Goal: Task Accomplishment & Management: Complete application form

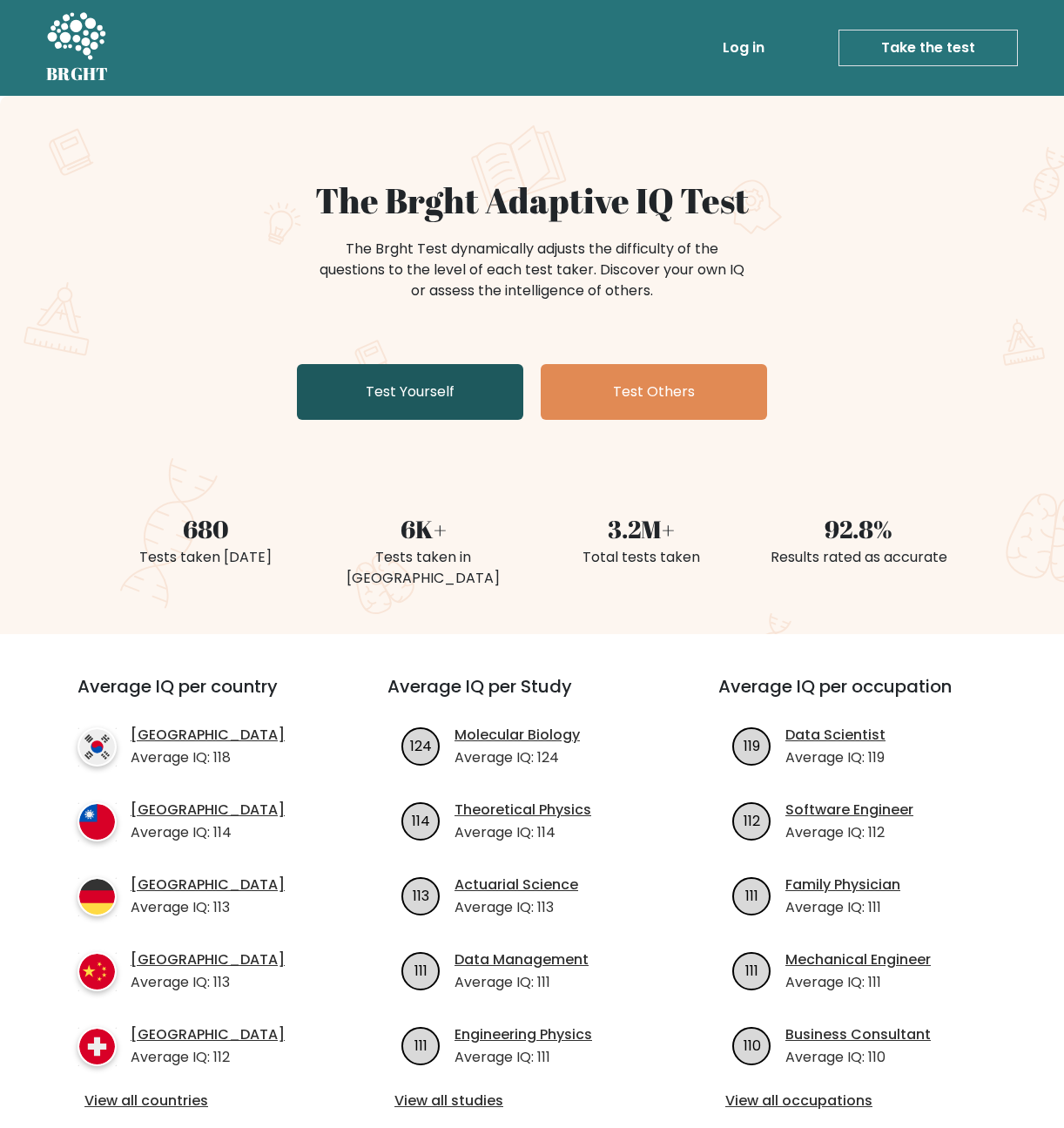
click at [368, 401] on link "Test Yourself" at bounding box center [410, 392] width 227 height 56
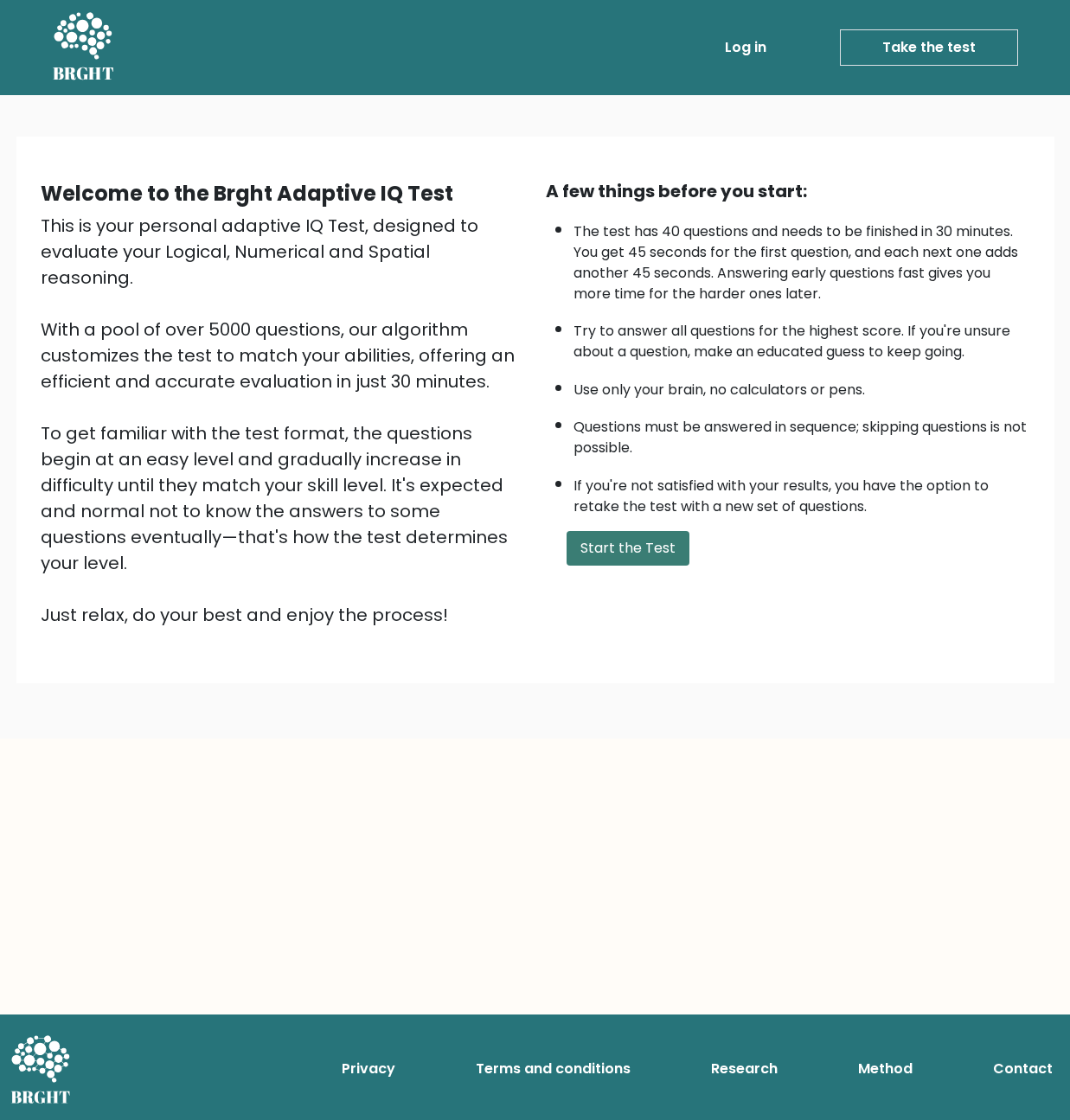
click at [648, 552] on button "Start the Test" at bounding box center [628, 548] width 123 height 35
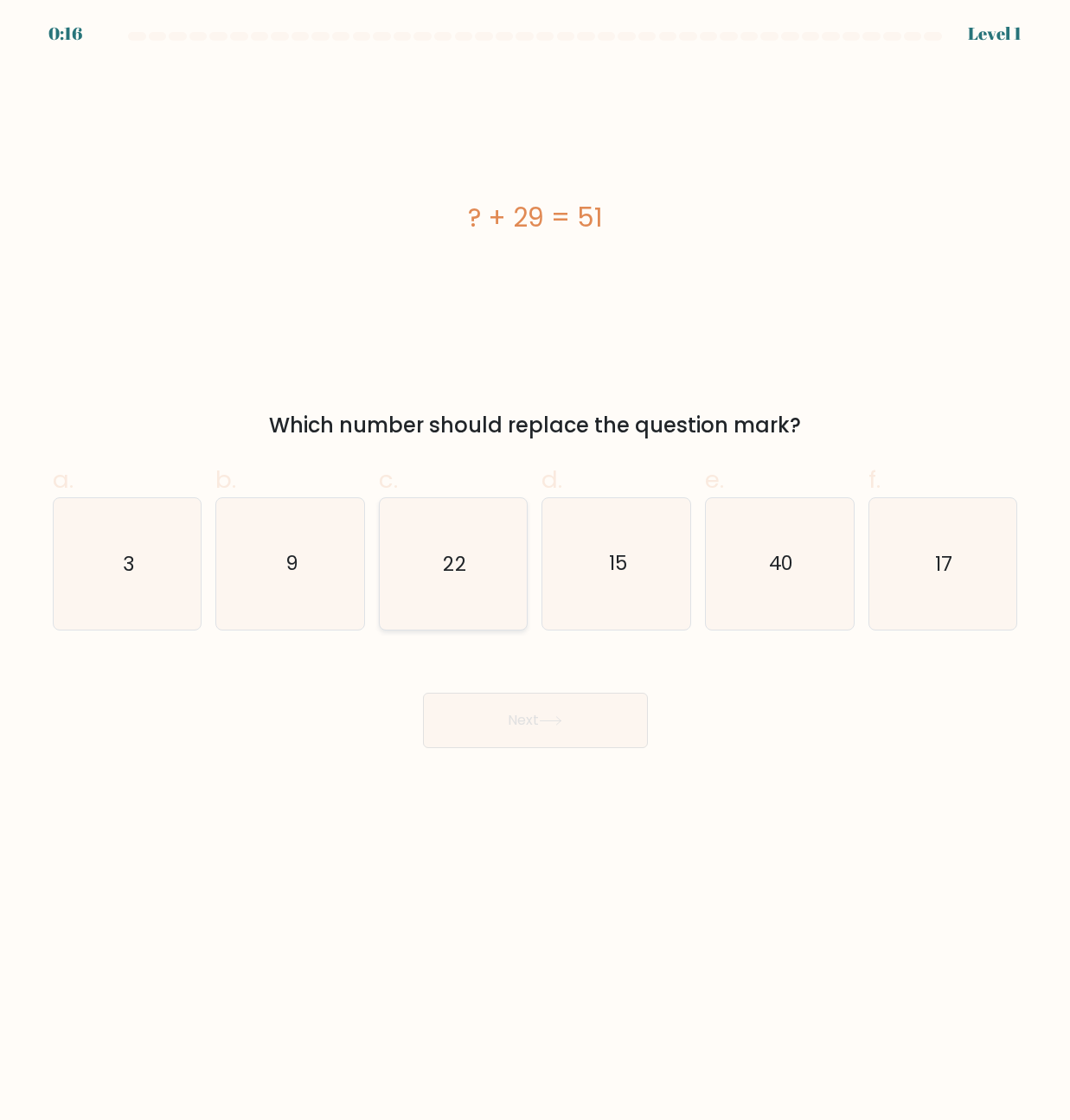
click at [444, 547] on icon "22" at bounding box center [453, 563] width 130 height 130
click at [535, 560] on input "c. 22" at bounding box center [535, 566] width 1 height 11
radio input "true"
click at [576, 712] on button "Next" at bounding box center [535, 720] width 225 height 56
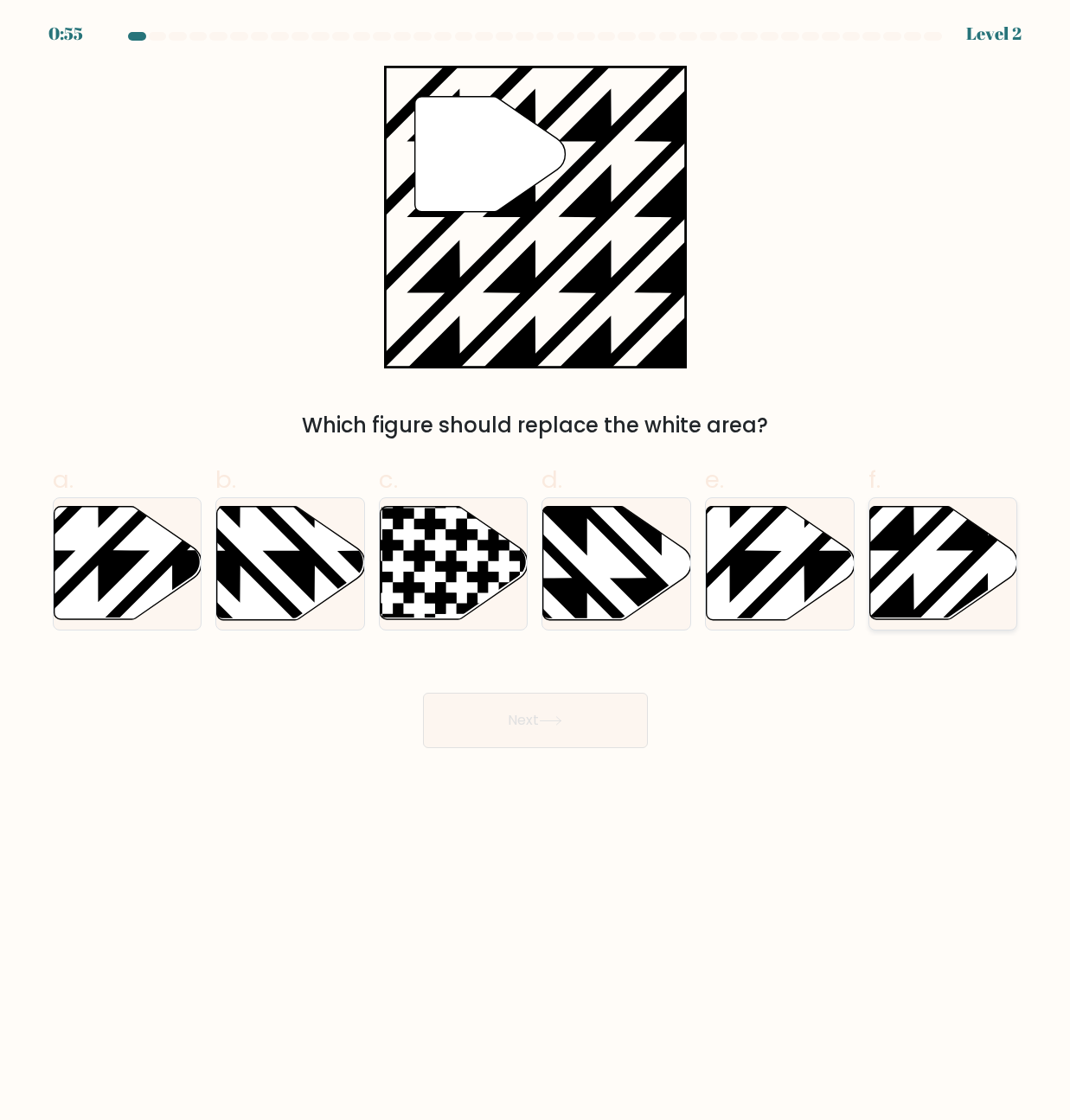
click at [953, 563] on icon at bounding box center [943, 563] width 148 height 113
click at [536, 563] on input "f." at bounding box center [535, 566] width 1 height 11
radio input "true"
click at [582, 707] on button "Next" at bounding box center [535, 720] width 225 height 56
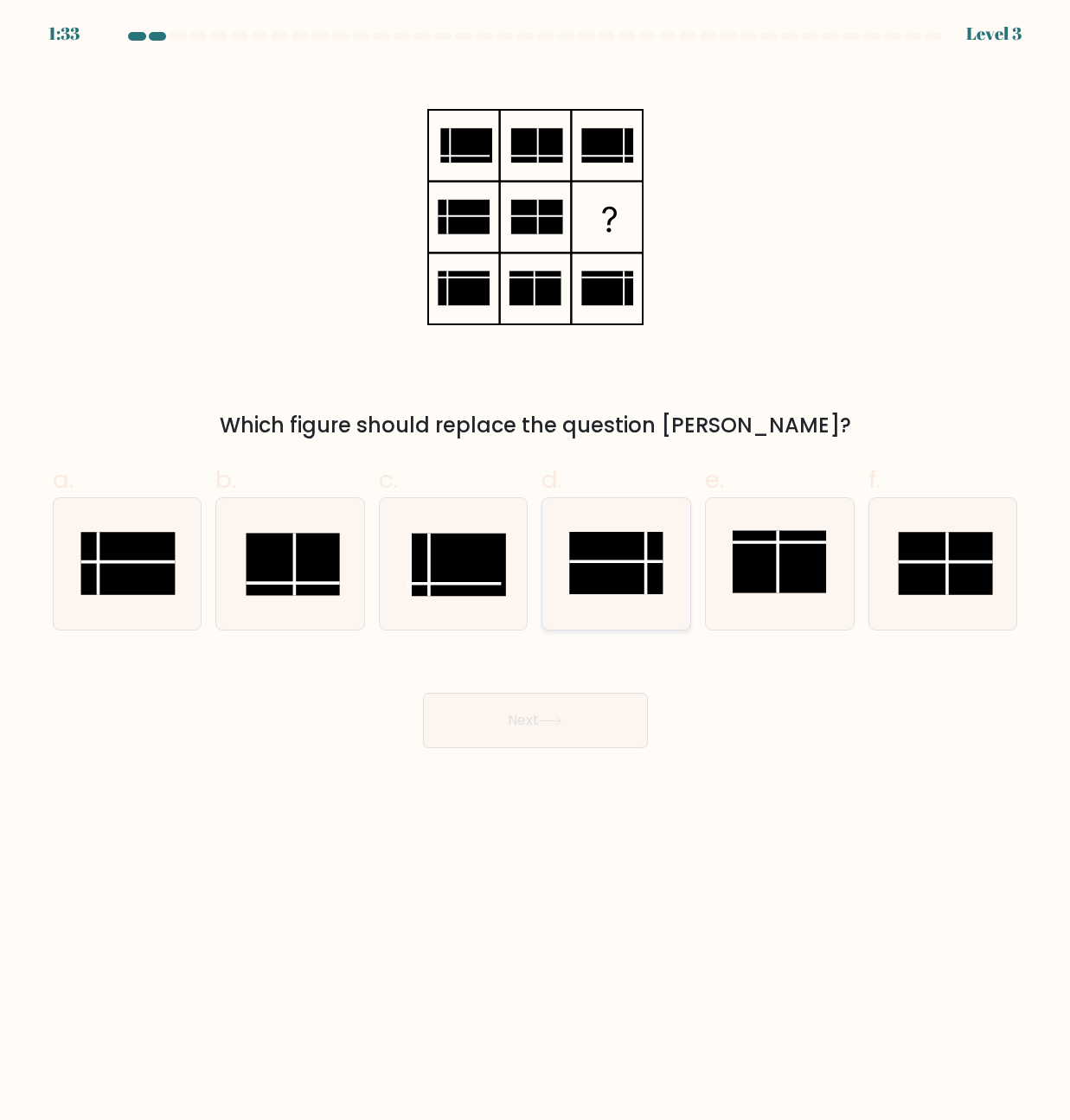
click at [603, 582] on rect at bounding box center [615, 563] width 93 height 63
click at [536, 572] on input "d." at bounding box center [535, 566] width 1 height 11
radio input "true"
click at [515, 715] on button "Next" at bounding box center [535, 720] width 225 height 56
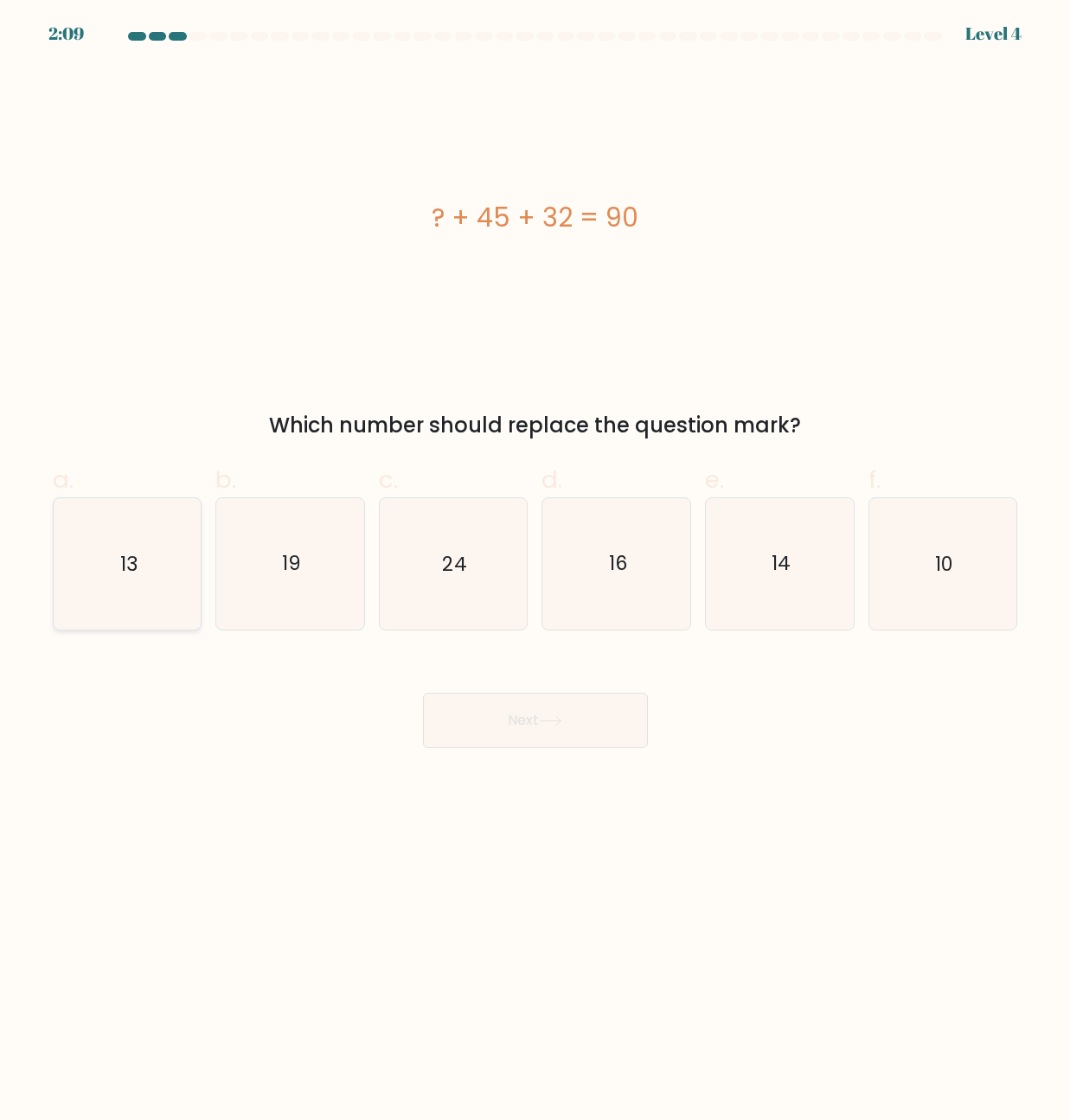
drag, startPoint x: 164, startPoint y: 554, endPoint x: 182, endPoint y: 564, distance: 20.6
click at [165, 555] on icon "13" at bounding box center [127, 563] width 130 height 130
click at [535, 560] on input "a. 13" at bounding box center [535, 566] width 1 height 11
radio input "true"
click at [567, 721] on button "Next" at bounding box center [535, 720] width 225 height 56
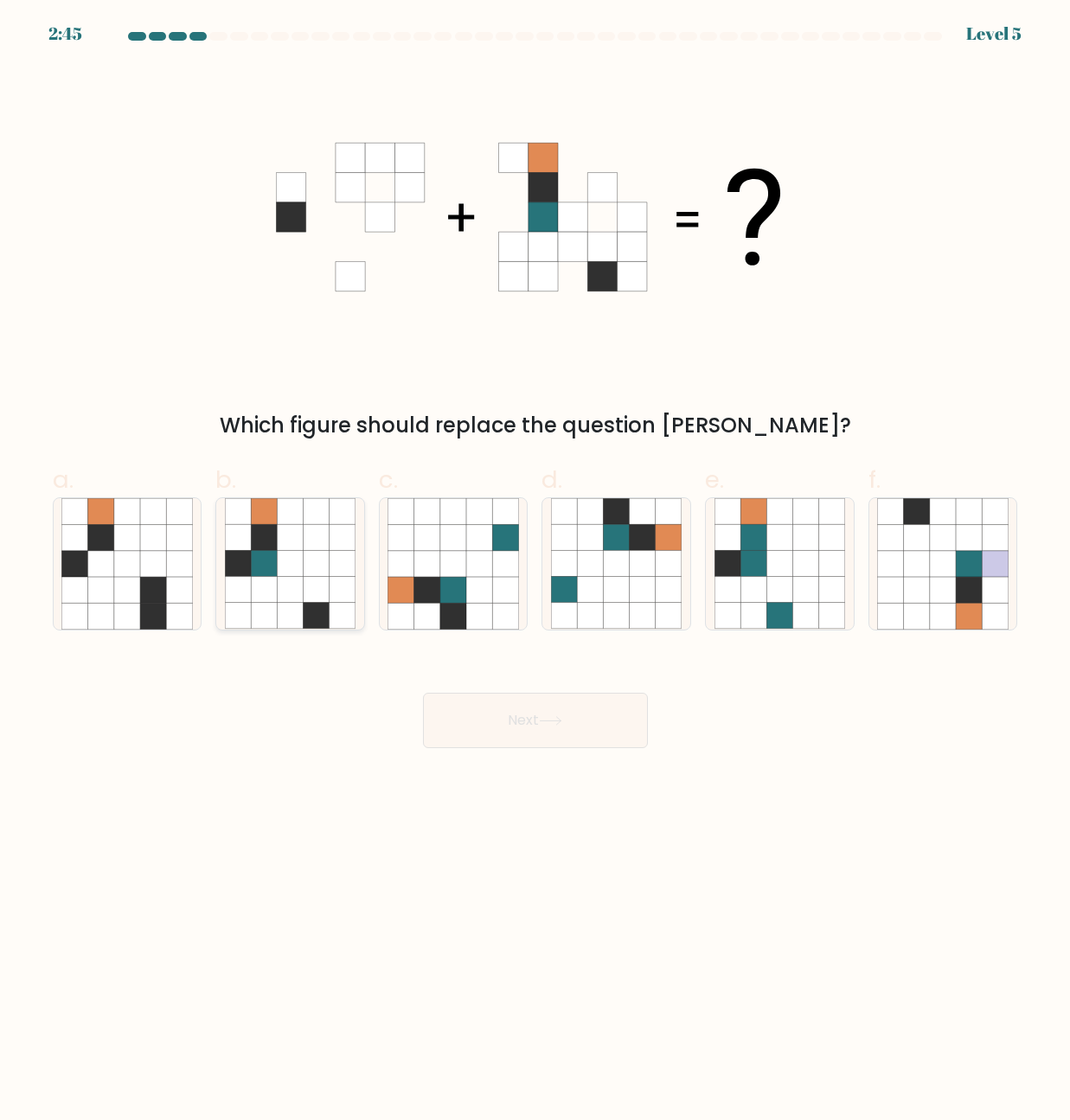
click at [244, 590] on icon at bounding box center [238, 590] width 26 height 26
click at [535, 572] on input "b." at bounding box center [535, 566] width 1 height 11
radio input "true"
click at [505, 731] on button "Next" at bounding box center [535, 720] width 225 height 56
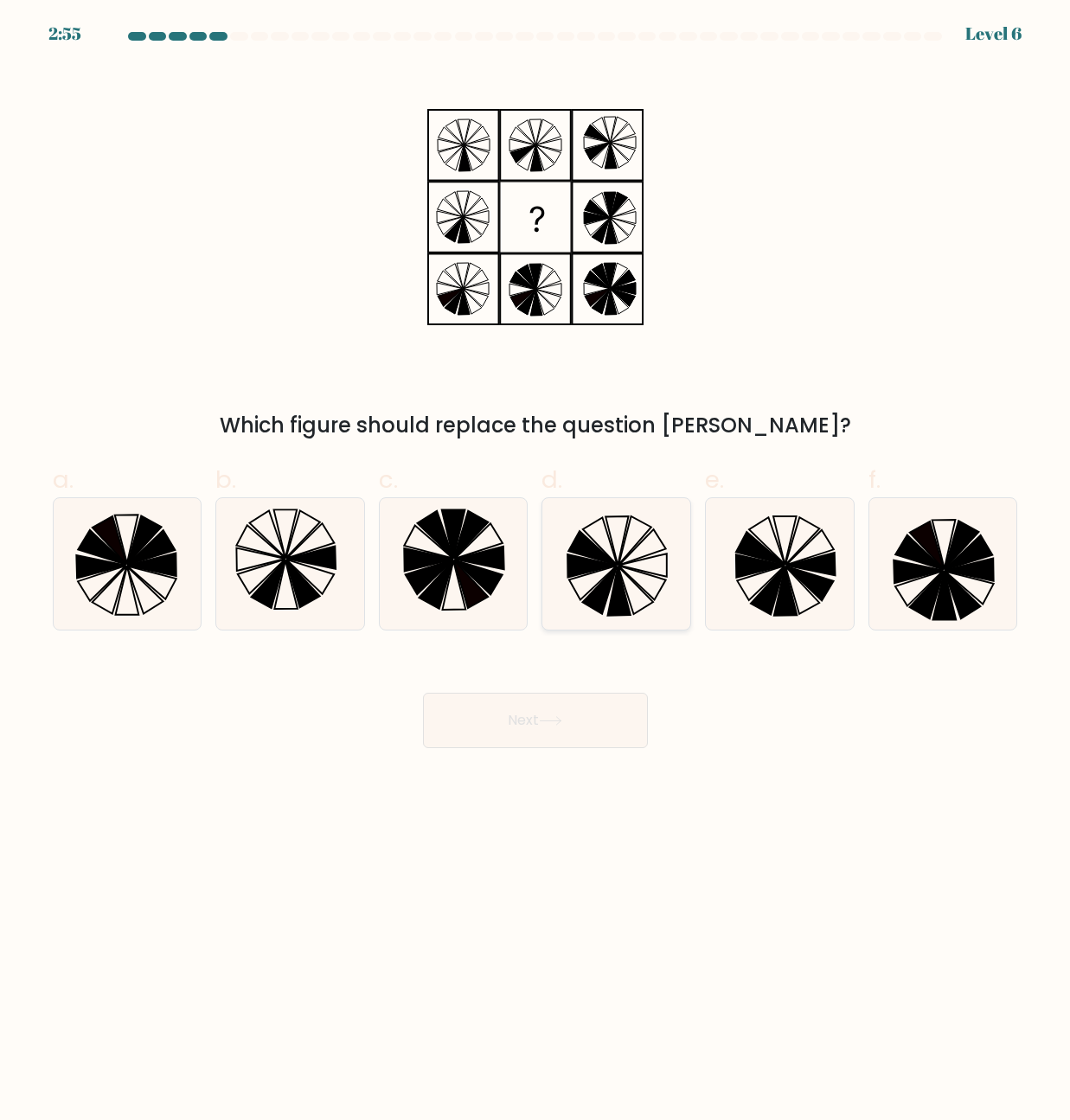
click at [618, 594] on icon at bounding box center [620, 592] width 23 height 50
click at [536, 572] on input "d." at bounding box center [535, 566] width 1 height 11
radio input "true"
click at [503, 732] on button "Next" at bounding box center [535, 720] width 225 height 56
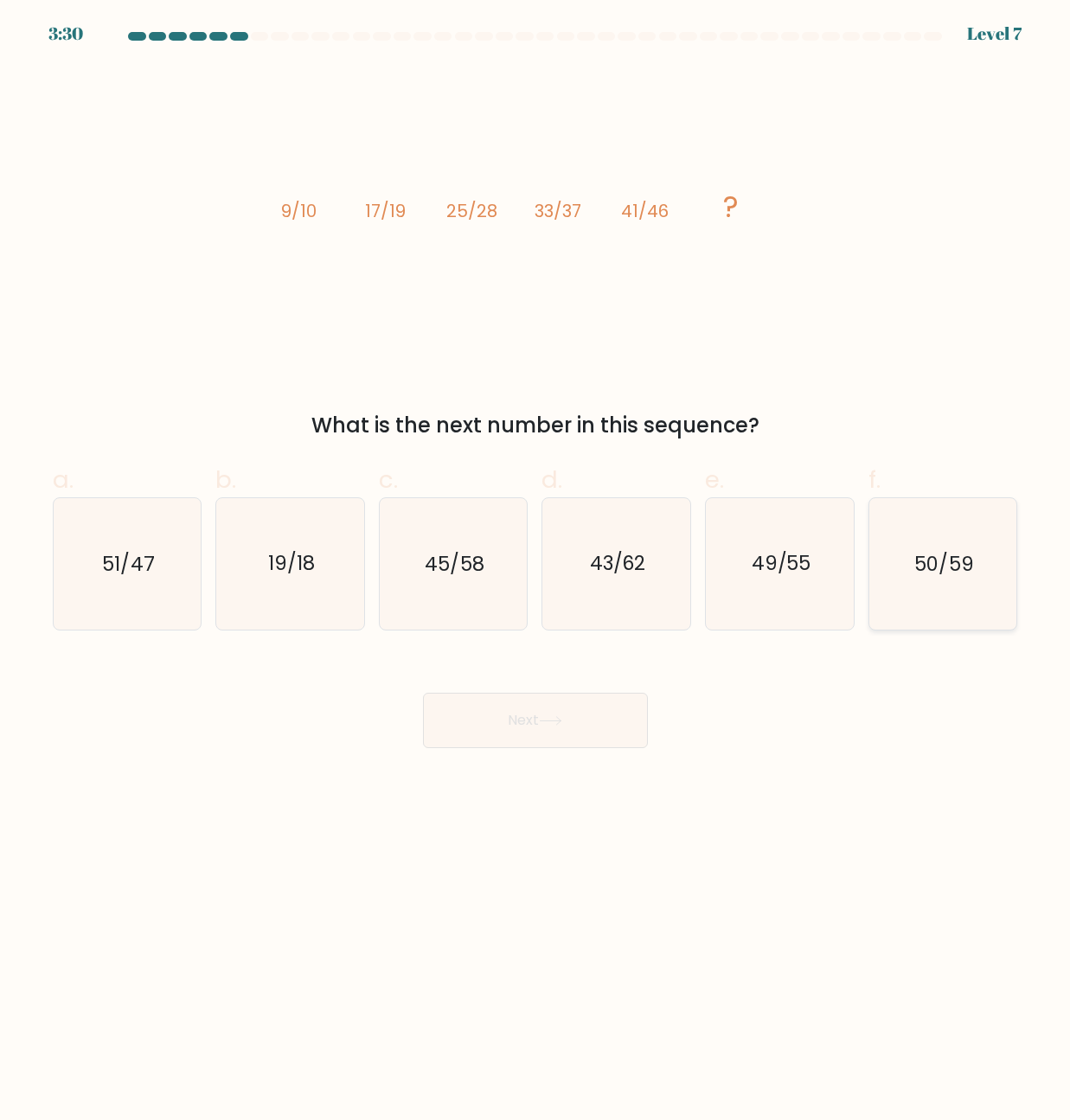
click at [938, 568] on text "50/59" at bounding box center [945, 564] width 59 height 28
click at [536, 568] on input "f. 50/59" at bounding box center [535, 566] width 1 height 11
radio input "true"
click at [709, 561] on div "49/55" at bounding box center [780, 563] width 150 height 132
click at [536, 561] on input "e. 49/55" at bounding box center [535, 566] width 1 height 11
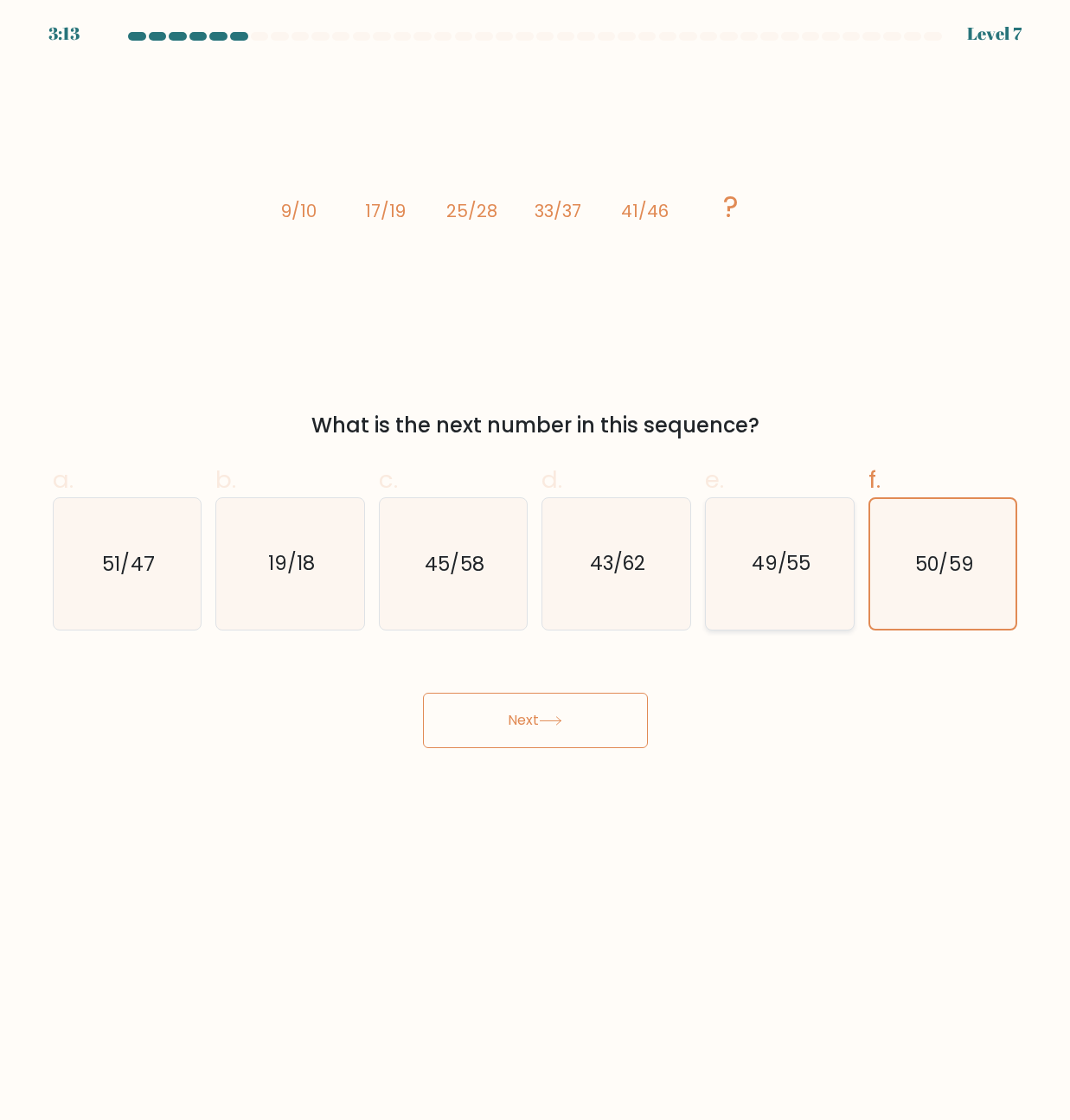
radio input "true"
click at [595, 712] on button "Next" at bounding box center [535, 720] width 225 height 56
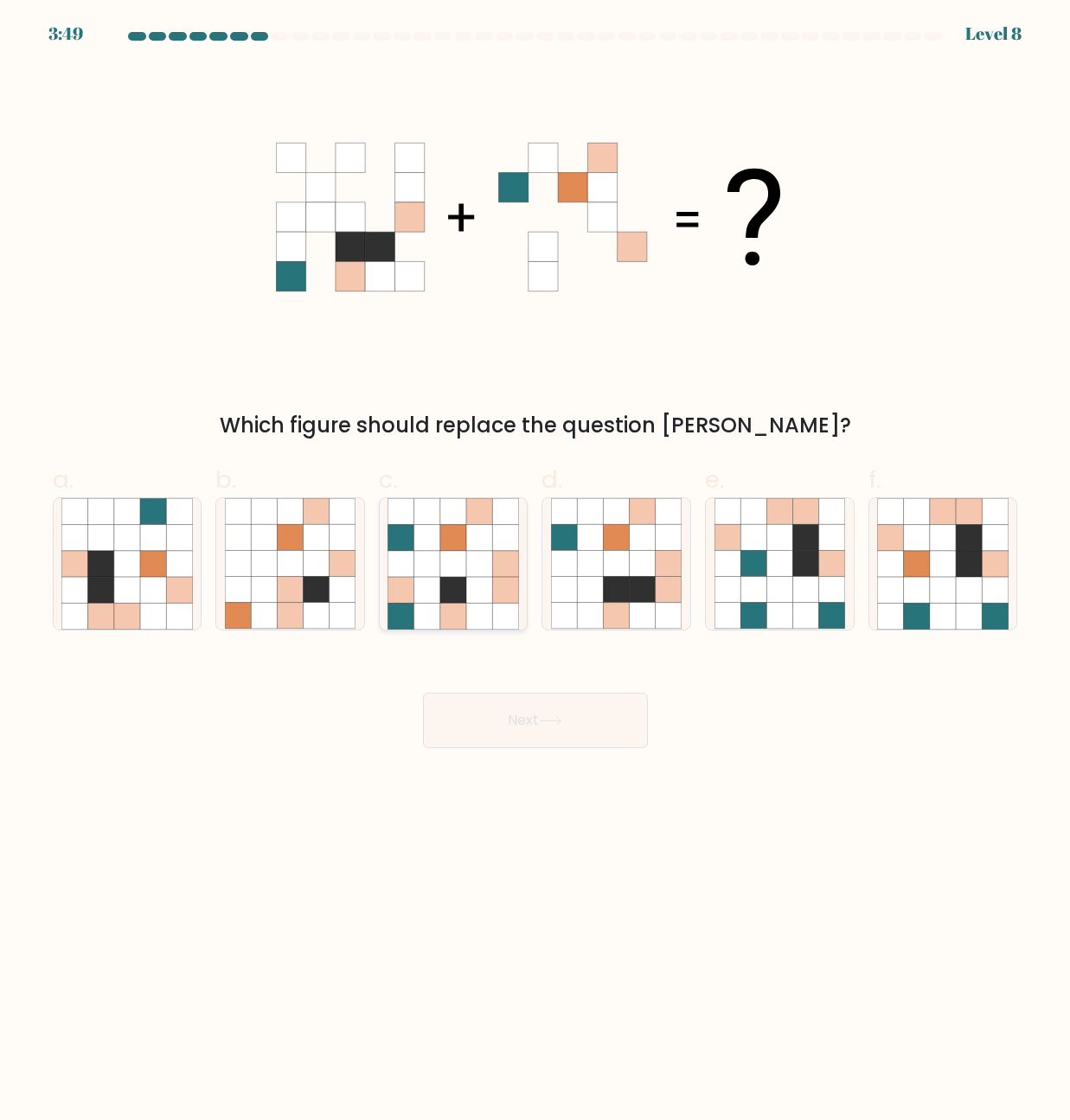
click at [460, 580] on icon at bounding box center [453, 590] width 26 height 26
click at [535, 572] on input "c." at bounding box center [535, 566] width 1 height 11
radio input "true"
click at [794, 566] on icon at bounding box center [806, 564] width 26 height 26
click at [536, 566] on input "e." at bounding box center [535, 566] width 1 height 11
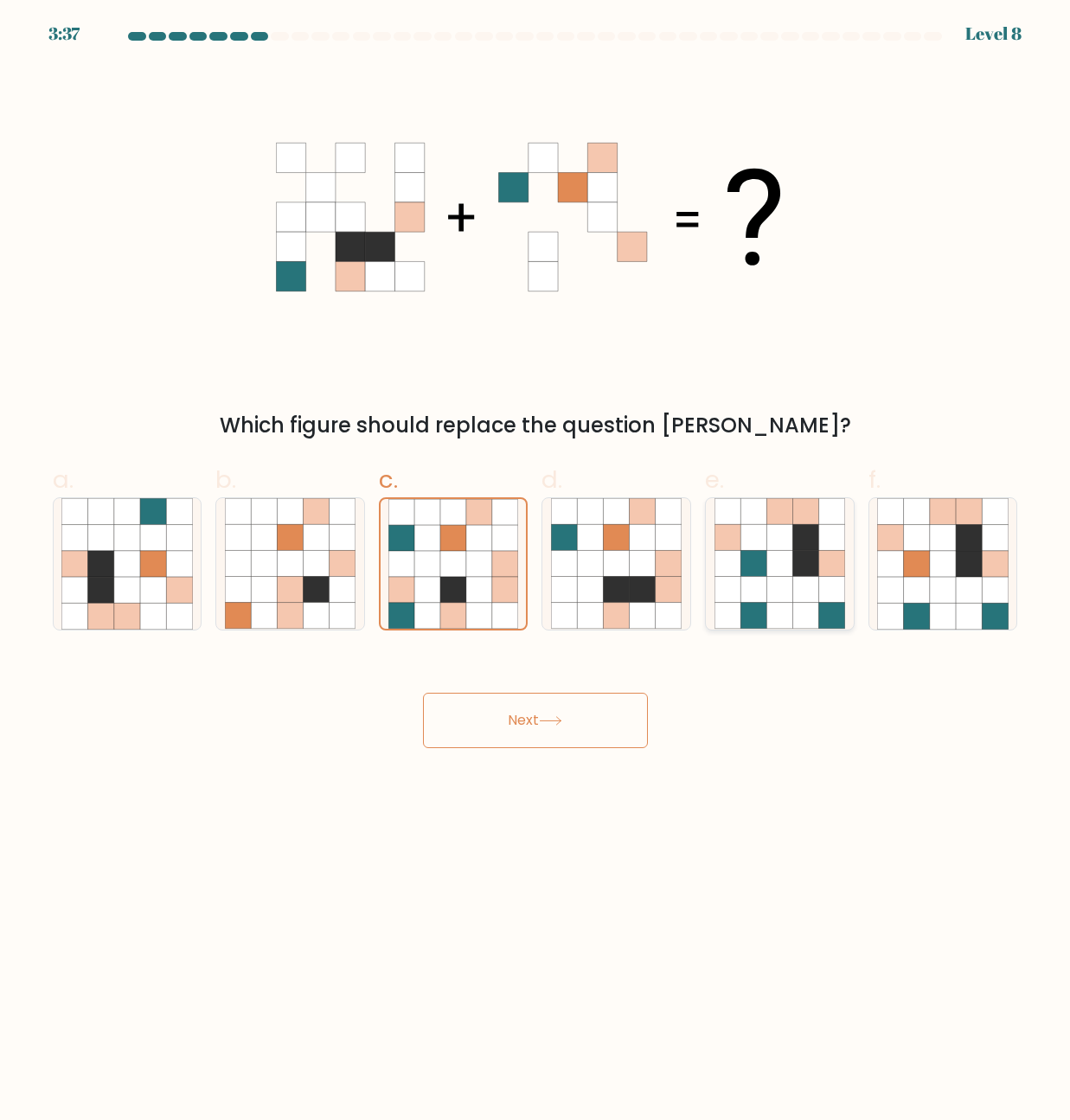
radio input "true"
click at [461, 559] on icon at bounding box center [453, 564] width 26 height 26
click at [535, 560] on input "c." at bounding box center [535, 566] width 1 height 11
radio input "true"
click at [961, 607] on icon at bounding box center [969, 616] width 26 height 26
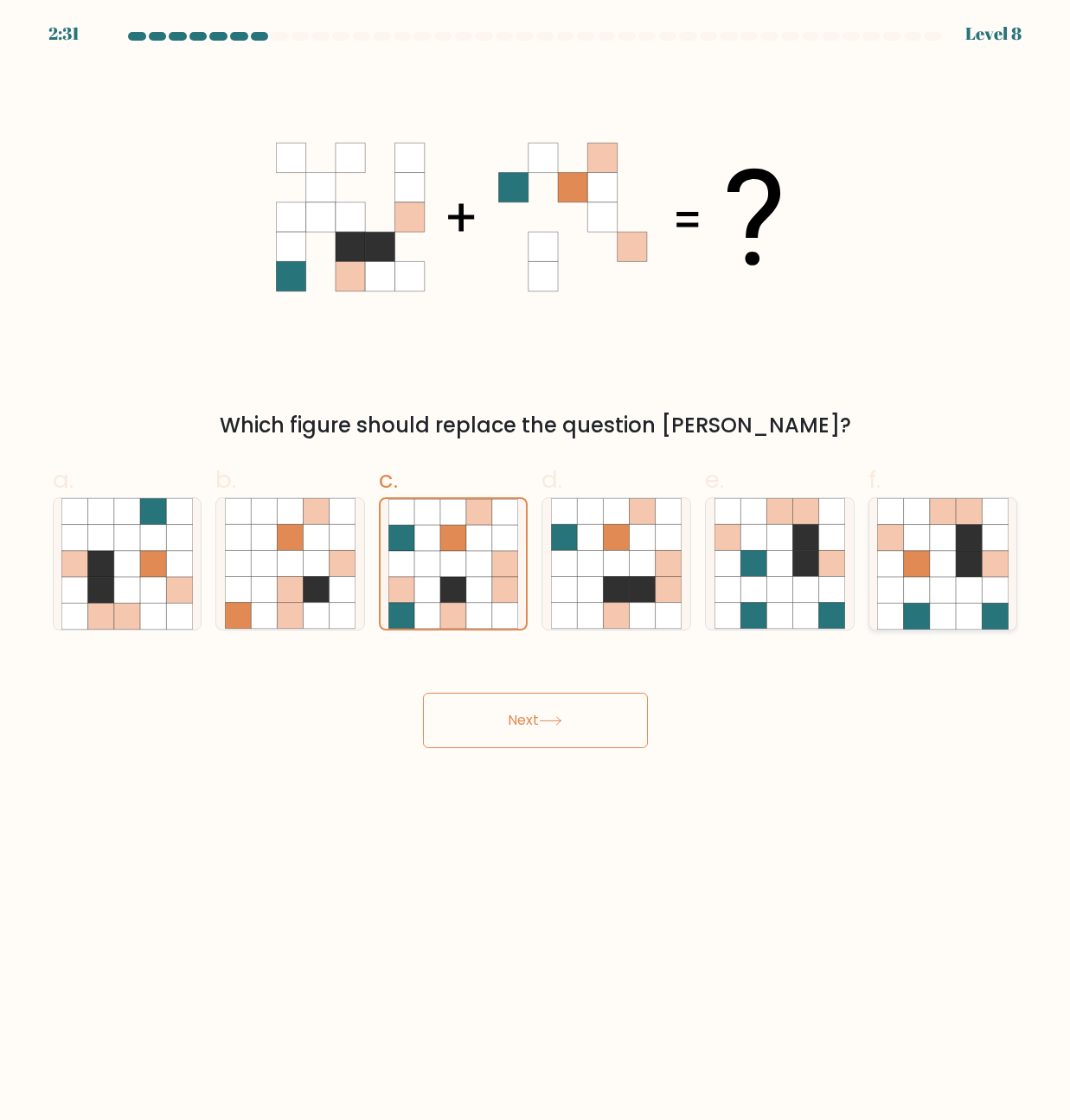
click at [536, 572] on input "f." at bounding box center [535, 566] width 1 height 11
radio input "true"
click at [500, 722] on button "Next" at bounding box center [535, 720] width 225 height 56
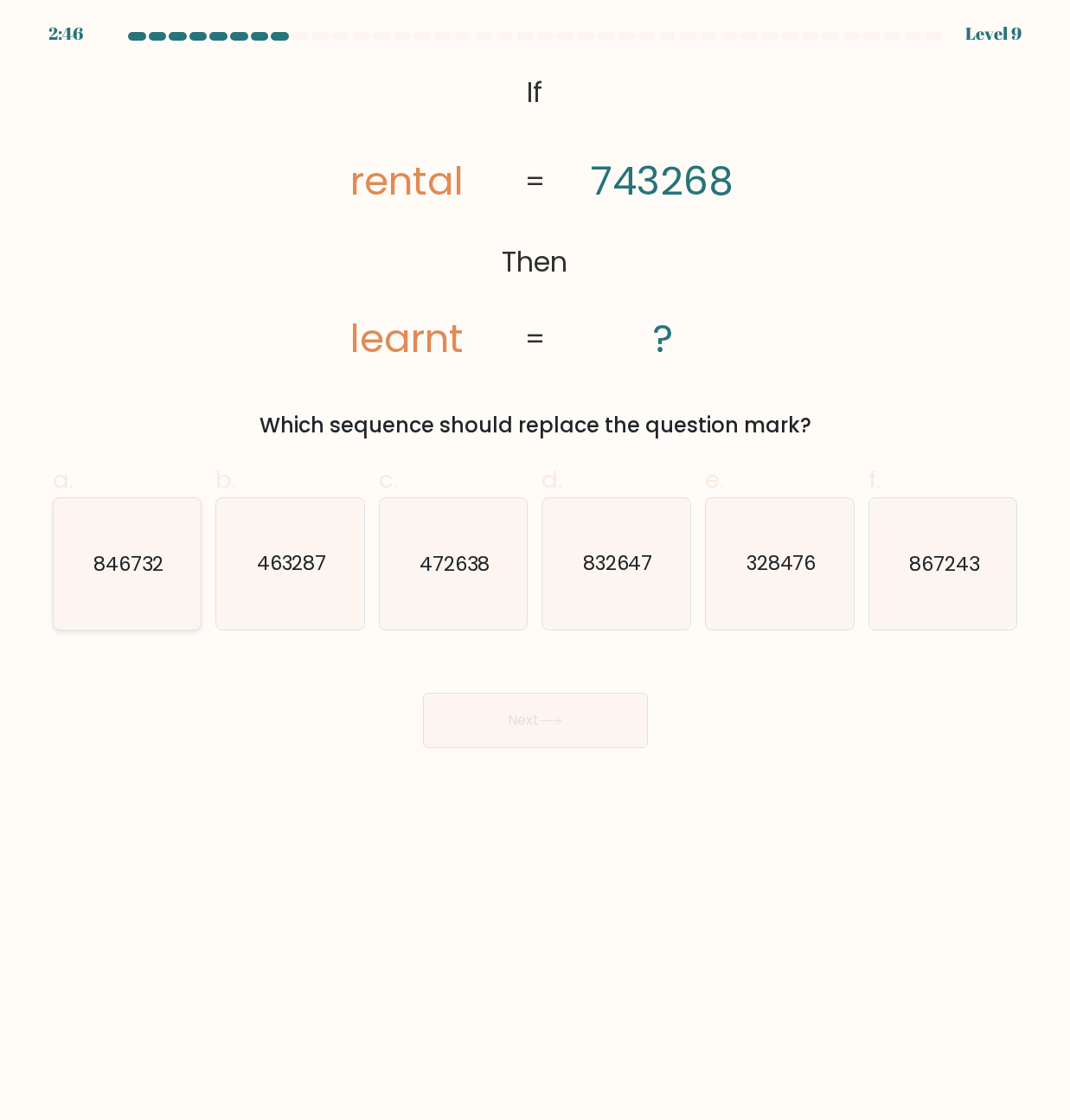
click at [115, 554] on text "846732" at bounding box center [128, 564] width 70 height 28
click at [535, 560] on input "a. 846732" at bounding box center [535, 566] width 1 height 11
radio input "true"
click at [520, 726] on button "Next" at bounding box center [535, 720] width 225 height 56
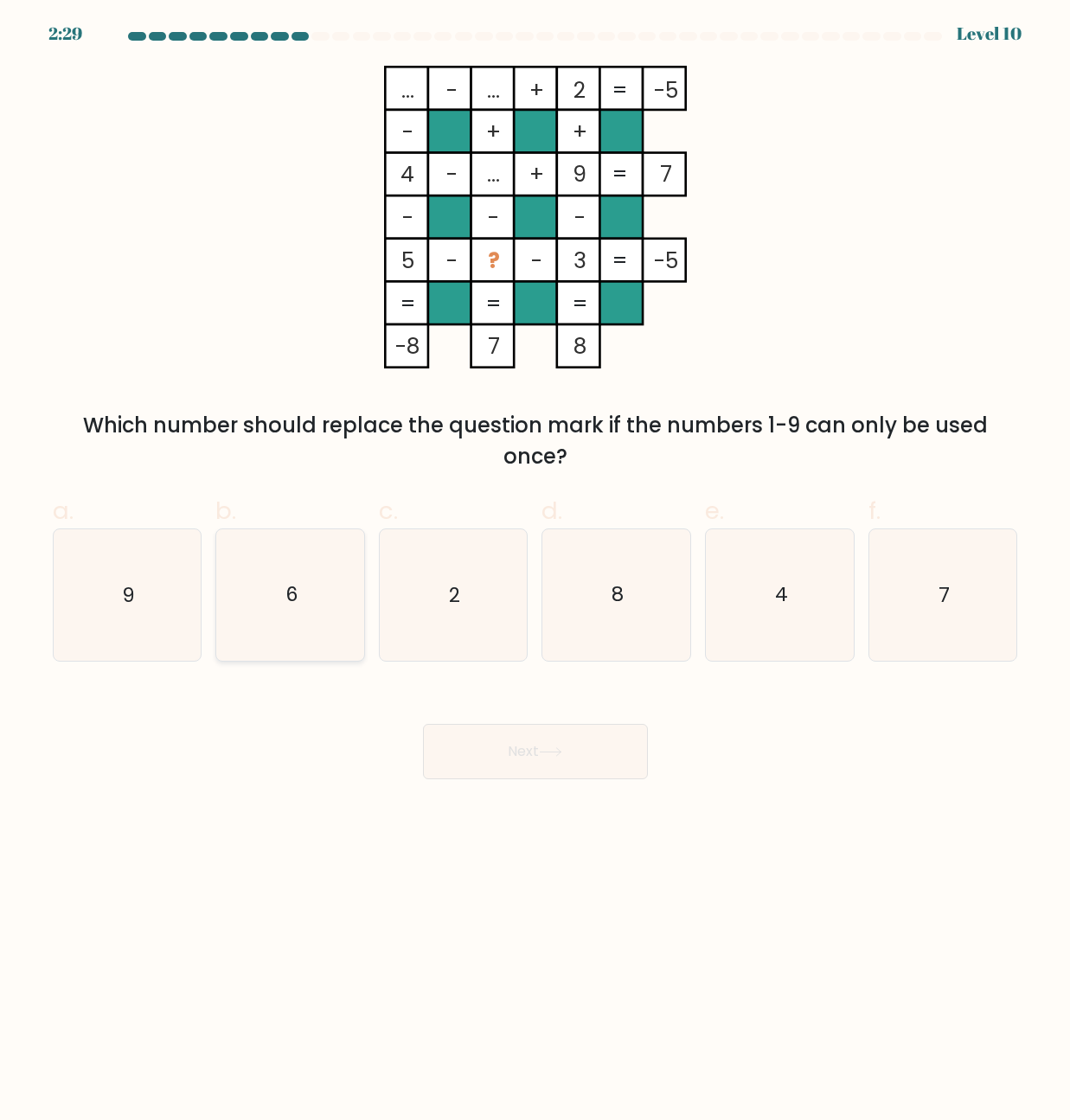
drag, startPoint x: 269, startPoint y: 645, endPoint x: 274, endPoint y: 634, distance: 12.1
click at [269, 644] on icon "6" at bounding box center [290, 594] width 130 height 130
click at [535, 572] on input "b. 6" at bounding box center [535, 566] width 1 height 11
radio input "true"
click at [488, 757] on button "Next" at bounding box center [535, 752] width 225 height 56
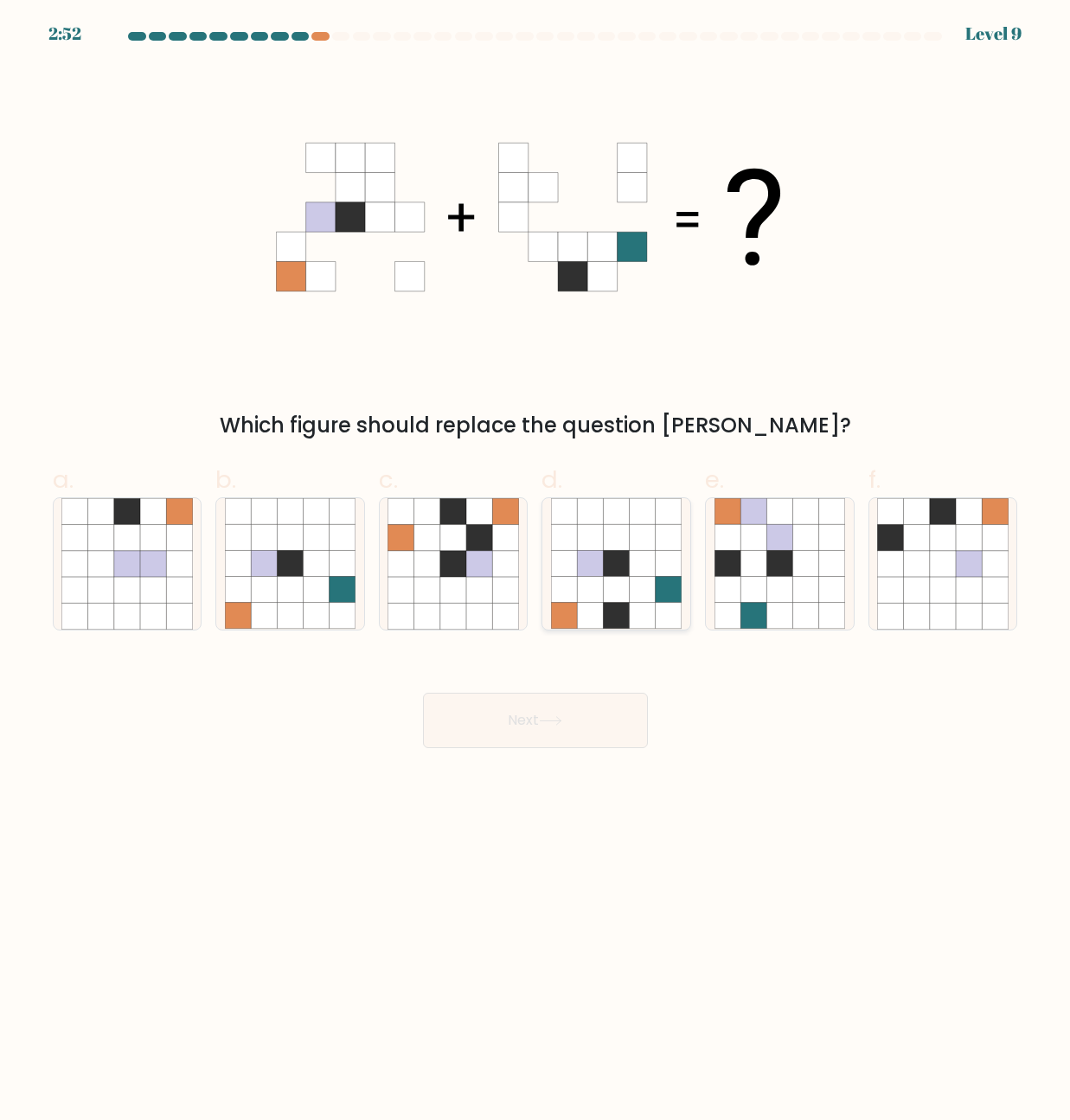
drag, startPoint x: 570, startPoint y: 546, endPoint x: 553, endPoint y: 516, distance: 34.5
click at [552, 515] on icon at bounding box center [616, 563] width 130 height 130
click at [536, 560] on input "d." at bounding box center [535, 566] width 1 height 11
radio input "true"
click at [487, 730] on button "Next" at bounding box center [535, 720] width 225 height 56
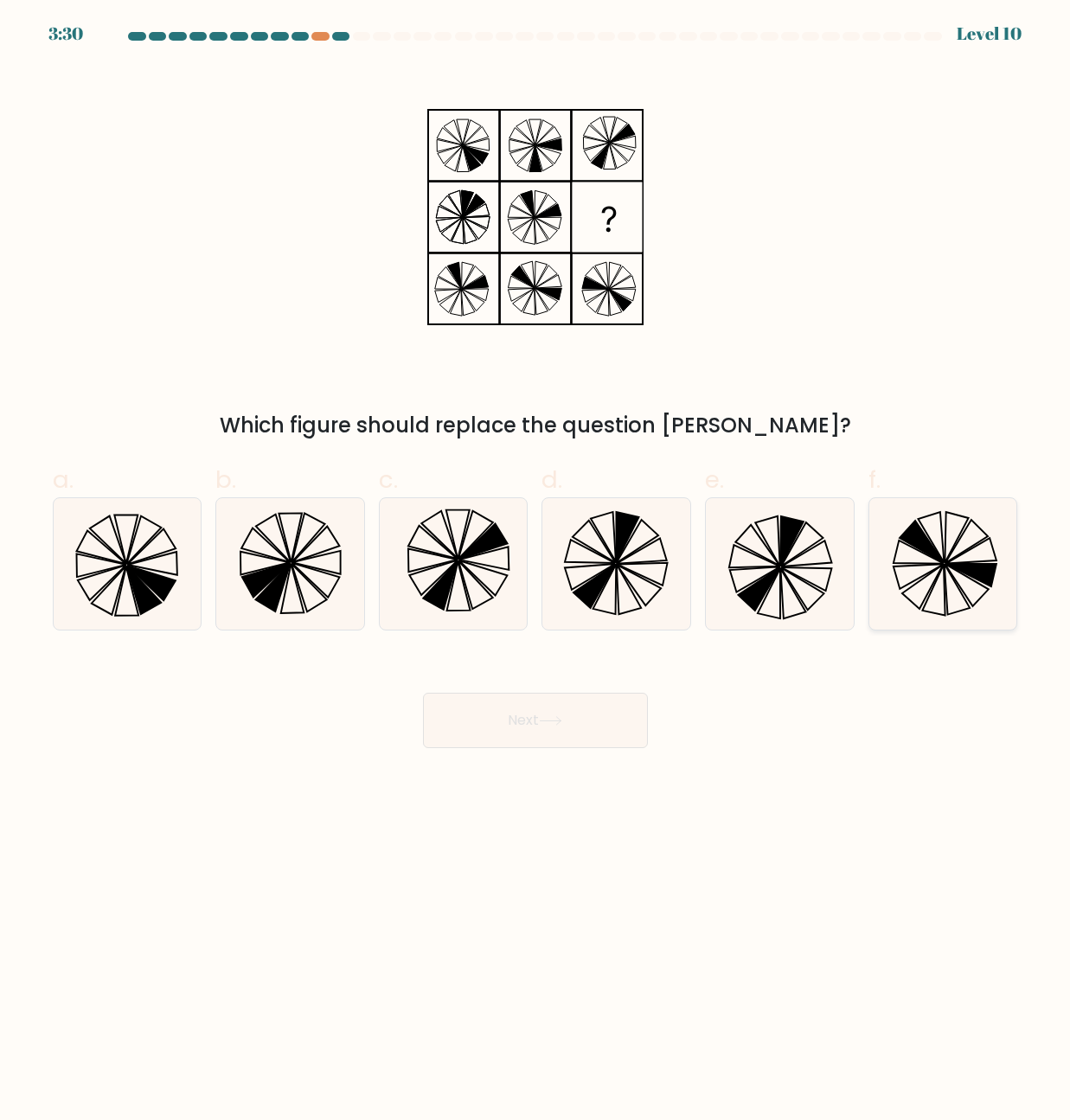
click at [941, 563] on icon at bounding box center [919, 552] width 50 height 23
click at [536, 563] on input "f." at bounding box center [535, 566] width 1 height 11
radio input "true"
click at [496, 714] on button "Next" at bounding box center [535, 720] width 225 height 56
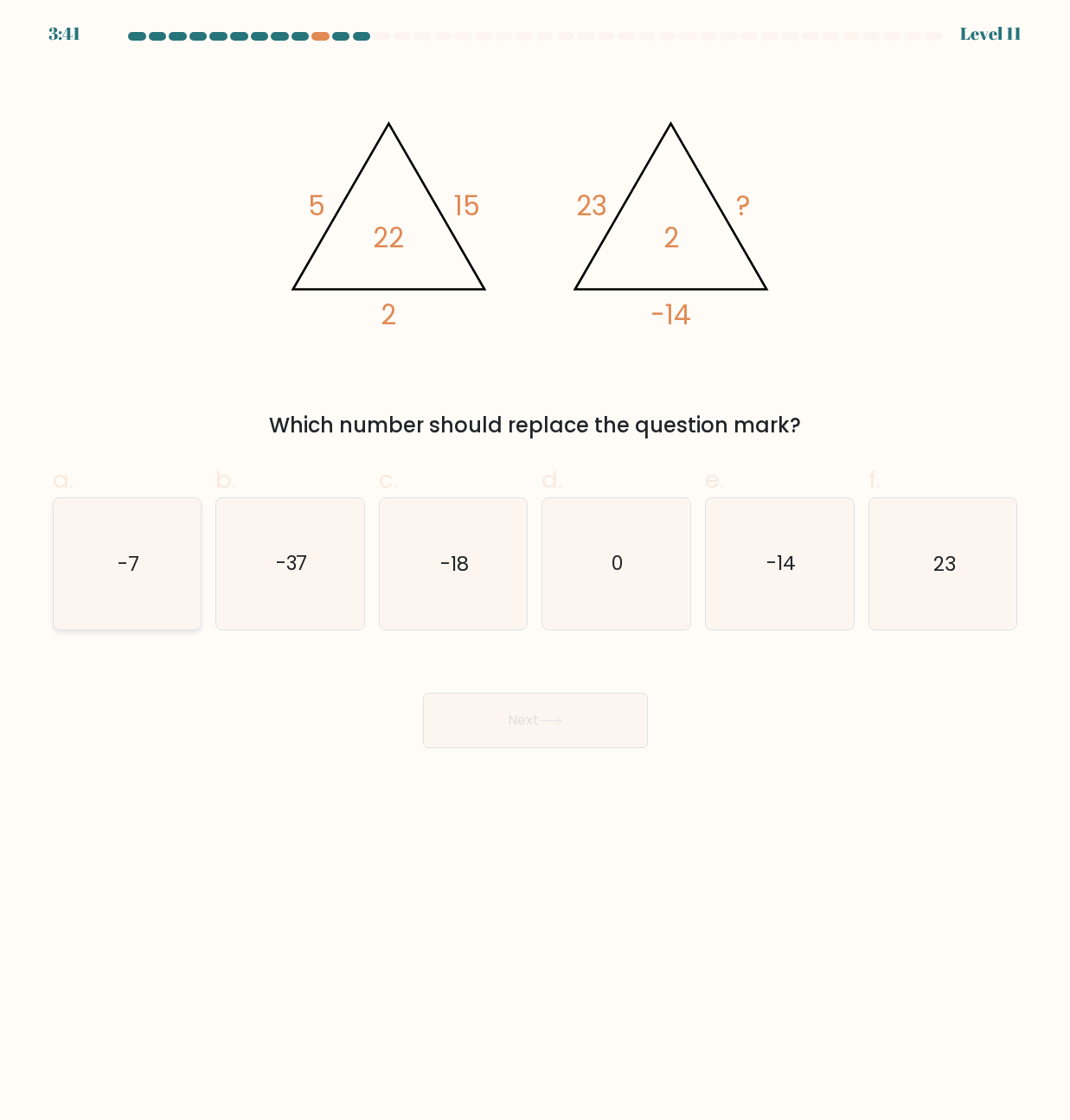
click at [102, 548] on icon "-7" at bounding box center [127, 563] width 130 height 130
click at [535, 560] on input "a. -7" at bounding box center [535, 566] width 1 height 11
radio input "true"
click at [562, 712] on button "Next" at bounding box center [535, 720] width 225 height 56
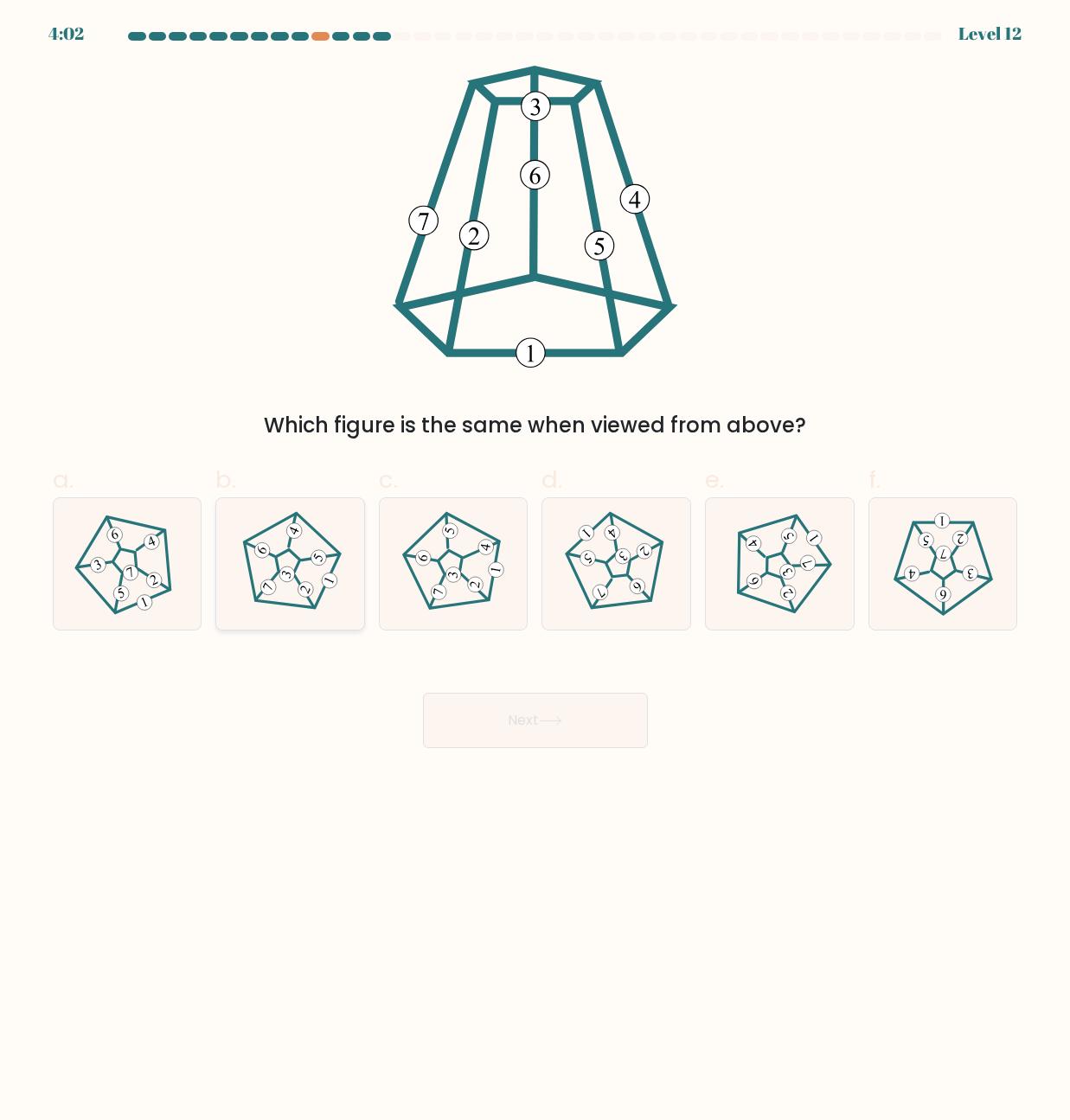
click at [333, 599] on icon at bounding box center [290, 563] width 104 height 104
click at [535, 572] on input "b." at bounding box center [535, 566] width 1 height 11
radio input "true"
click at [475, 714] on button "Next" at bounding box center [535, 720] width 225 height 56
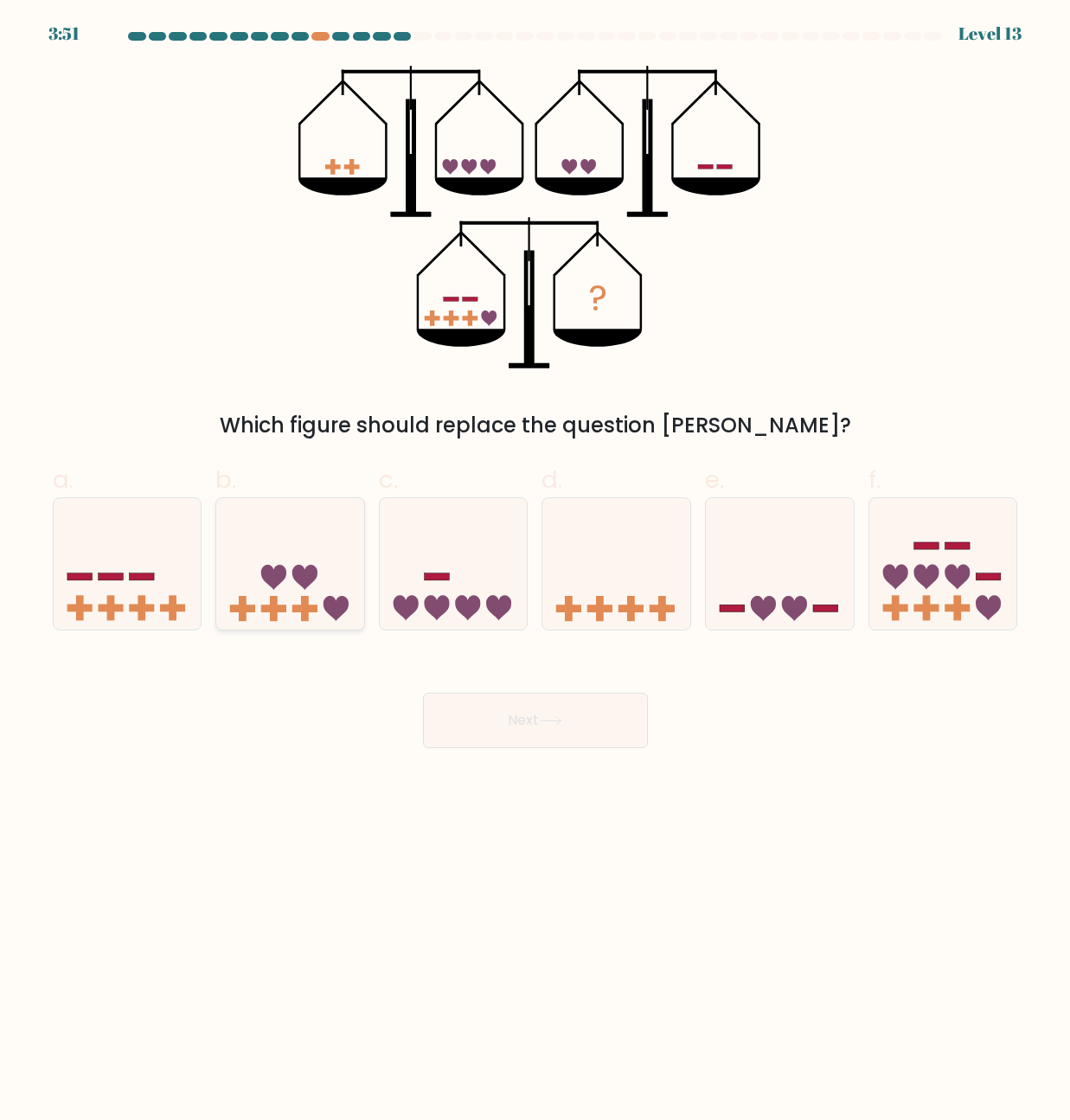
click at [291, 567] on icon at bounding box center [290, 563] width 148 height 122
click at [535, 567] on input "b." at bounding box center [535, 566] width 1 height 11
radio input "true"
click at [250, 523] on icon at bounding box center [290, 563] width 146 height 121
click at [535, 560] on input "b." at bounding box center [535, 566] width 1 height 11
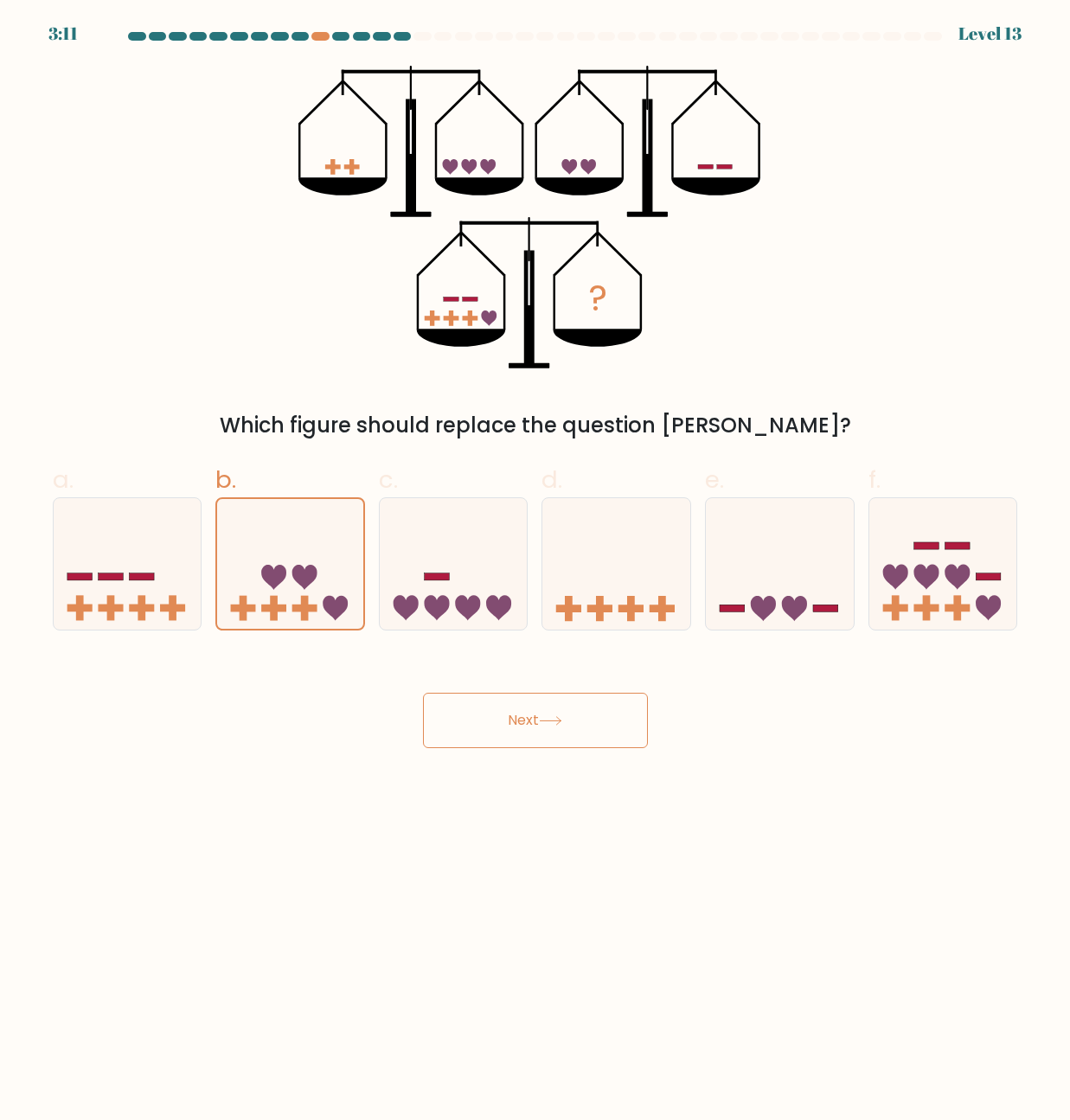
click at [501, 715] on button "Next" at bounding box center [535, 720] width 225 height 56
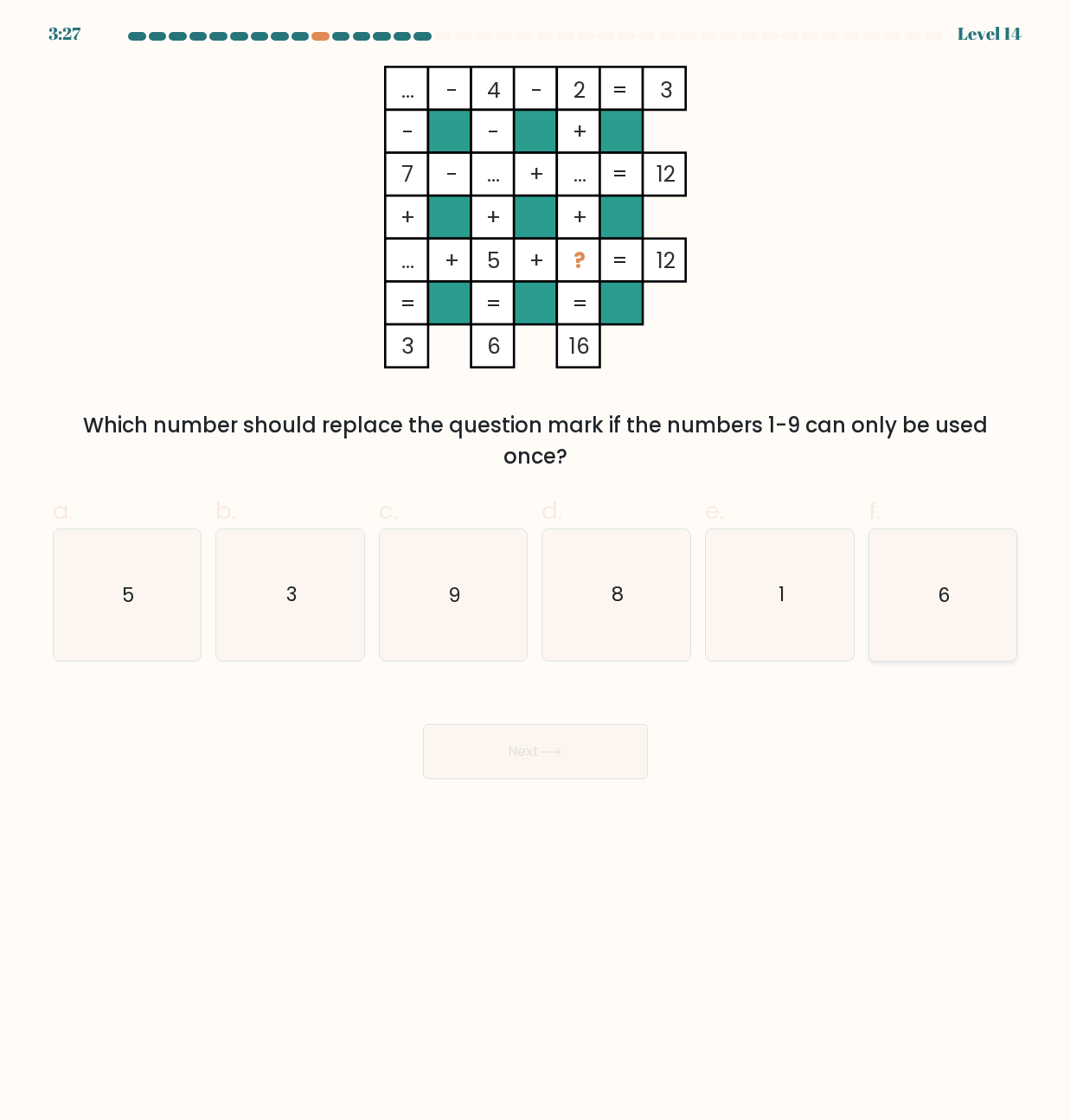
click at [937, 586] on icon "6" at bounding box center [942, 594] width 130 height 130
click at [536, 572] on input "f. 6" at bounding box center [535, 566] width 1 height 11
radio input "true"
click at [528, 759] on button "Next" at bounding box center [535, 752] width 225 height 56
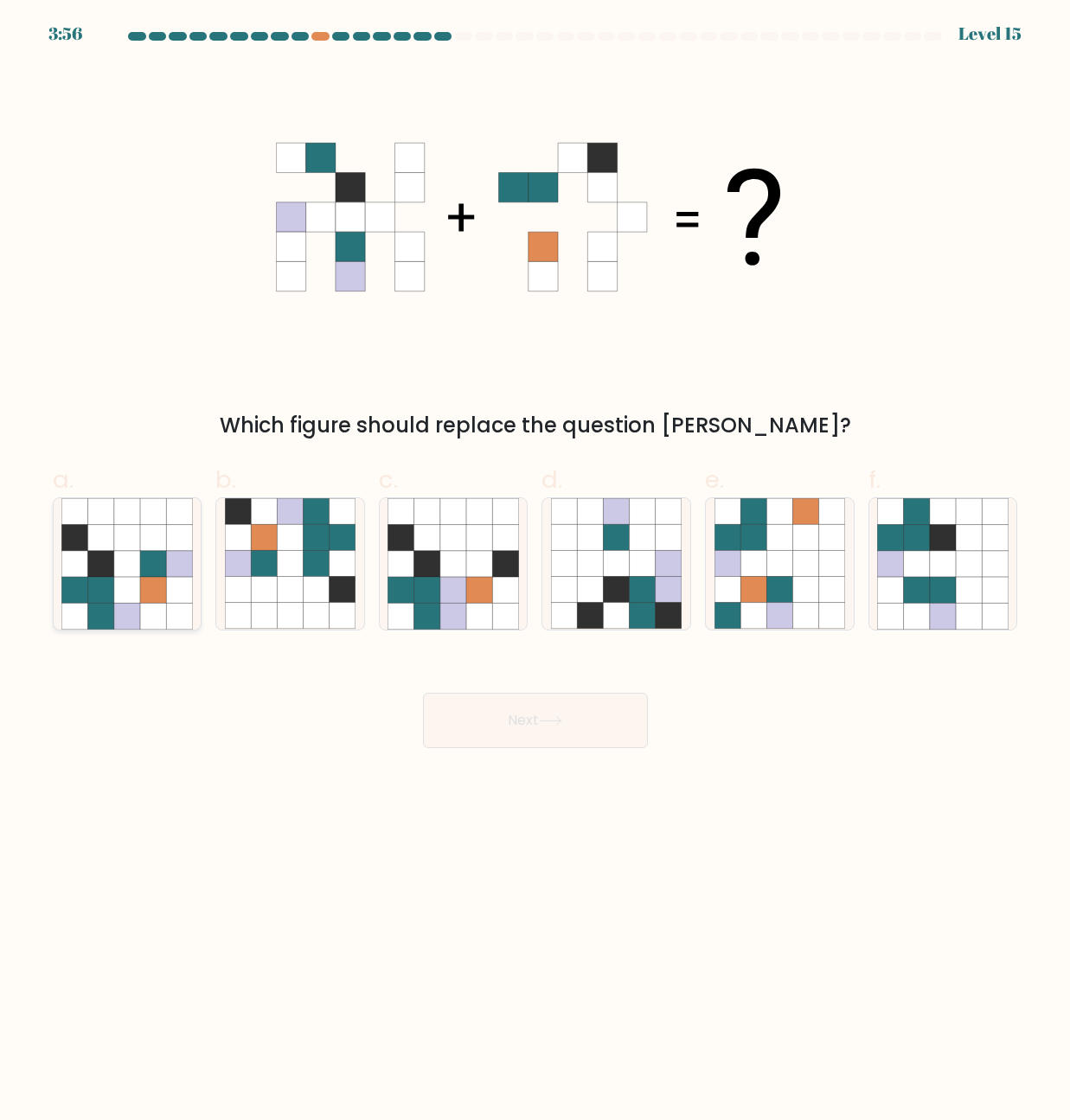
click at [71, 580] on icon at bounding box center [75, 590] width 26 height 26
click at [535, 572] on input "a." at bounding box center [535, 566] width 1 height 11
radio input "true"
click at [532, 734] on button "Next" at bounding box center [535, 720] width 225 height 56
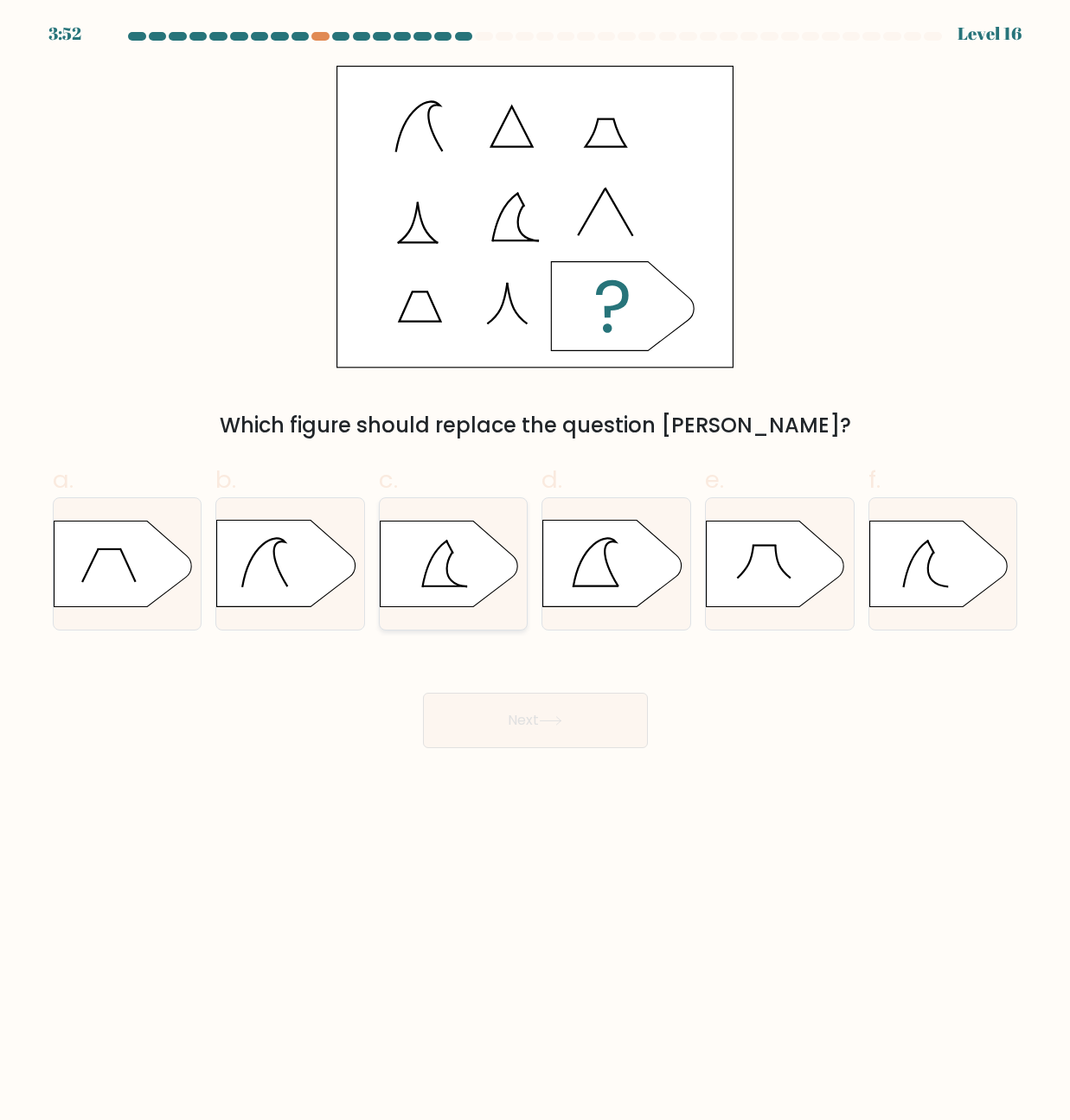
click at [447, 548] on icon at bounding box center [449, 564] width 138 height 87
click at [535, 560] on input "c." at bounding box center [535, 566] width 1 height 11
radio input "true"
click at [599, 578] on icon at bounding box center [612, 564] width 138 height 87
click at [536, 572] on input "d." at bounding box center [535, 566] width 1 height 11
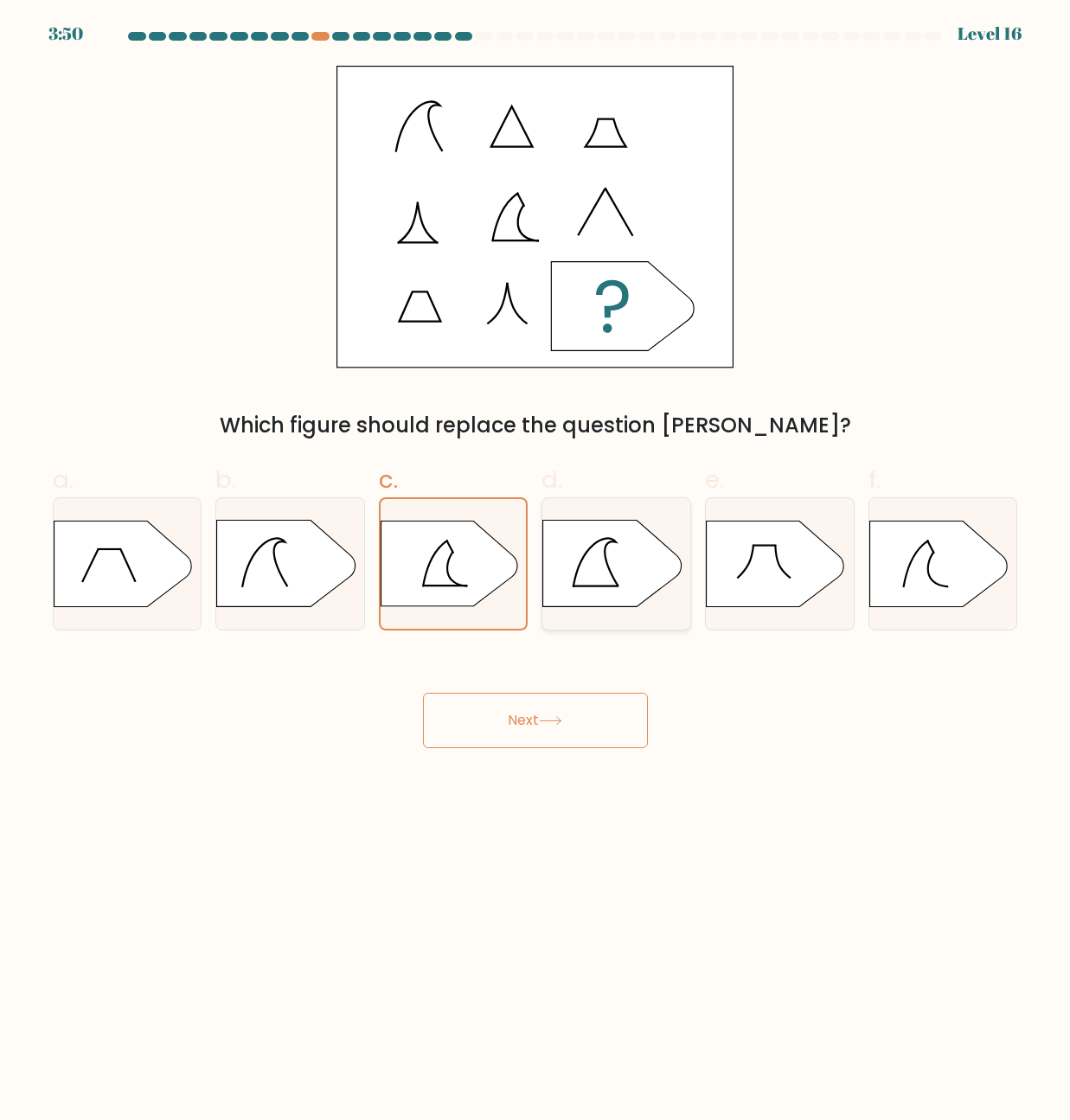
radio input "true"
click at [458, 575] on icon at bounding box center [449, 564] width 138 height 87
click at [535, 572] on input "c." at bounding box center [535, 566] width 1 height 11
radio input "true"
click at [597, 607] on div at bounding box center [616, 563] width 150 height 132
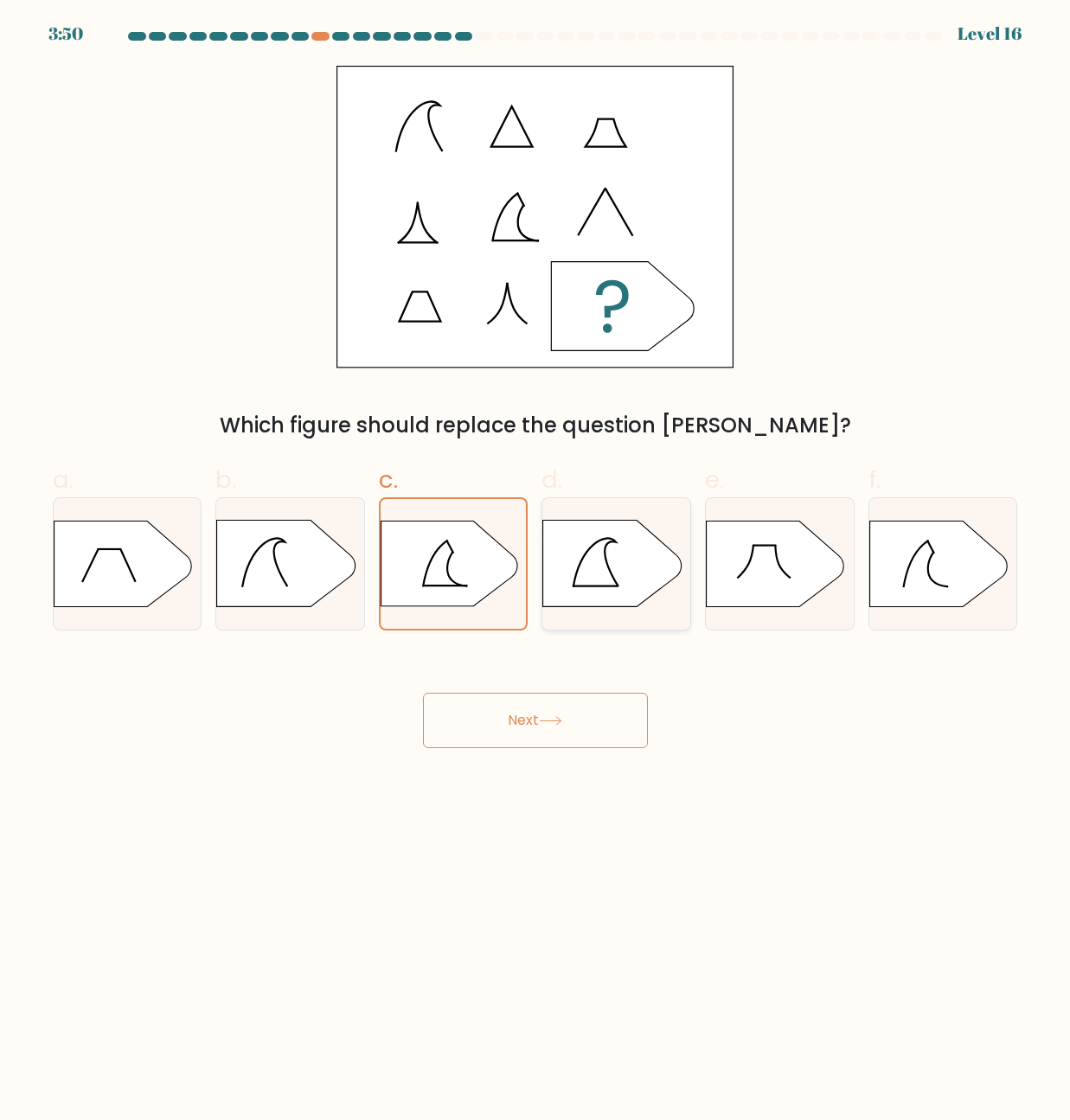
click at [536, 572] on input "d." at bounding box center [535, 566] width 1 height 11
radio input "true"
click at [480, 569] on icon at bounding box center [449, 564] width 138 height 87
click at [535, 569] on input "c." at bounding box center [535, 566] width 1 height 11
radio input "true"
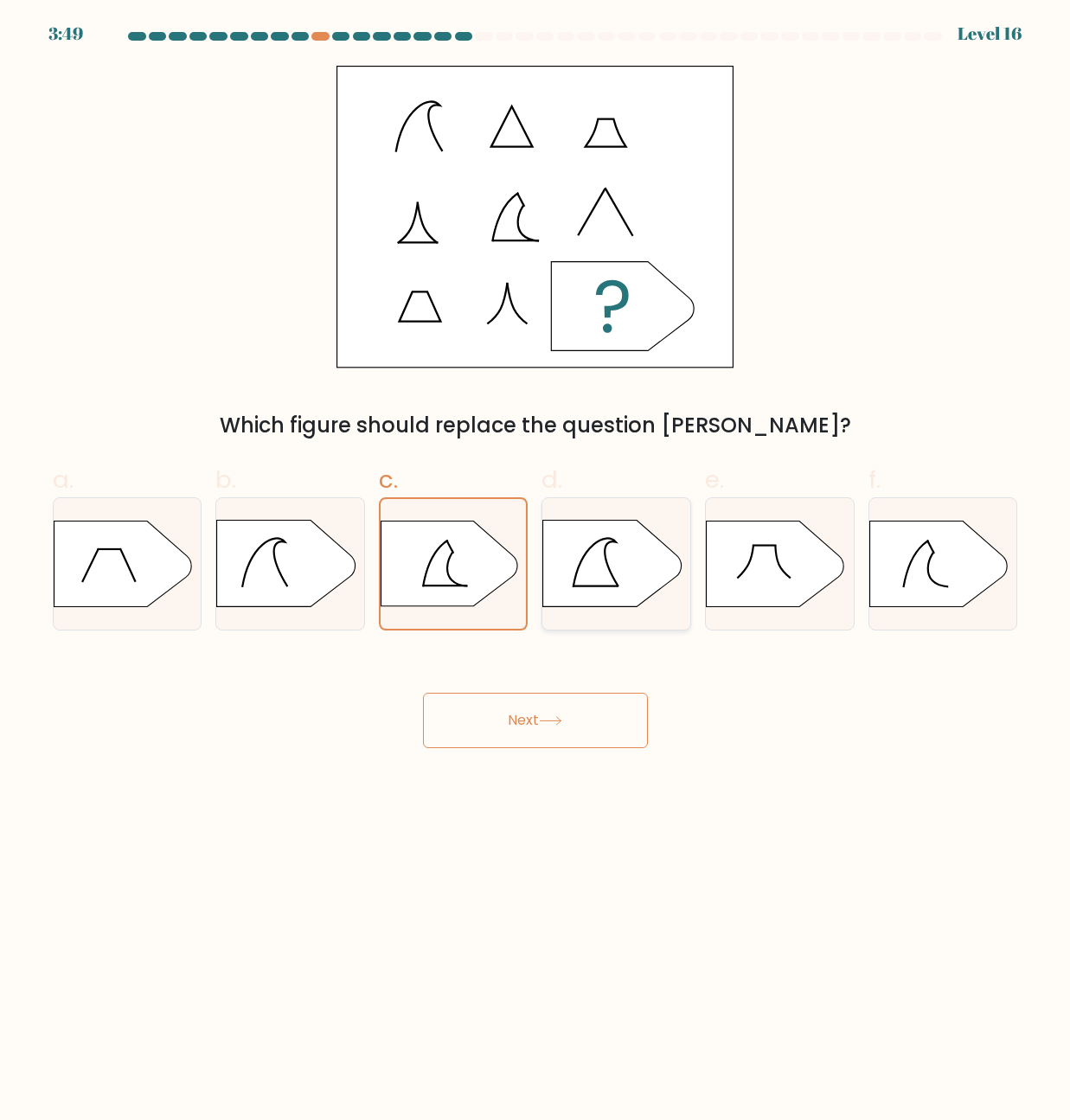
click at [581, 557] on icon at bounding box center [612, 564] width 138 height 87
click at [536, 560] on input "d." at bounding box center [535, 566] width 1 height 11
radio input "true"
click at [461, 587] on line at bounding box center [446, 587] width 45 height 0
click at [535, 572] on input "c." at bounding box center [535, 566] width 1 height 11
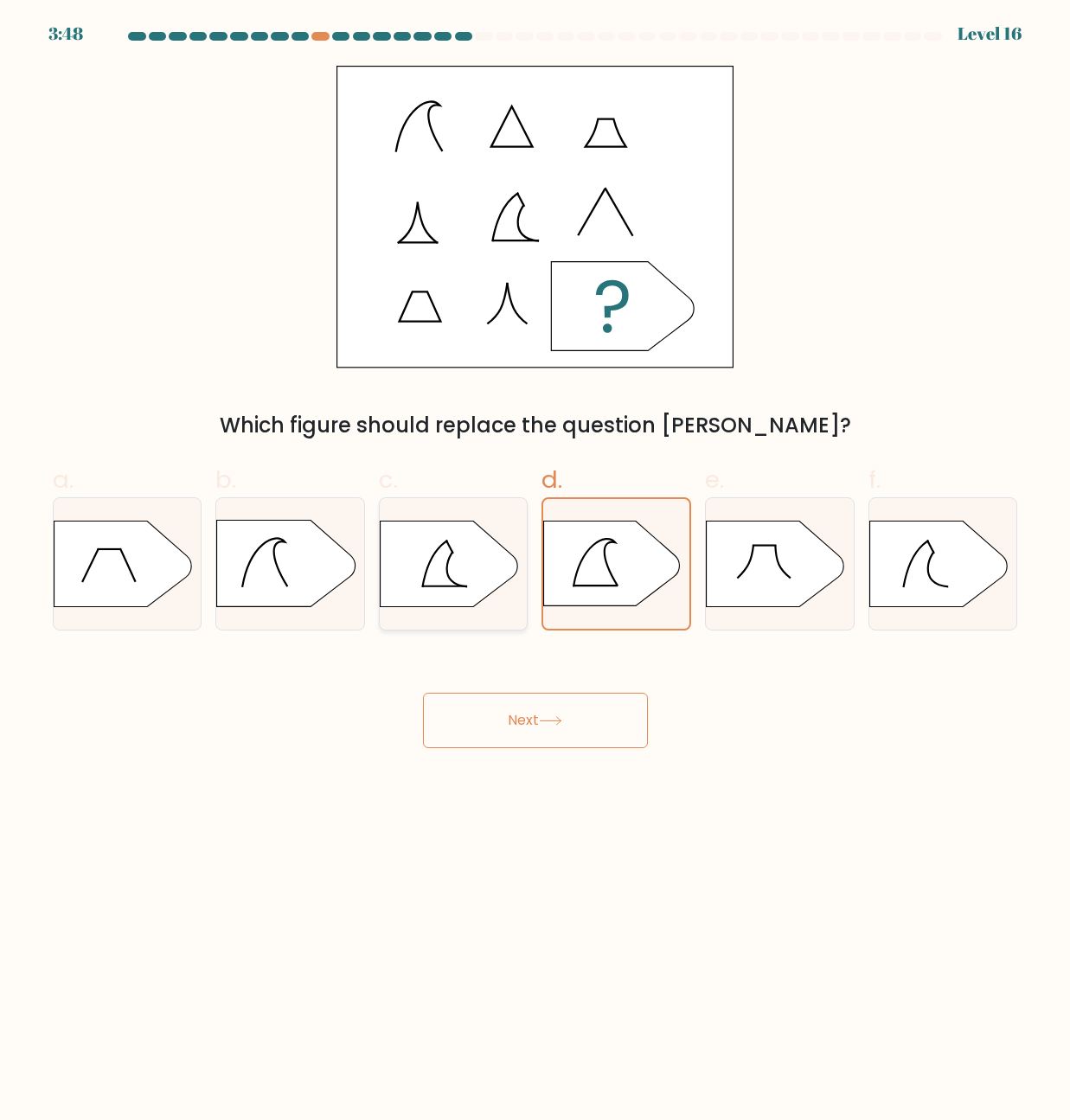
radio input "true"
drag, startPoint x: 590, startPoint y: 583, endPoint x: 477, endPoint y: 565, distance: 114.4
click at [591, 584] on icon at bounding box center [612, 564] width 138 height 87
click at [536, 572] on input "d." at bounding box center [535, 566] width 1 height 11
radio input "true"
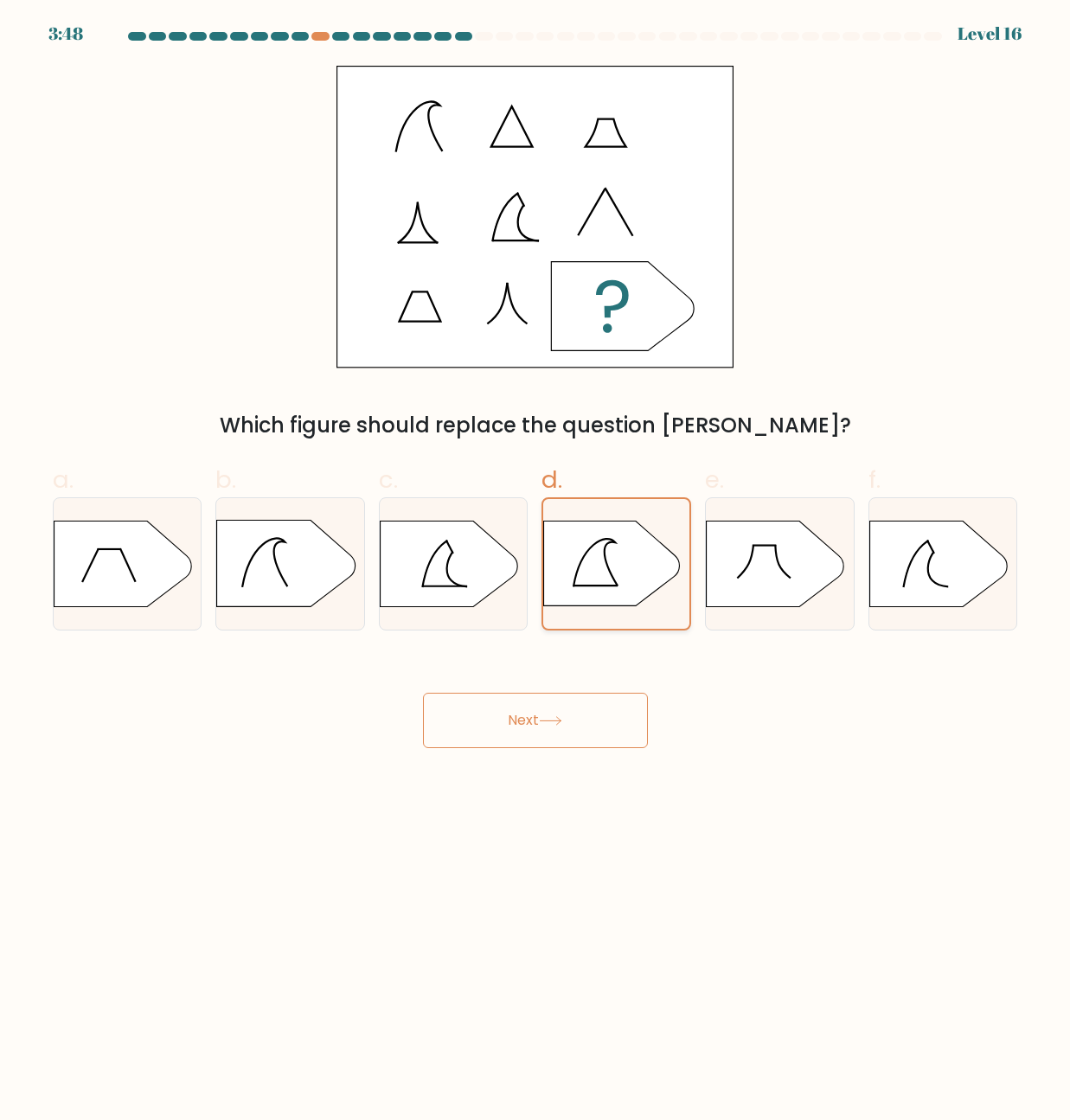
drag, startPoint x: 446, startPoint y: 558, endPoint x: 643, endPoint y: 516, distance: 201.4
click at [465, 553] on icon at bounding box center [449, 564] width 138 height 87
click at [535, 560] on input "c." at bounding box center [535, 566] width 1 height 11
radio input "true"
click at [631, 554] on icon at bounding box center [612, 564] width 138 height 87
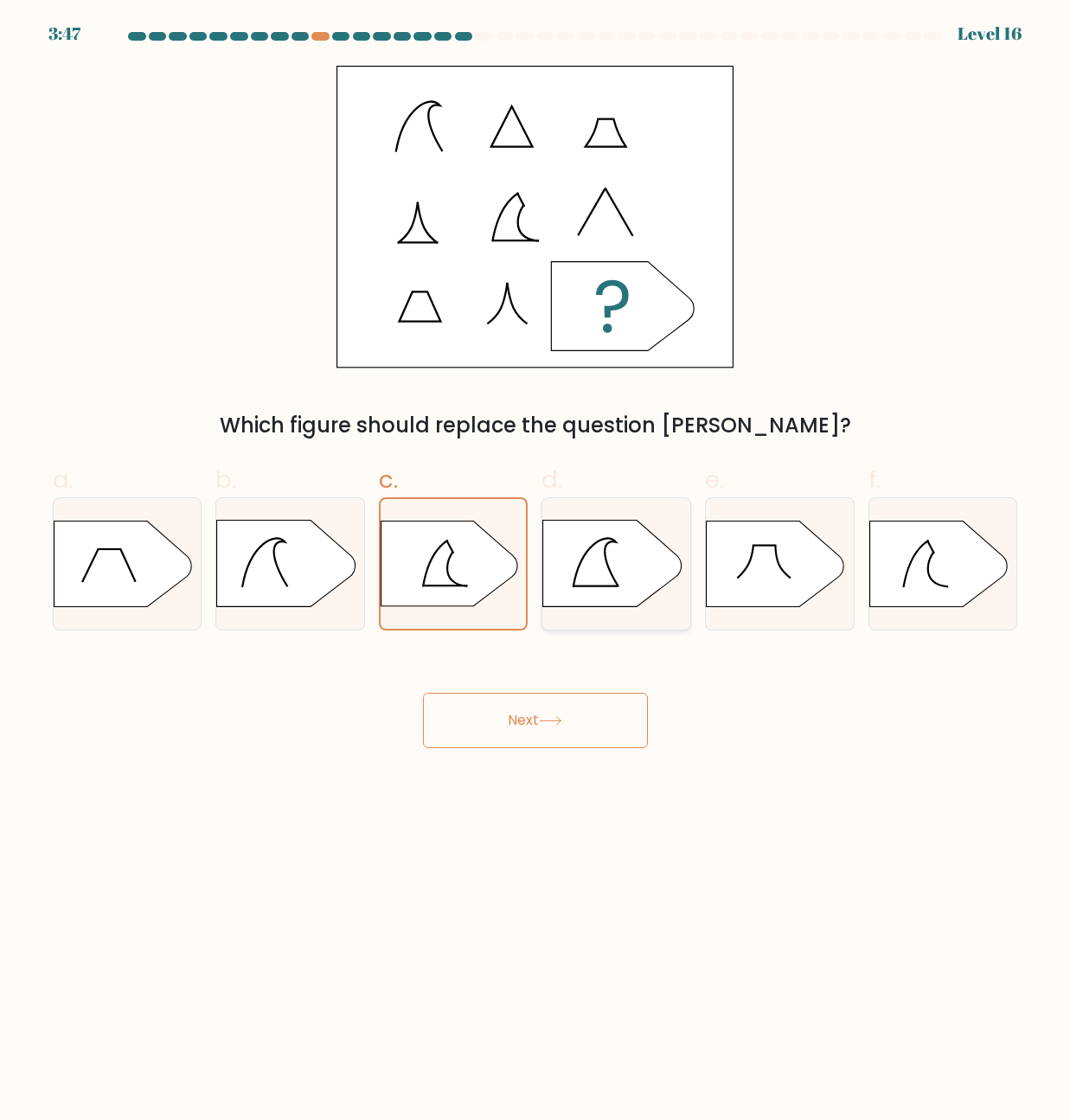
click at [536, 560] on input "d." at bounding box center [535, 566] width 1 height 11
radio input "true"
click at [492, 579] on icon at bounding box center [449, 564] width 138 height 87
click at [535, 572] on input "c." at bounding box center [535, 566] width 1 height 11
radio input "true"
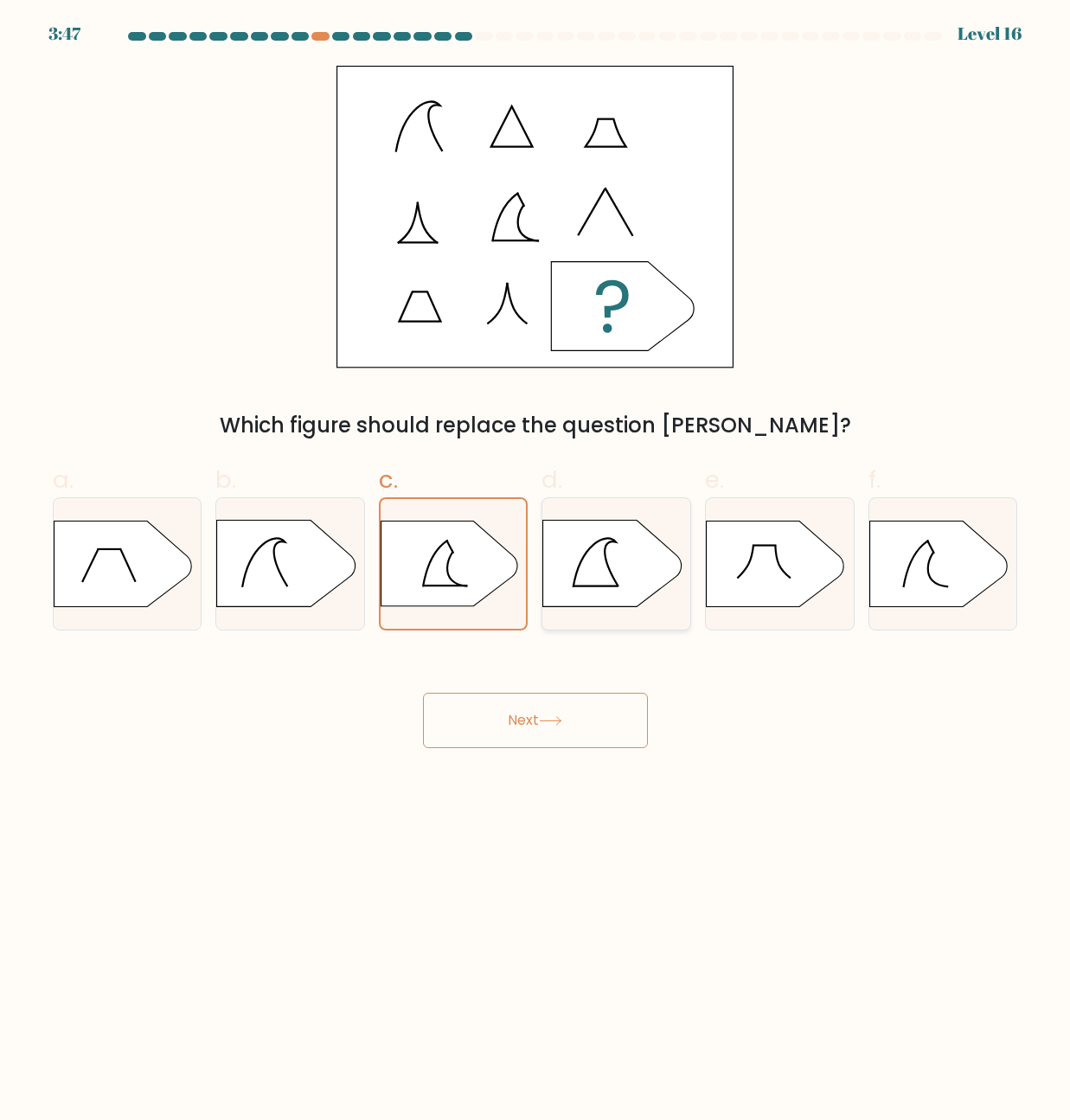
click at [660, 606] on div at bounding box center [616, 563] width 150 height 132
click at [536, 572] on input "d." at bounding box center [535, 566] width 1 height 11
radio input "true"
click at [540, 567] on div "d." at bounding box center [616, 546] width 163 height 169
click at [502, 580] on icon at bounding box center [449, 564] width 138 height 87
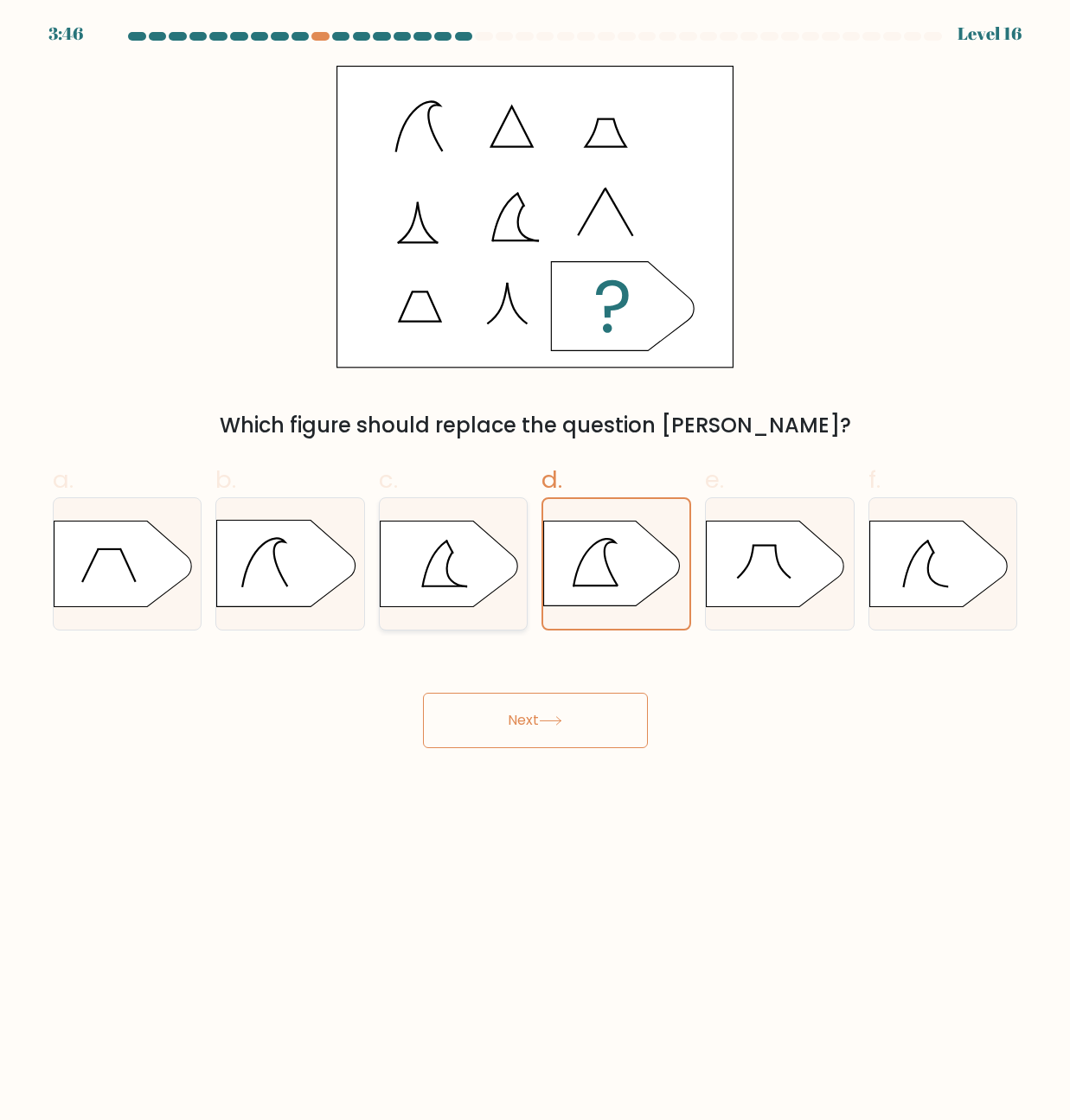
click at [535, 572] on input "c." at bounding box center [535, 566] width 1 height 11
radio input "true"
click at [647, 587] on icon at bounding box center [612, 564] width 138 height 87
click at [536, 572] on input "d." at bounding box center [535, 566] width 1 height 11
radio input "true"
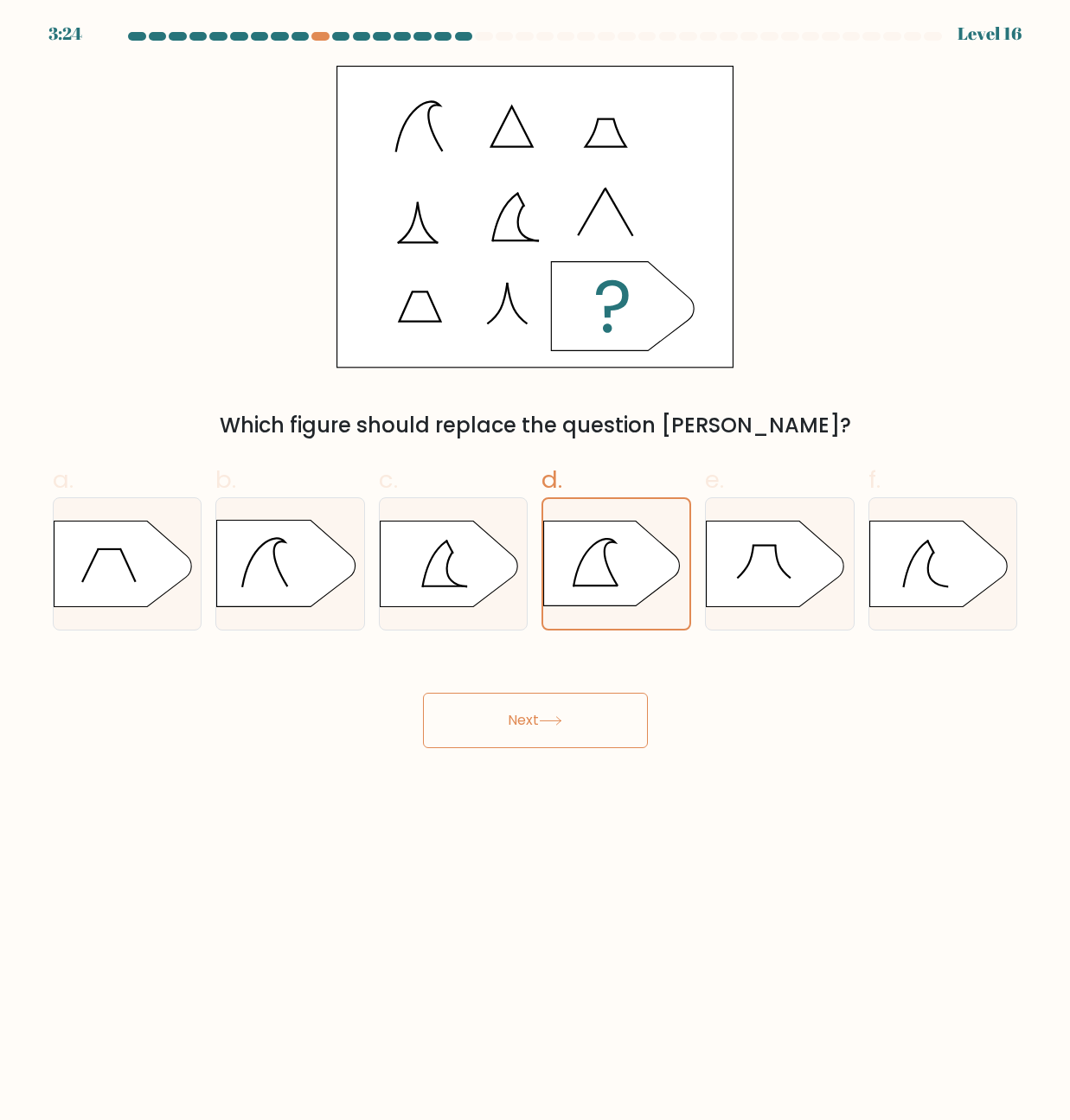
click at [574, 703] on button "Next" at bounding box center [535, 720] width 225 height 56
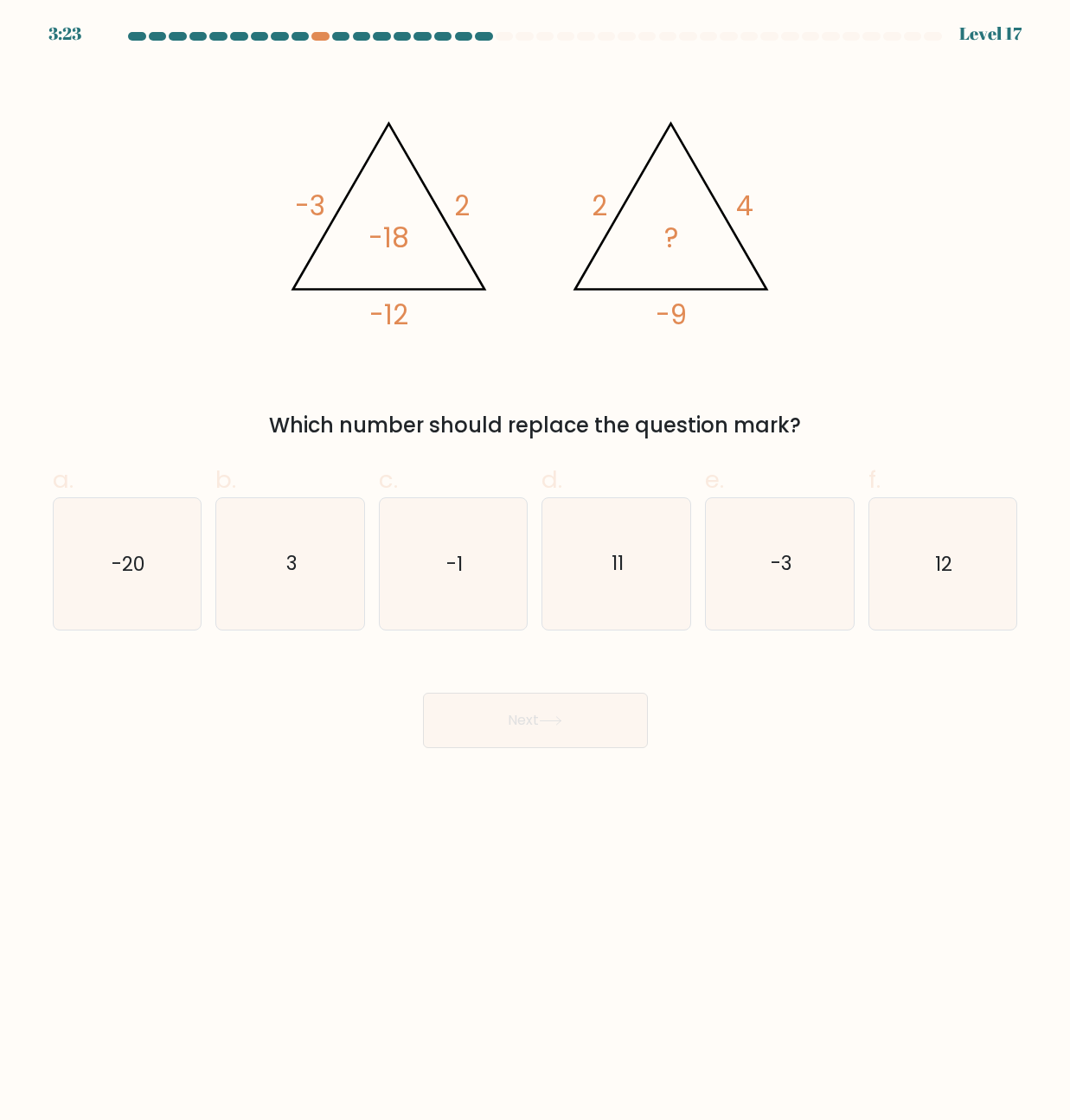
click at [500, 47] on form at bounding box center [535, 390] width 1070 height 716
click at [502, 39] on div at bounding box center [504, 36] width 17 height 9
click at [463, 548] on icon "-1" at bounding box center [453, 563] width 130 height 130
click at [535, 560] on input "c. -1" at bounding box center [535, 566] width 1 height 11
radio input "true"
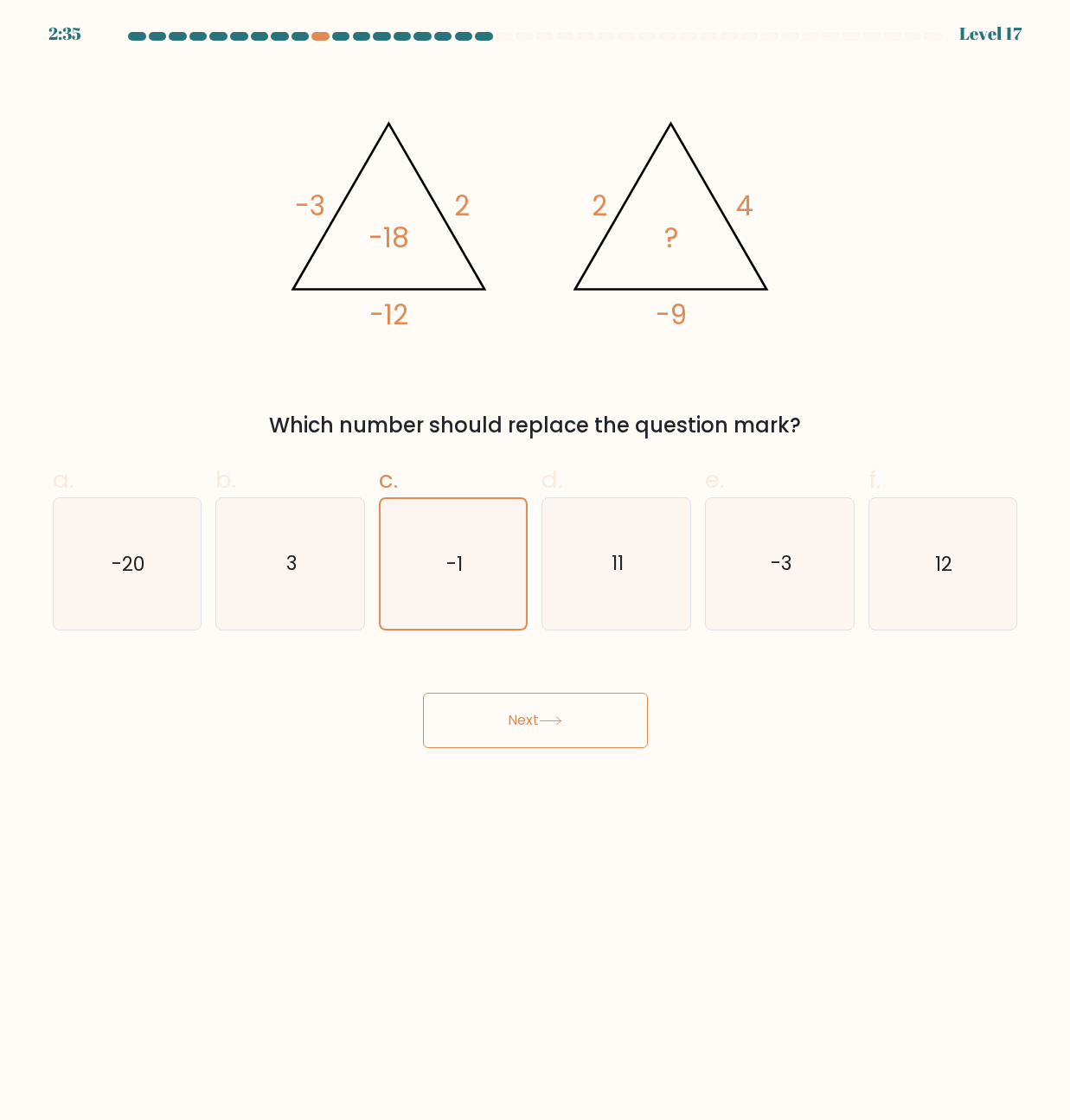
click at [570, 712] on button "Next" at bounding box center [535, 720] width 225 height 56
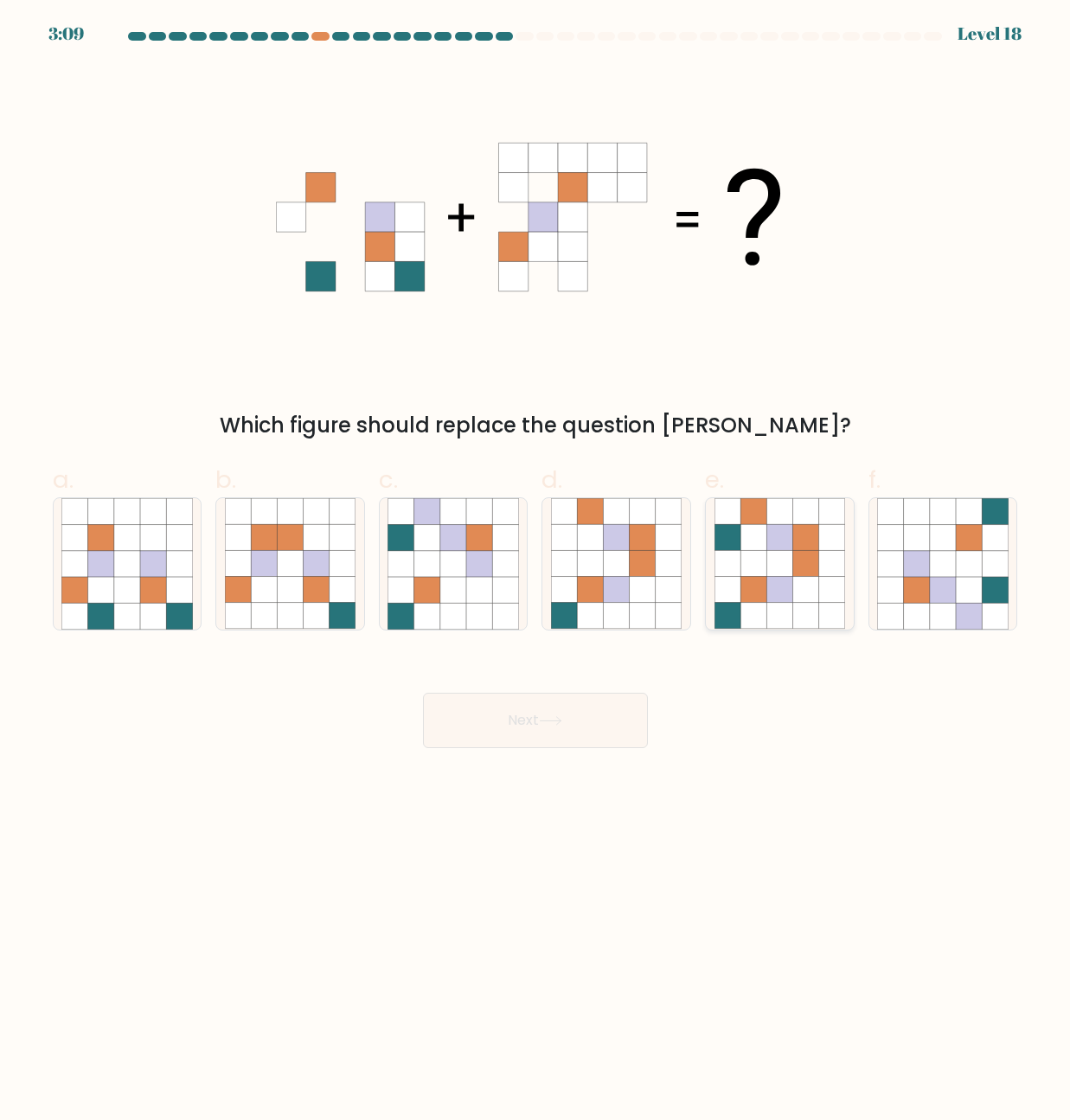
click at [783, 580] on icon at bounding box center [780, 590] width 26 height 26
click at [536, 572] on input "e." at bounding box center [535, 566] width 1 height 11
radio input "true"
click at [549, 727] on button "Next" at bounding box center [535, 720] width 225 height 56
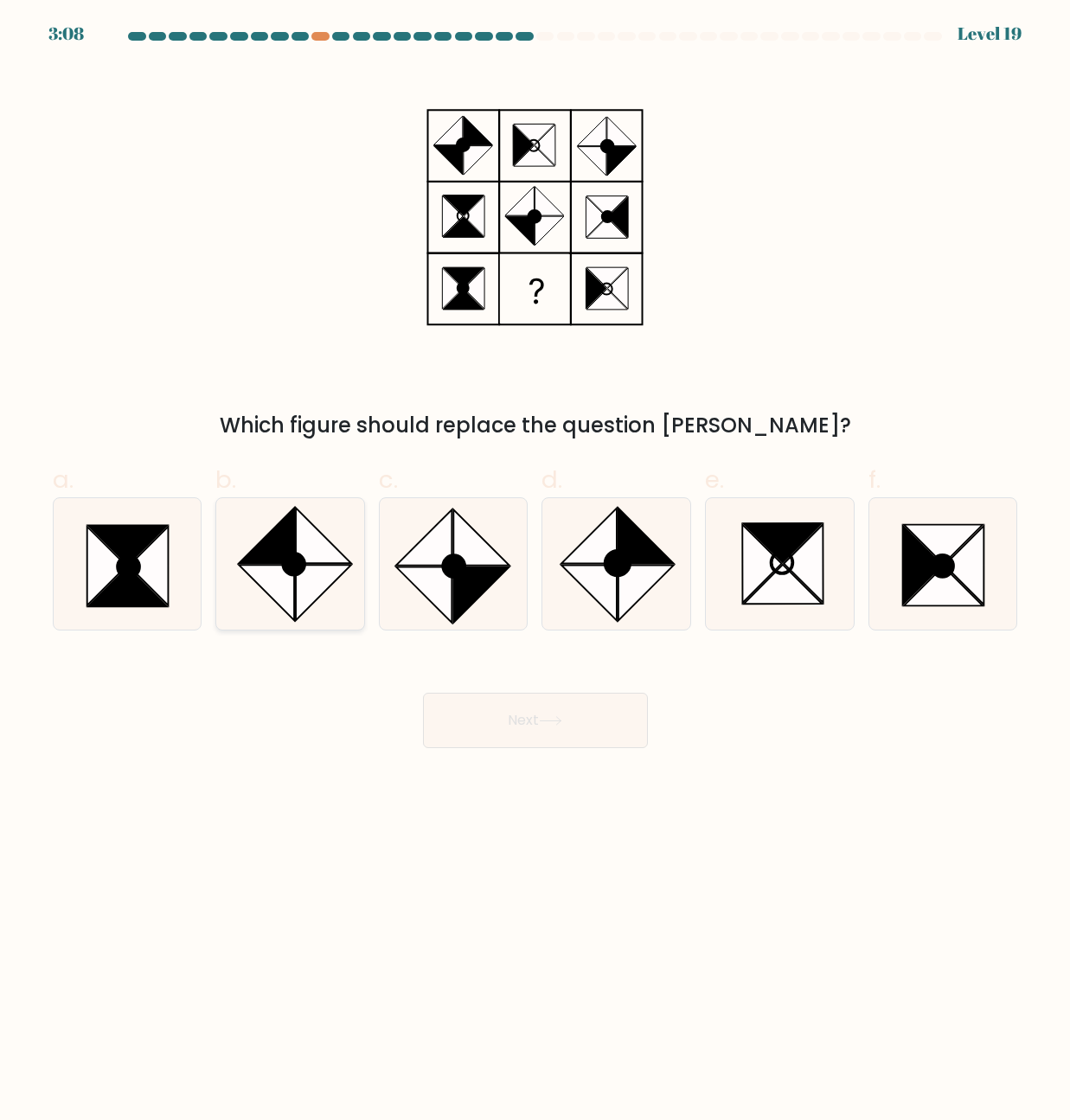
click at [297, 592] on icon at bounding box center [323, 593] width 56 height 56
click at [535, 572] on input "b." at bounding box center [535, 566] width 1 height 11
radio input "true"
click at [529, 699] on button "Next" at bounding box center [535, 720] width 225 height 56
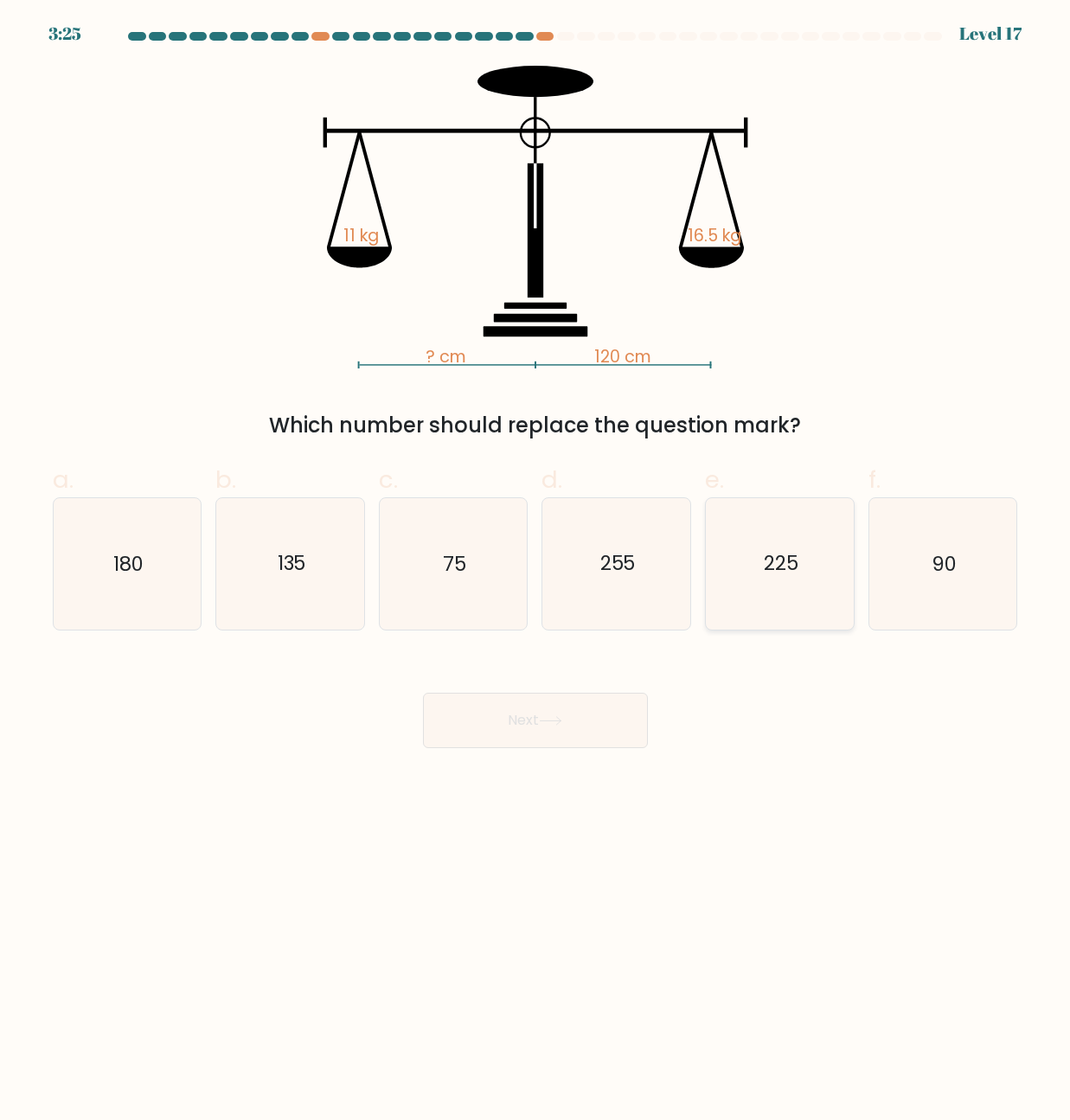
click at [754, 557] on icon "225" at bounding box center [780, 563] width 130 height 130
click at [536, 560] on input "e. 225" at bounding box center [535, 566] width 1 height 11
radio input "true"
click at [585, 699] on button "Next" at bounding box center [535, 720] width 225 height 56
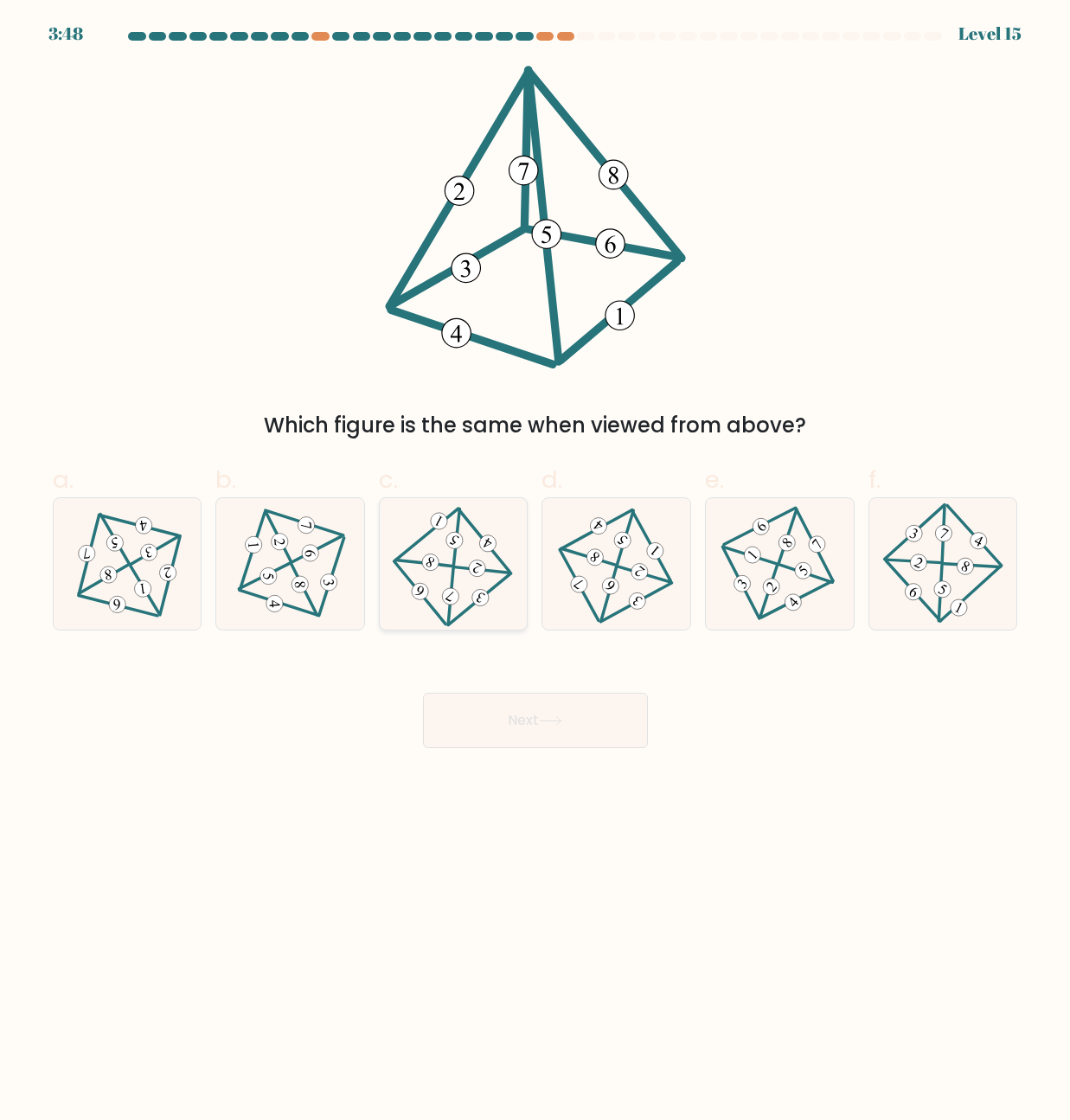
click at [483, 591] on 346 at bounding box center [480, 598] width 23 height 23
click at [535, 572] on input "c." at bounding box center [535, 566] width 1 height 11
radio input "true"
click at [541, 726] on button "Next" at bounding box center [535, 720] width 225 height 56
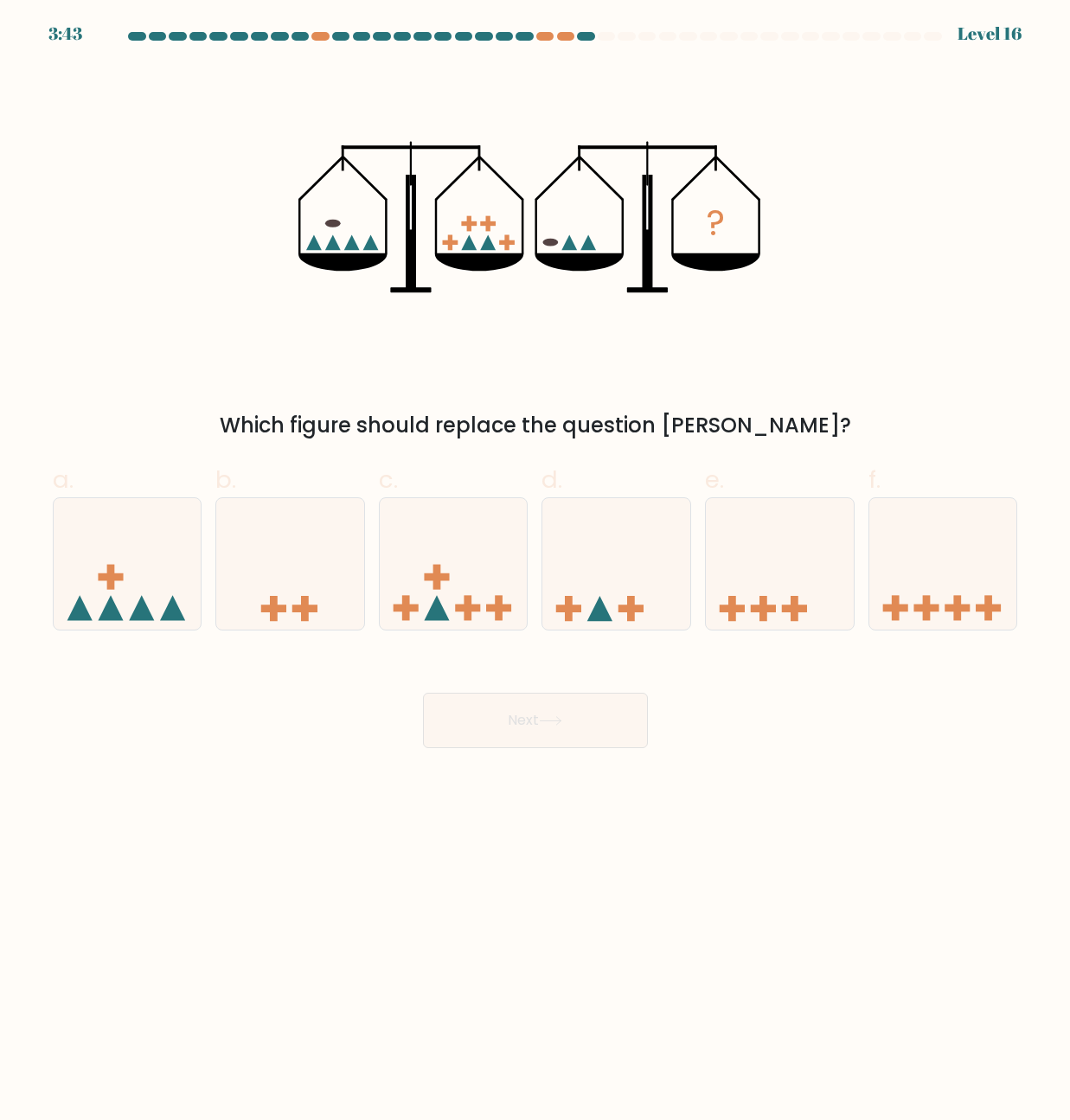
click at [887, 670] on form at bounding box center [535, 390] width 1070 height 716
click at [1003, 568] on icon at bounding box center [943, 563] width 148 height 122
click at [536, 568] on input "f." at bounding box center [535, 566] width 1 height 11
radio input "true"
click at [571, 727] on button "Next" at bounding box center [535, 720] width 225 height 56
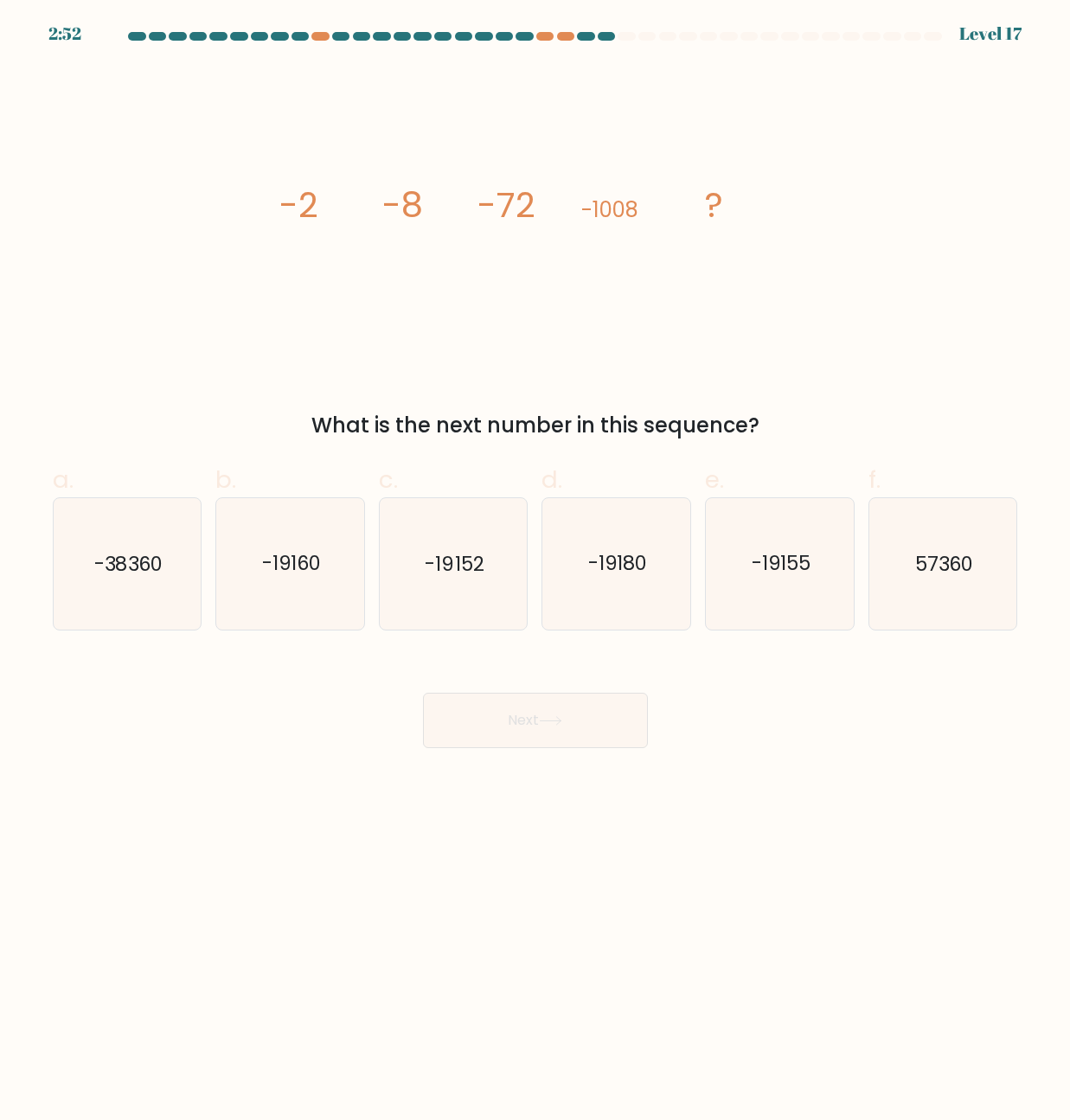
drag, startPoint x: 331, startPoint y: 522, endPoint x: 374, endPoint y: 607, distance: 95.3
click at [332, 524] on icon "-19160" at bounding box center [290, 563] width 130 height 130
click at [535, 560] on input "b. -19160" at bounding box center [535, 566] width 1 height 11
radio input "true"
click at [469, 719] on button "Next" at bounding box center [535, 720] width 225 height 56
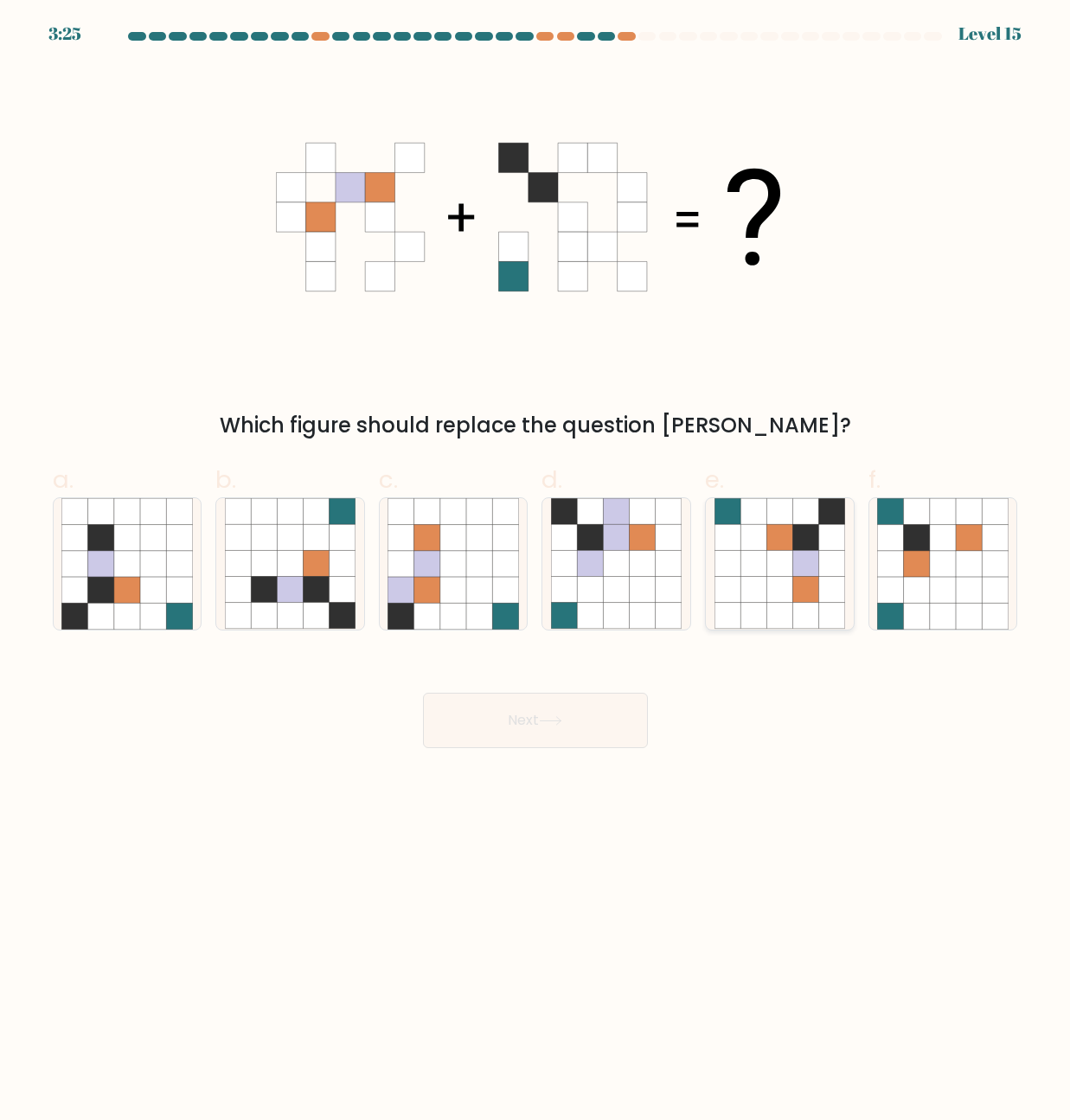
click at [775, 580] on icon at bounding box center [780, 590] width 26 height 26
click at [536, 572] on input "e." at bounding box center [535, 566] width 1 height 11
radio input "true"
click at [599, 731] on button "Next" at bounding box center [535, 720] width 225 height 56
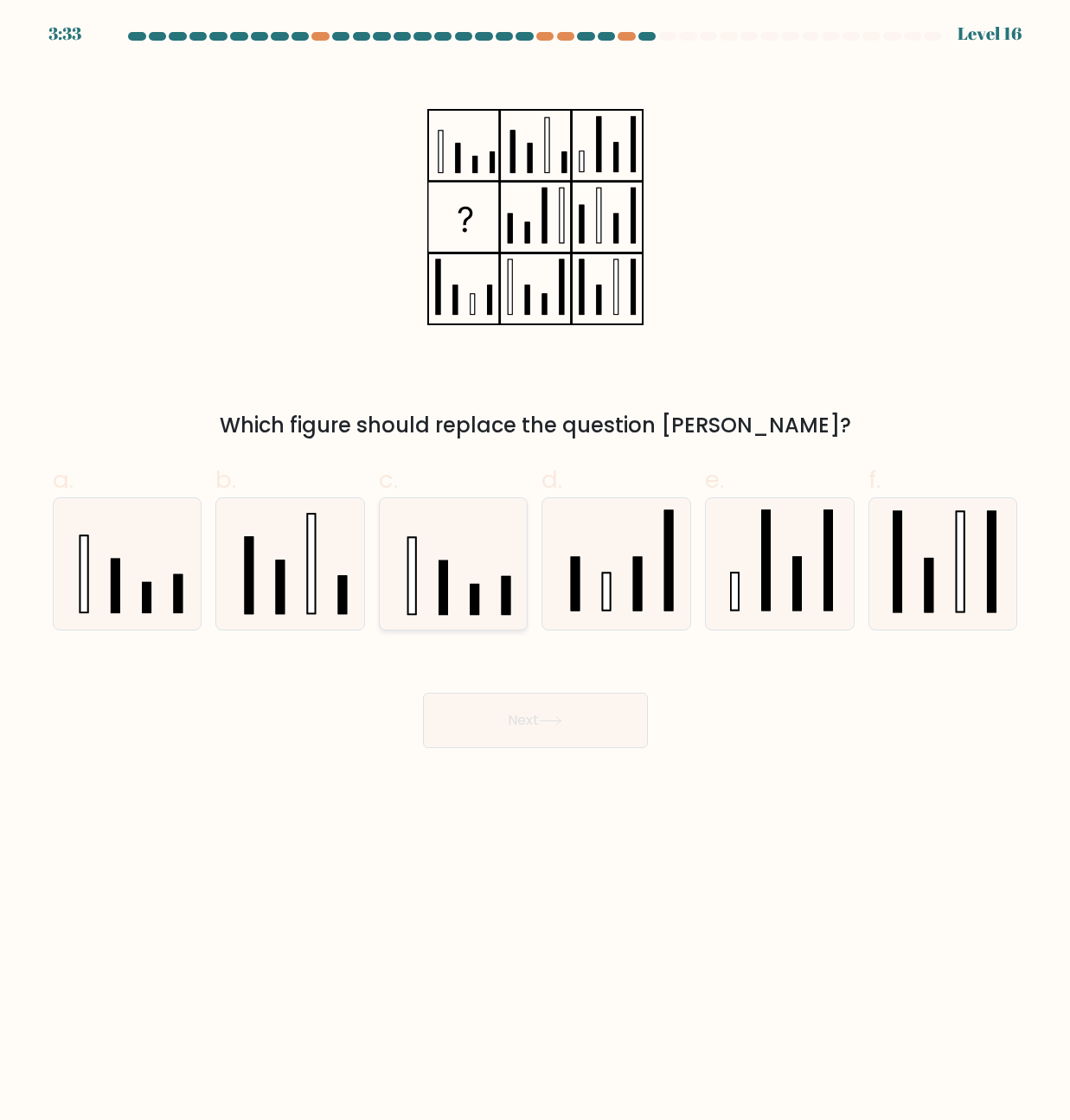
click at [482, 591] on icon at bounding box center [453, 563] width 130 height 130
click at [535, 572] on input "c." at bounding box center [535, 566] width 1 height 11
radio input "true"
click at [557, 706] on button "Next" at bounding box center [535, 720] width 225 height 56
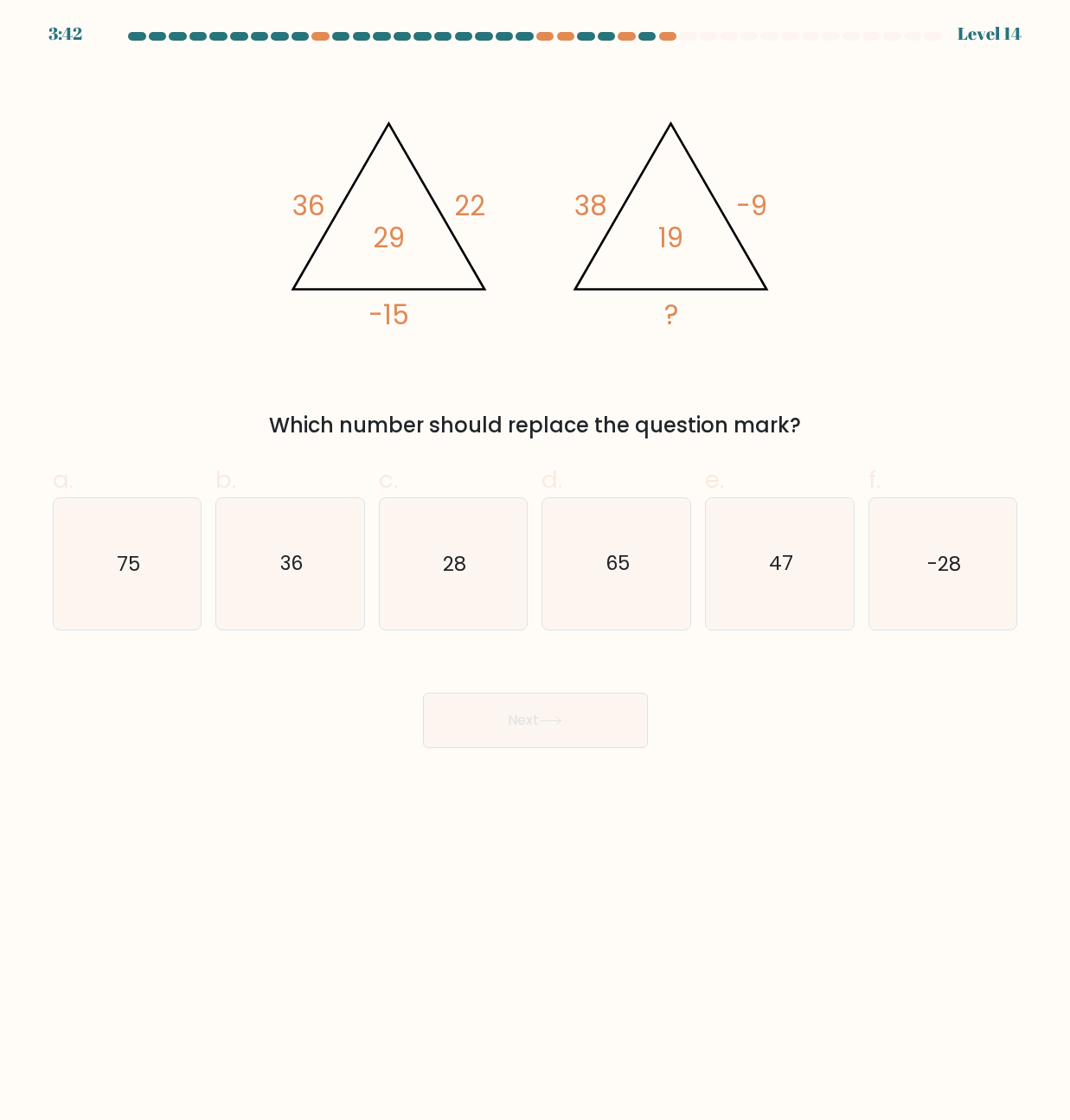
drag, startPoint x: 475, startPoint y: 547, endPoint x: 566, endPoint y: 713, distance: 189.3
click at [475, 547] on icon "28" at bounding box center [453, 563] width 130 height 130
click at [535, 560] on input "c. 28" at bounding box center [535, 566] width 1 height 11
radio input "true"
click at [529, 699] on button "Next" at bounding box center [535, 720] width 225 height 56
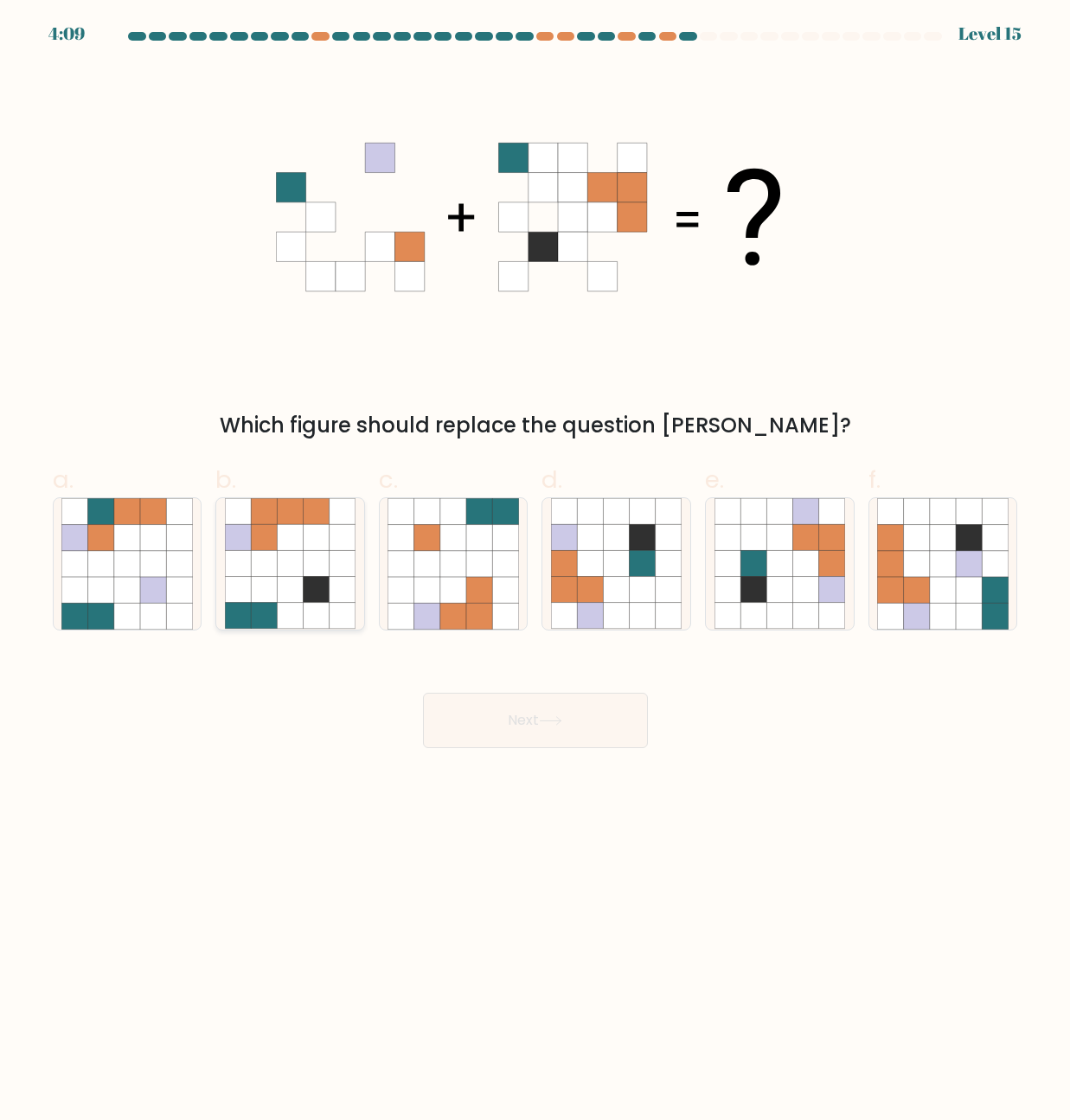
click at [295, 556] on icon at bounding box center [289, 564] width 26 height 26
click at [535, 560] on input "b." at bounding box center [535, 566] width 1 height 11
radio input "true"
click at [501, 712] on button "Next" at bounding box center [535, 720] width 225 height 56
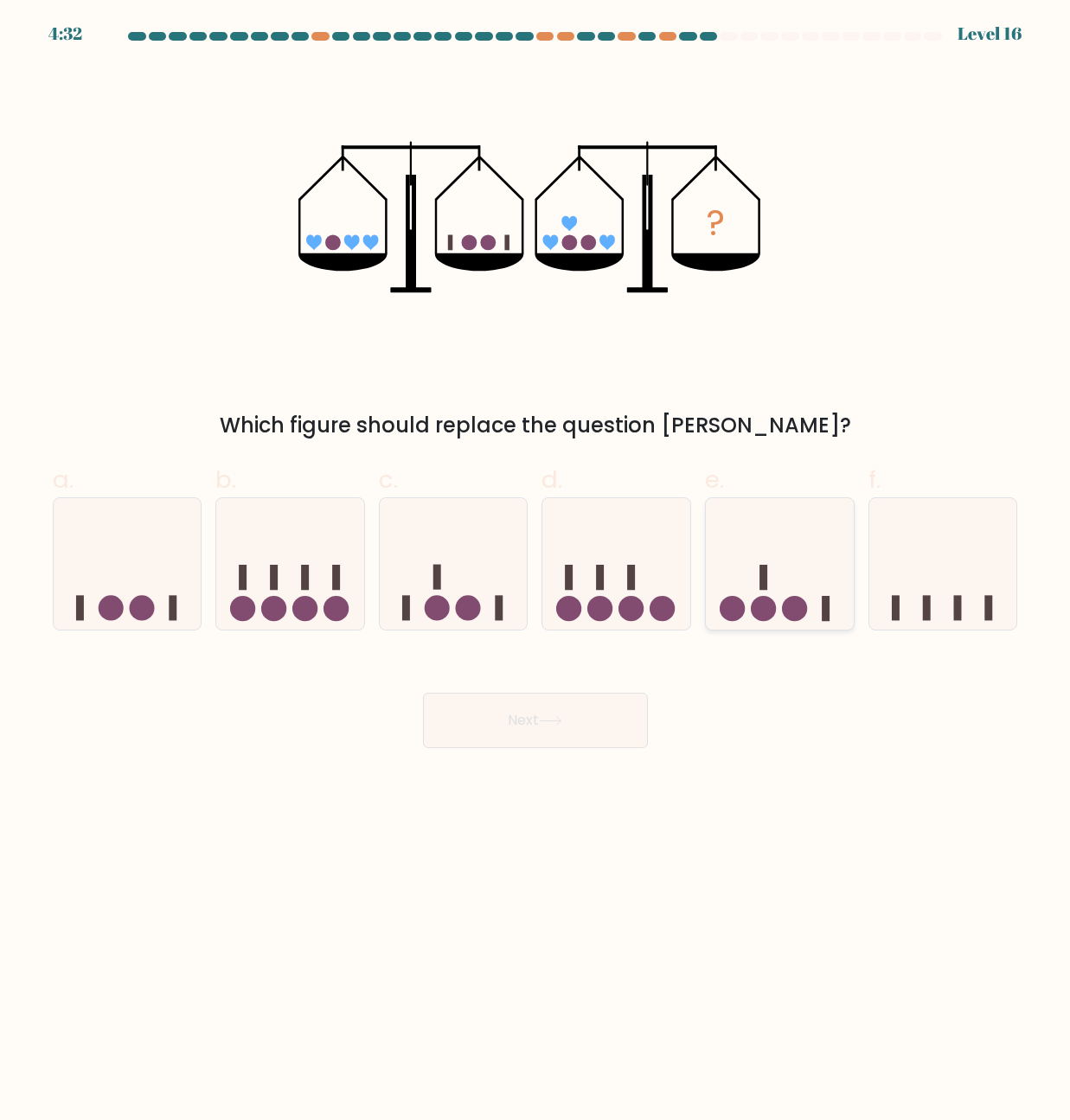
click at [838, 626] on div at bounding box center [780, 563] width 150 height 132
click at [536, 572] on input "e." at bounding box center [535, 566] width 1 height 11
radio input "true"
drag, startPoint x: 545, startPoint y: 748, endPoint x: 538, endPoint y: 738, distance: 12.2
click at [544, 748] on body "4:31 Level 16" at bounding box center [535, 560] width 1070 height 1120
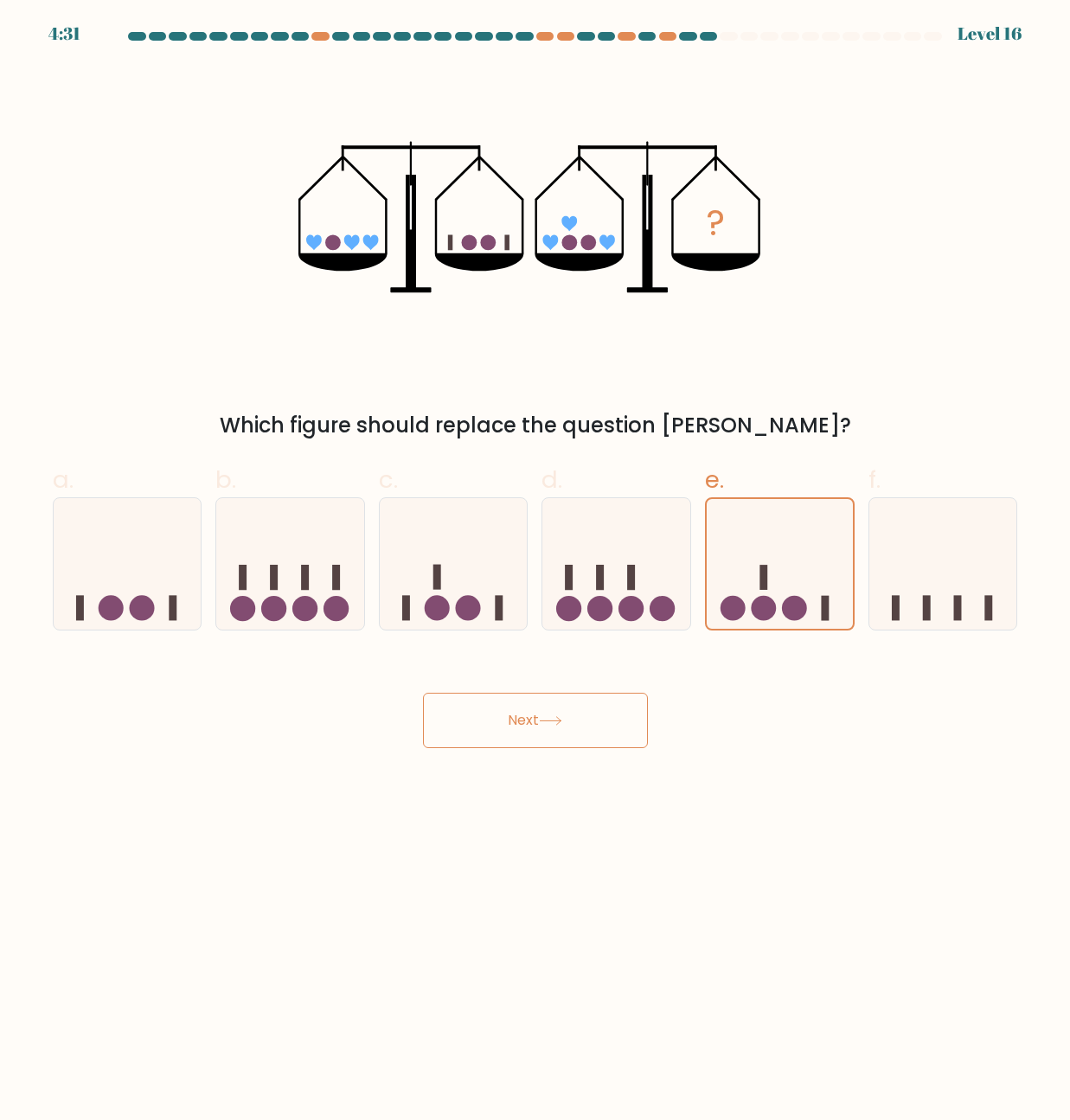
click at [559, 710] on button "Next" at bounding box center [535, 720] width 225 height 56
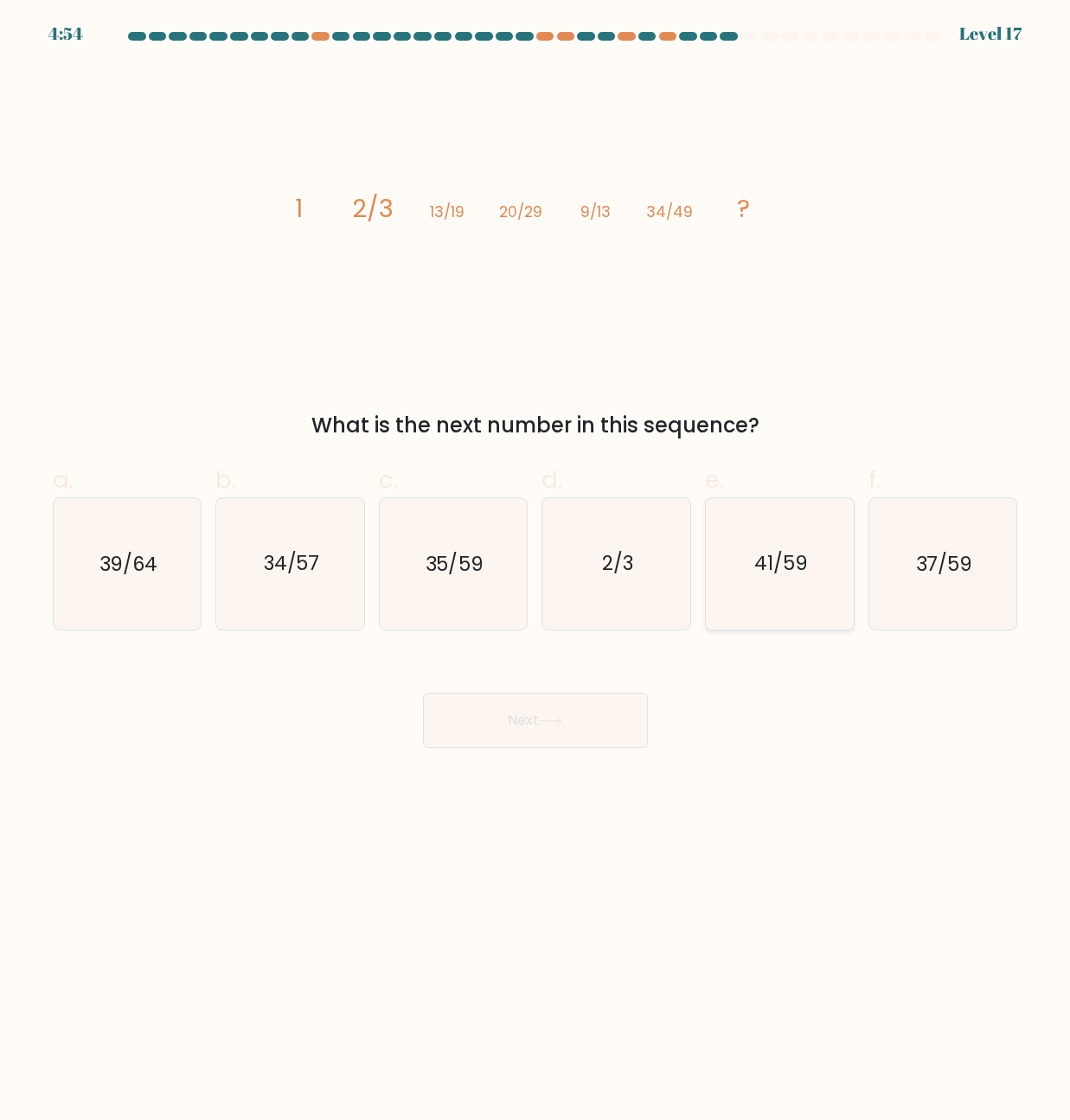
click at [813, 534] on icon "41/59" at bounding box center [780, 563] width 130 height 130
click at [536, 560] on input "e. 41/59" at bounding box center [535, 566] width 1 height 11
radio input "true"
drag, startPoint x: 527, startPoint y: 699, endPoint x: 518, endPoint y: 706, distance: 11.4
click at [522, 702] on button "Next" at bounding box center [535, 720] width 225 height 56
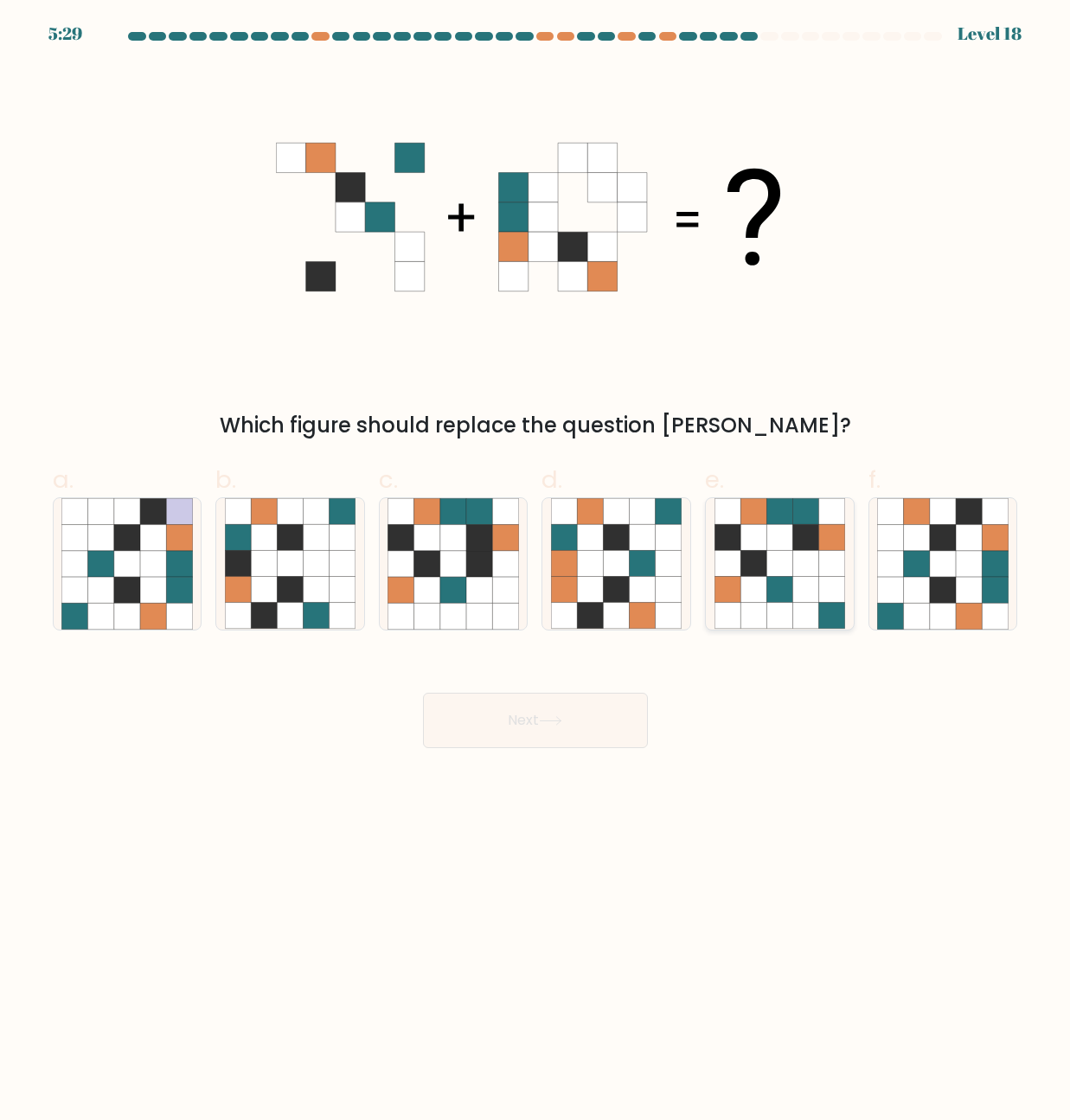
click at [791, 573] on icon at bounding box center [780, 564] width 26 height 26
click at [536, 572] on input "e." at bounding box center [535, 566] width 1 height 11
radio input "true"
click at [550, 700] on button "Next" at bounding box center [535, 720] width 225 height 56
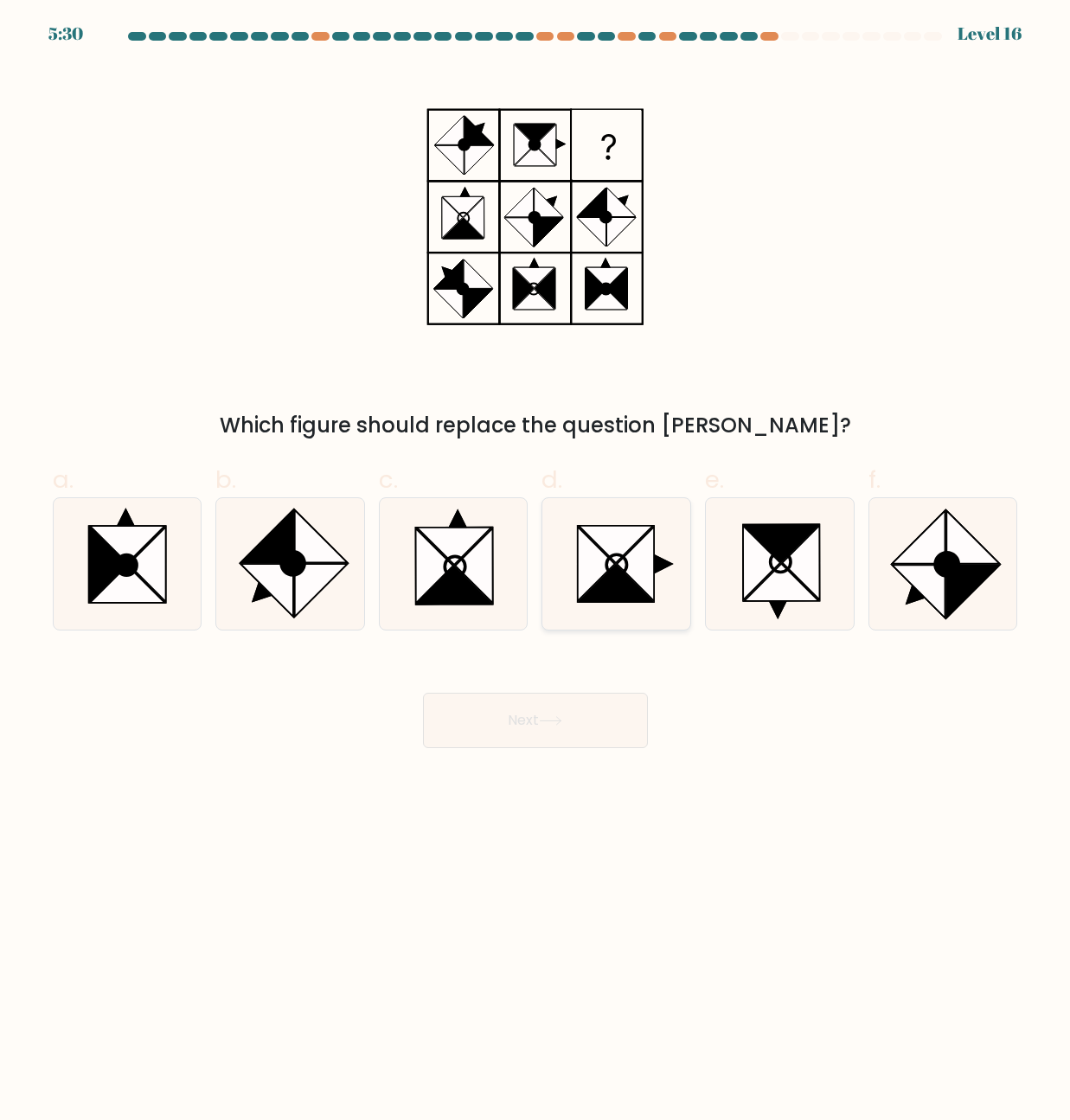
click at [649, 578] on icon at bounding box center [635, 565] width 37 height 75
click at [536, 572] on input "d." at bounding box center [535, 566] width 1 height 11
radio input "true"
click at [550, 712] on button "Next" at bounding box center [535, 720] width 225 height 56
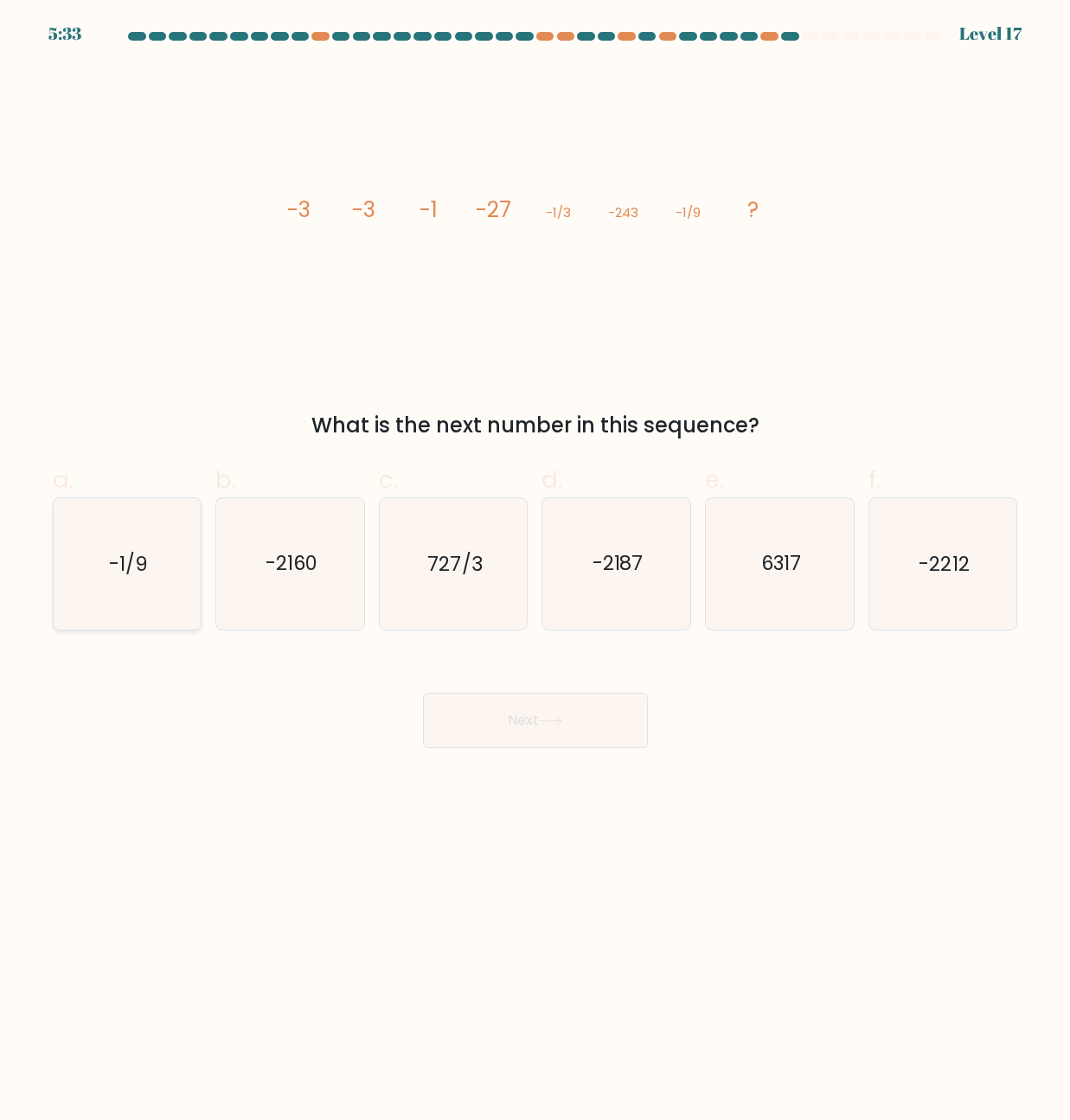
click at [153, 564] on icon "-1/9" at bounding box center [127, 563] width 130 height 130
click at [535, 564] on input "a. -1/9" at bounding box center [535, 566] width 1 height 11
radio input "true"
click at [588, 717] on button "Next" at bounding box center [535, 720] width 225 height 56
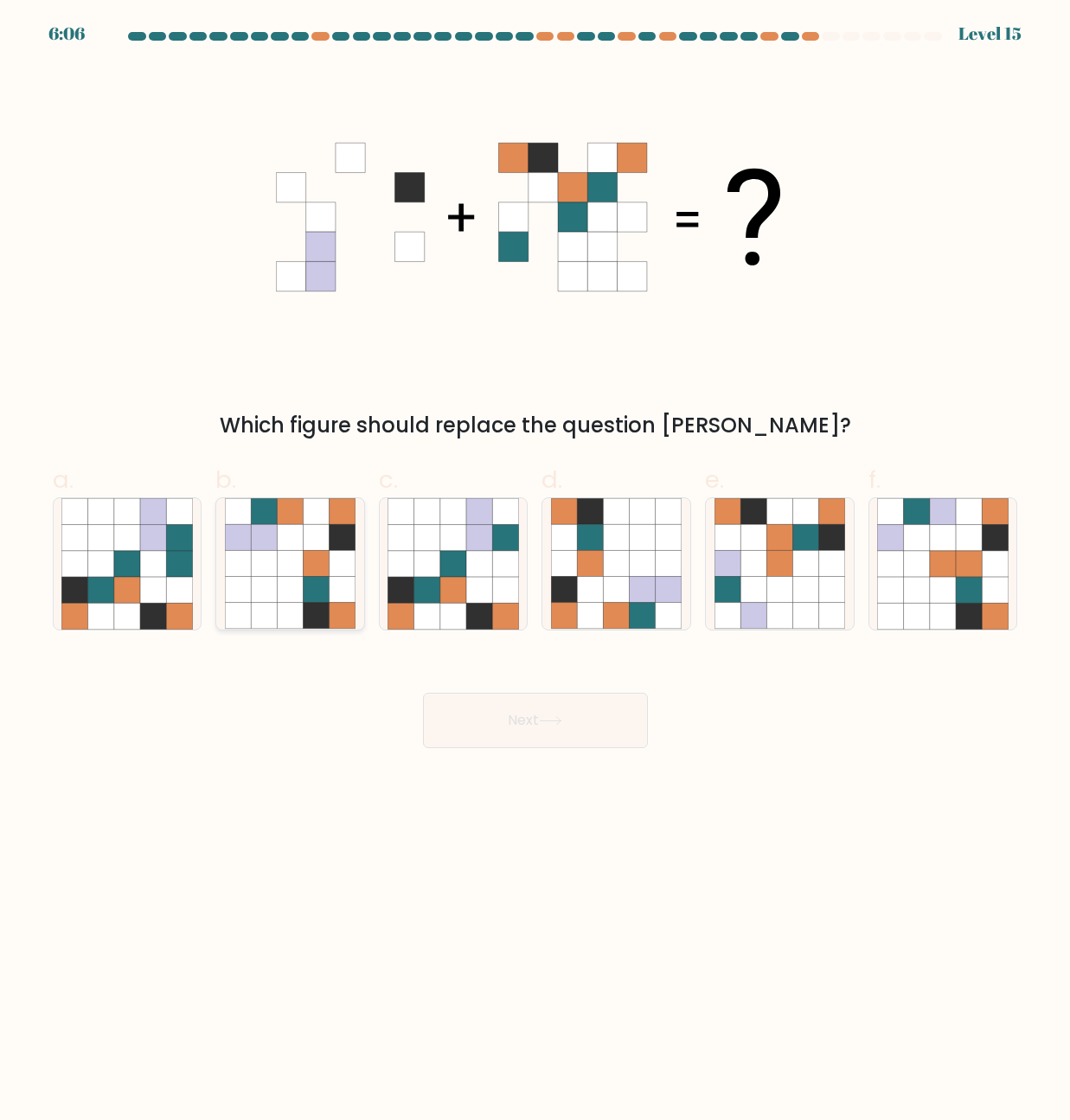
drag, startPoint x: 289, startPoint y: 547, endPoint x: 301, endPoint y: 559, distance: 17.0
click at [290, 547] on icon at bounding box center [289, 538] width 26 height 26
click at [535, 560] on input "b." at bounding box center [535, 566] width 1 height 11
radio input "true"
click at [465, 536] on icon at bounding box center [453, 538] width 26 height 26
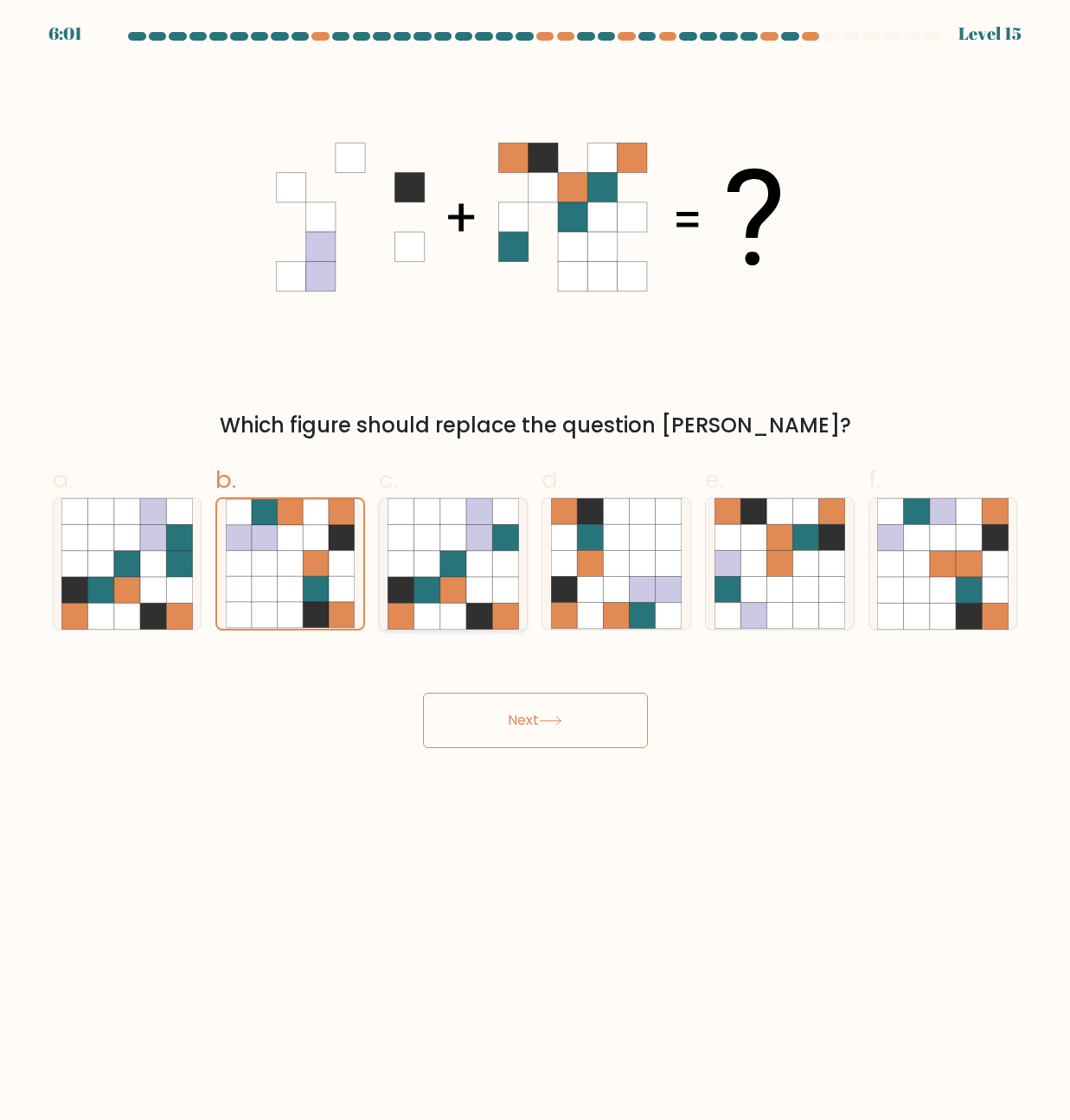
click at [535, 560] on input "c." at bounding box center [535, 566] width 1 height 11
radio input "true"
click at [542, 735] on button "Next" at bounding box center [535, 720] width 225 height 56
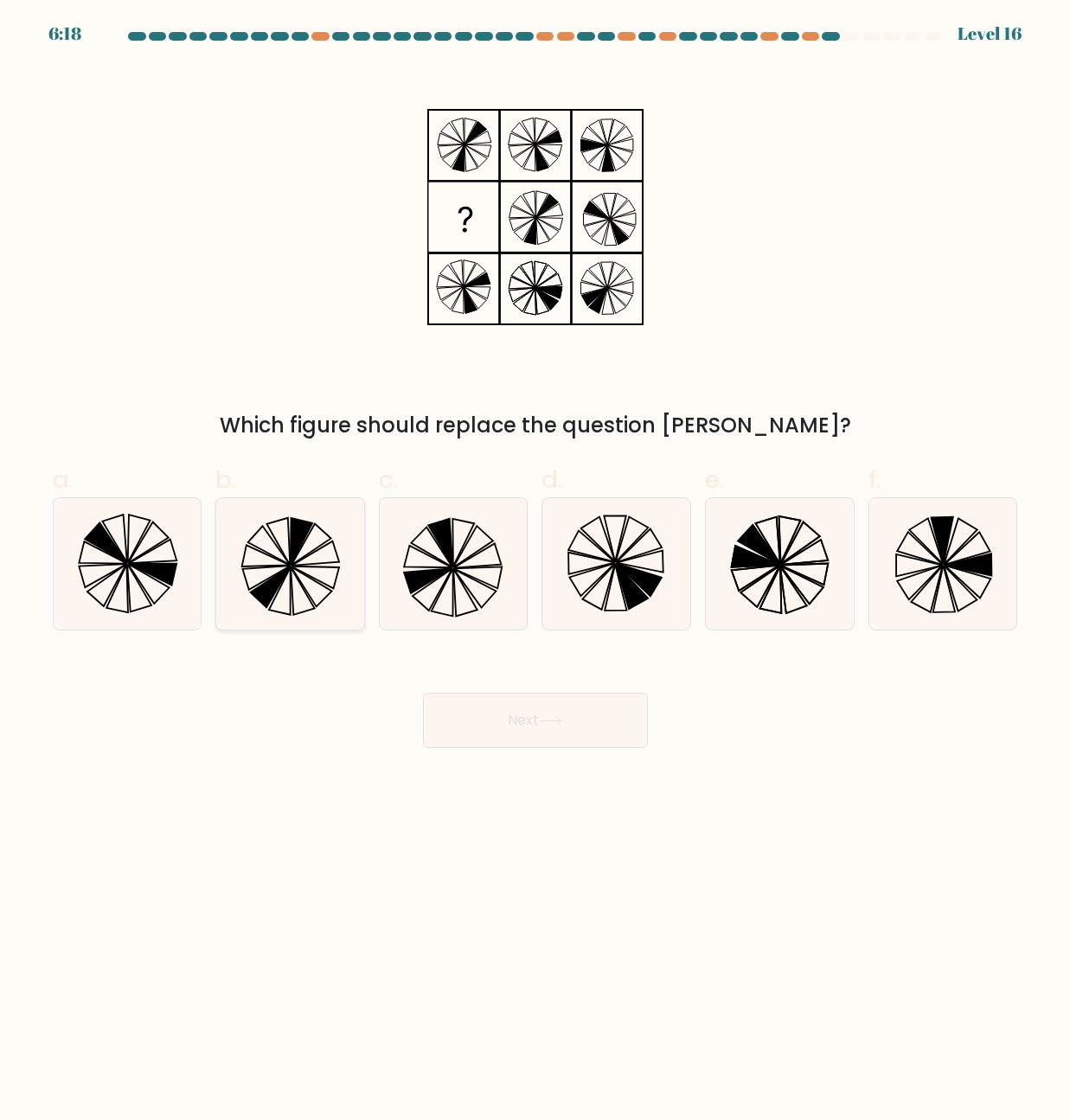
click at [317, 570] on icon at bounding box center [290, 563] width 130 height 130
click at [535, 570] on input "b." at bounding box center [535, 566] width 1 height 11
radio input "true"
click at [560, 712] on button "Next" at bounding box center [535, 720] width 225 height 56
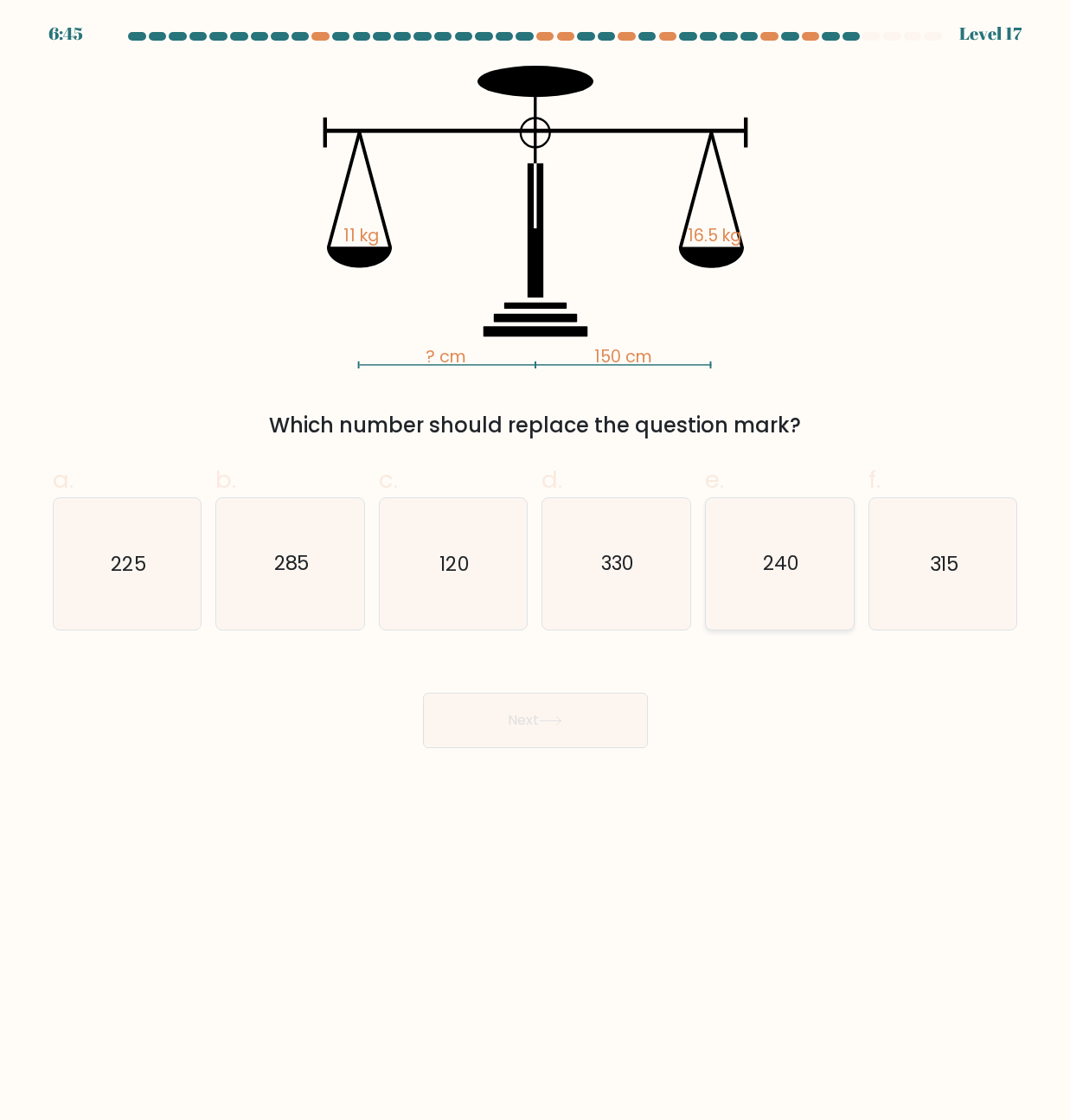
drag, startPoint x: 805, startPoint y: 586, endPoint x: 747, endPoint y: 628, distance: 71.6
click at [775, 605] on icon "240" at bounding box center [780, 563] width 130 height 130
click at [548, 725] on button "Next" at bounding box center [535, 720] width 225 height 56
click at [551, 734] on button "Next" at bounding box center [535, 720] width 225 height 56
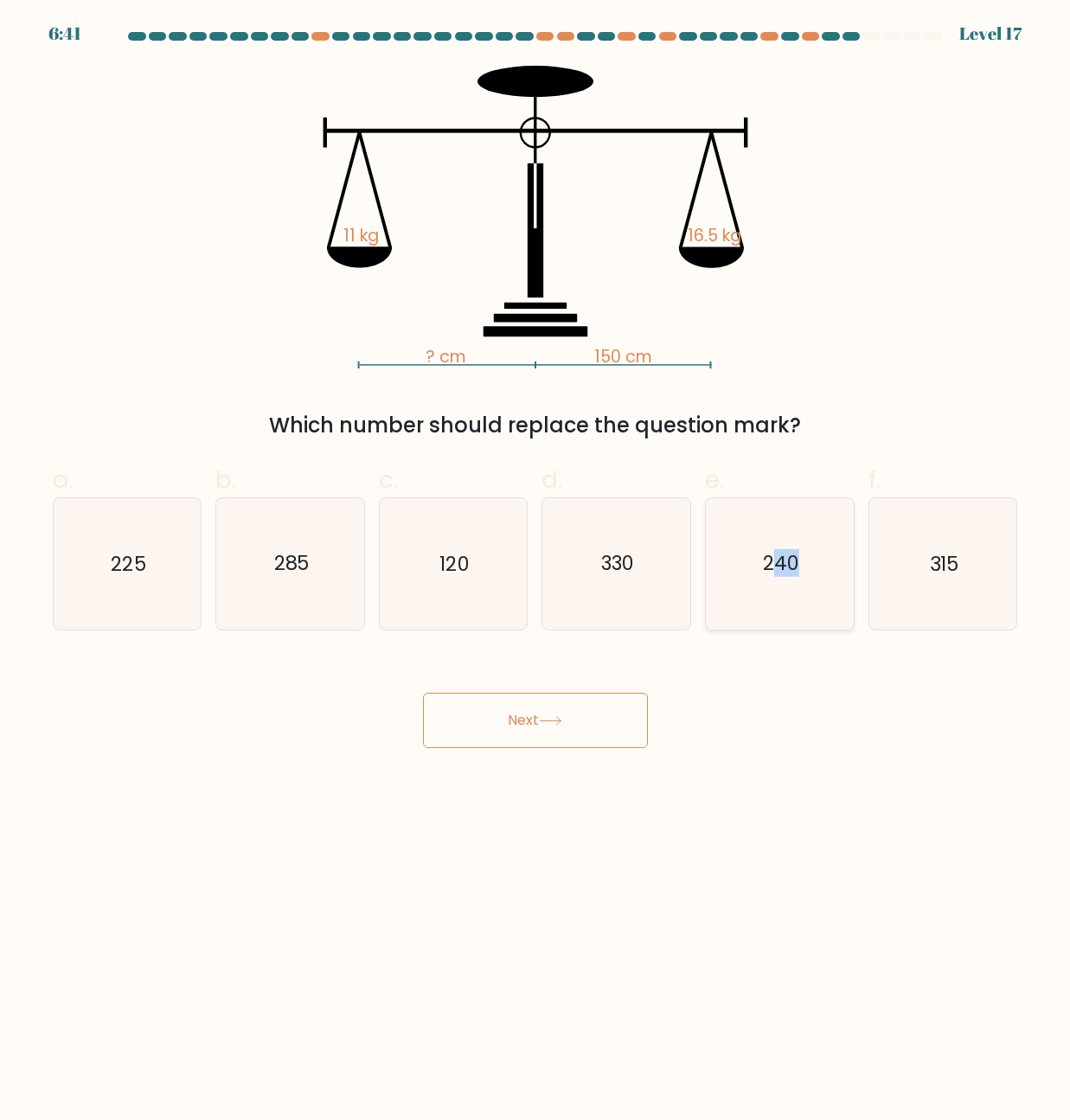
click at [776, 580] on icon "240" at bounding box center [780, 563] width 130 height 130
click at [536, 572] on input "e. 240" at bounding box center [535, 566] width 1 height 11
radio input "true"
click at [575, 717] on button "Next" at bounding box center [535, 720] width 225 height 56
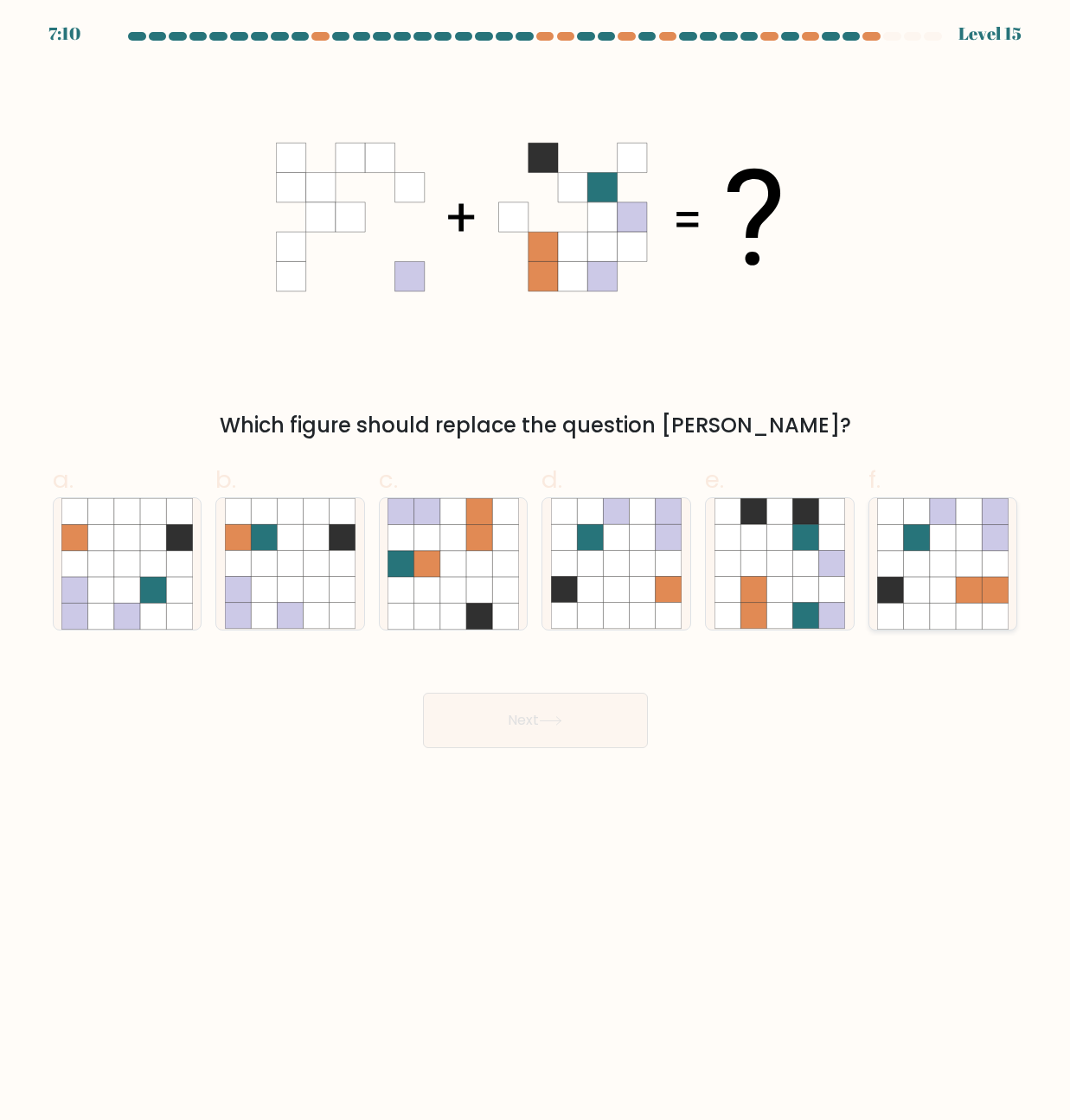
click at [973, 556] on icon at bounding box center [969, 564] width 26 height 26
click at [536, 560] on input "f." at bounding box center [535, 566] width 1 height 11
radio input "true"
click at [553, 730] on button "Next" at bounding box center [535, 720] width 225 height 56
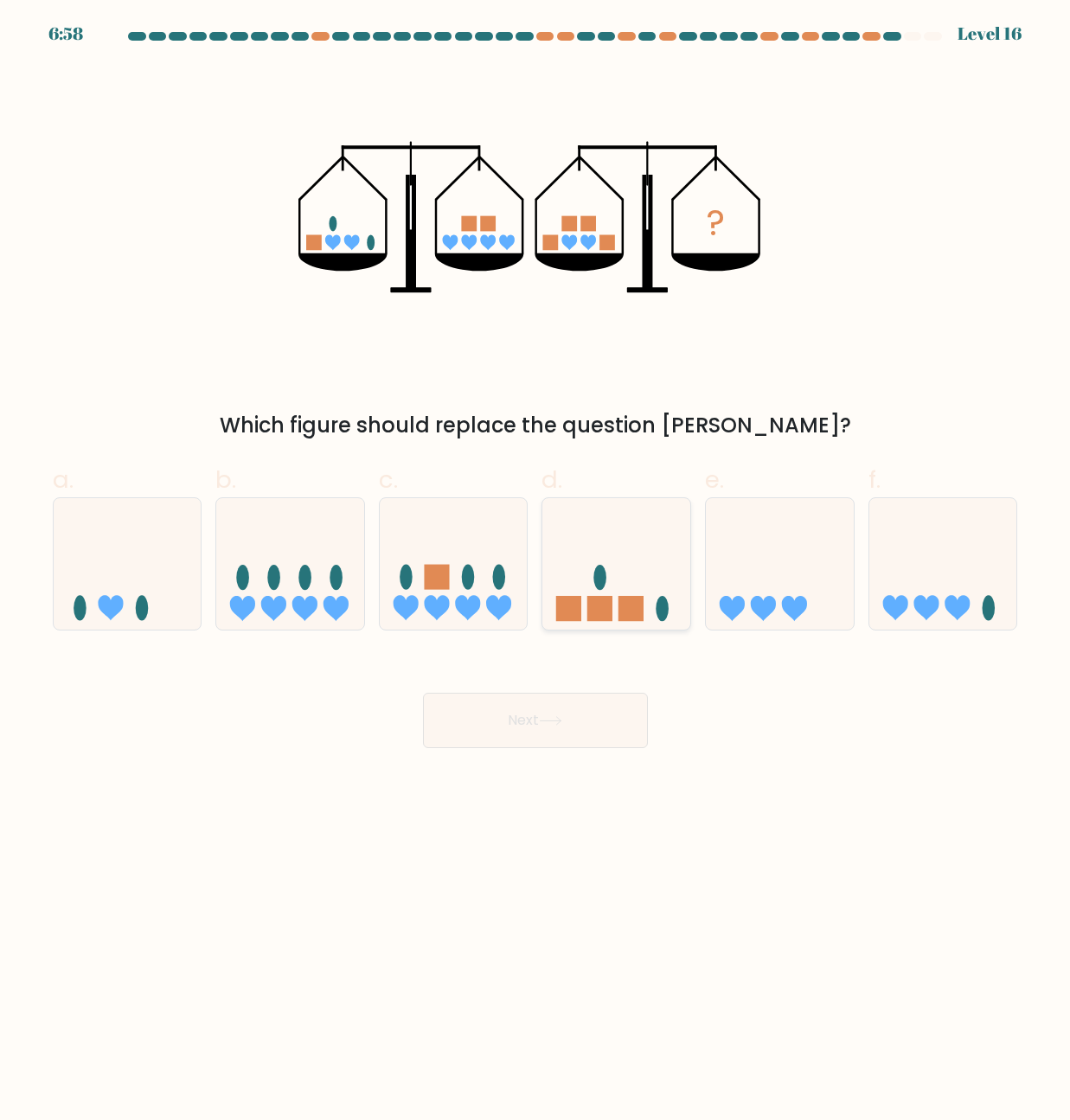
click at [619, 503] on icon at bounding box center [616, 563] width 148 height 122
click at [536, 560] on input "d." at bounding box center [535, 566] width 1 height 11
radio input "true"
click at [577, 725] on button "Next" at bounding box center [535, 720] width 225 height 56
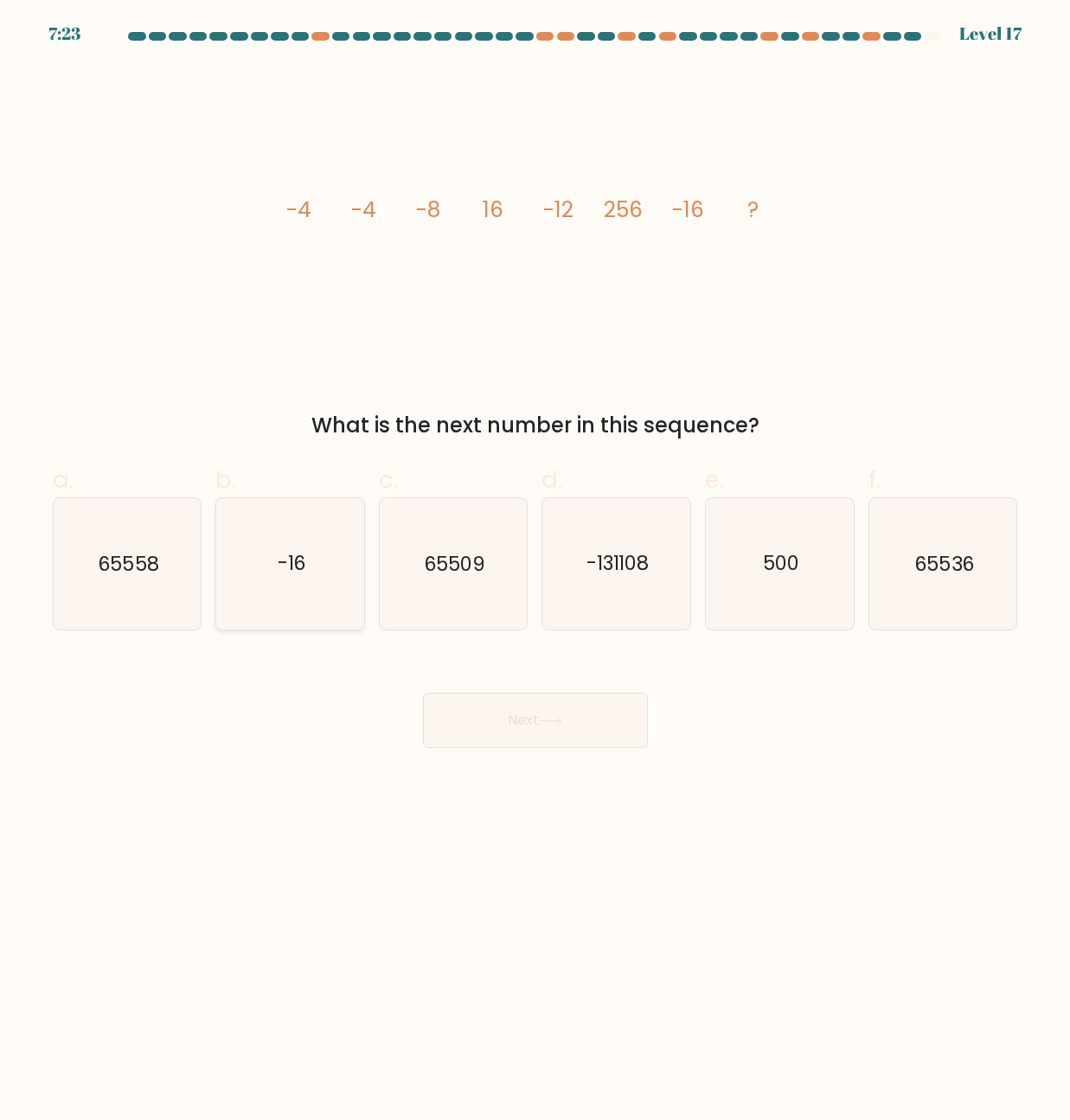
click at [260, 579] on icon "-16" at bounding box center [290, 563] width 130 height 130
click at [535, 572] on input "b. -16" at bounding box center [535, 566] width 1 height 11
radio input "true"
click at [515, 711] on button "Next" at bounding box center [535, 720] width 225 height 56
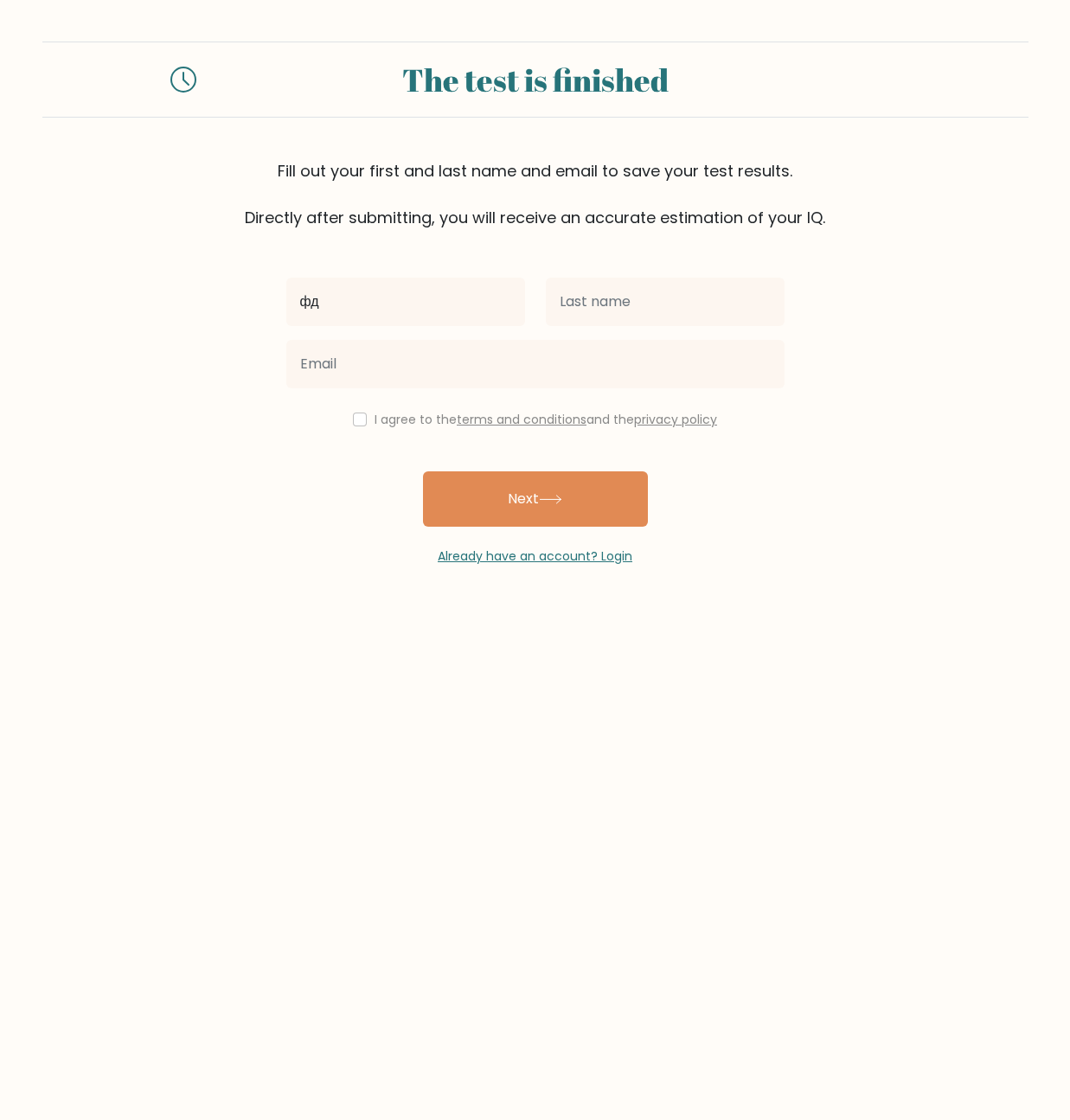
type input "ф"
type input "Alex"
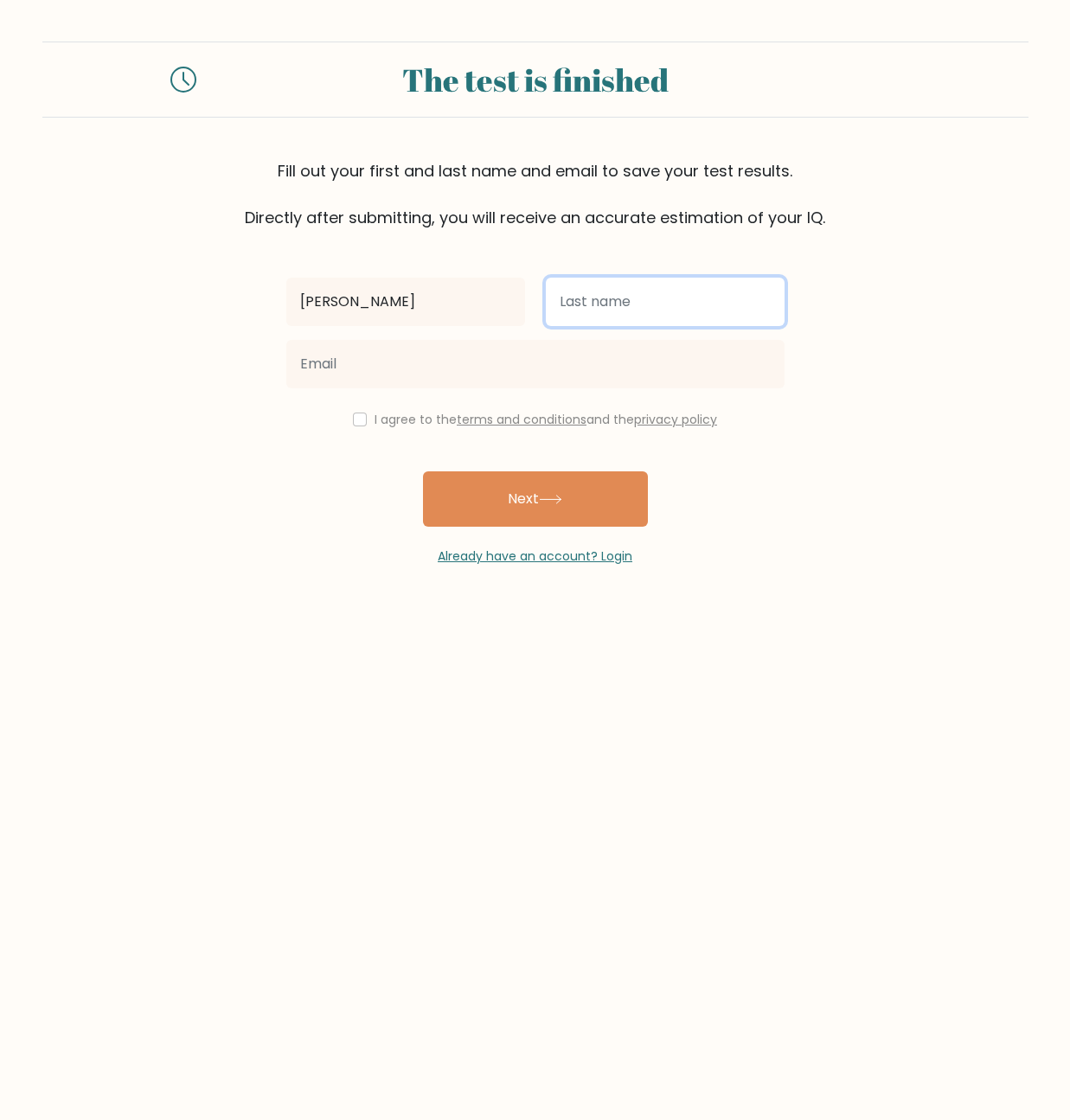
click at [611, 315] on input "text" at bounding box center [665, 302] width 239 height 49
type input "I"
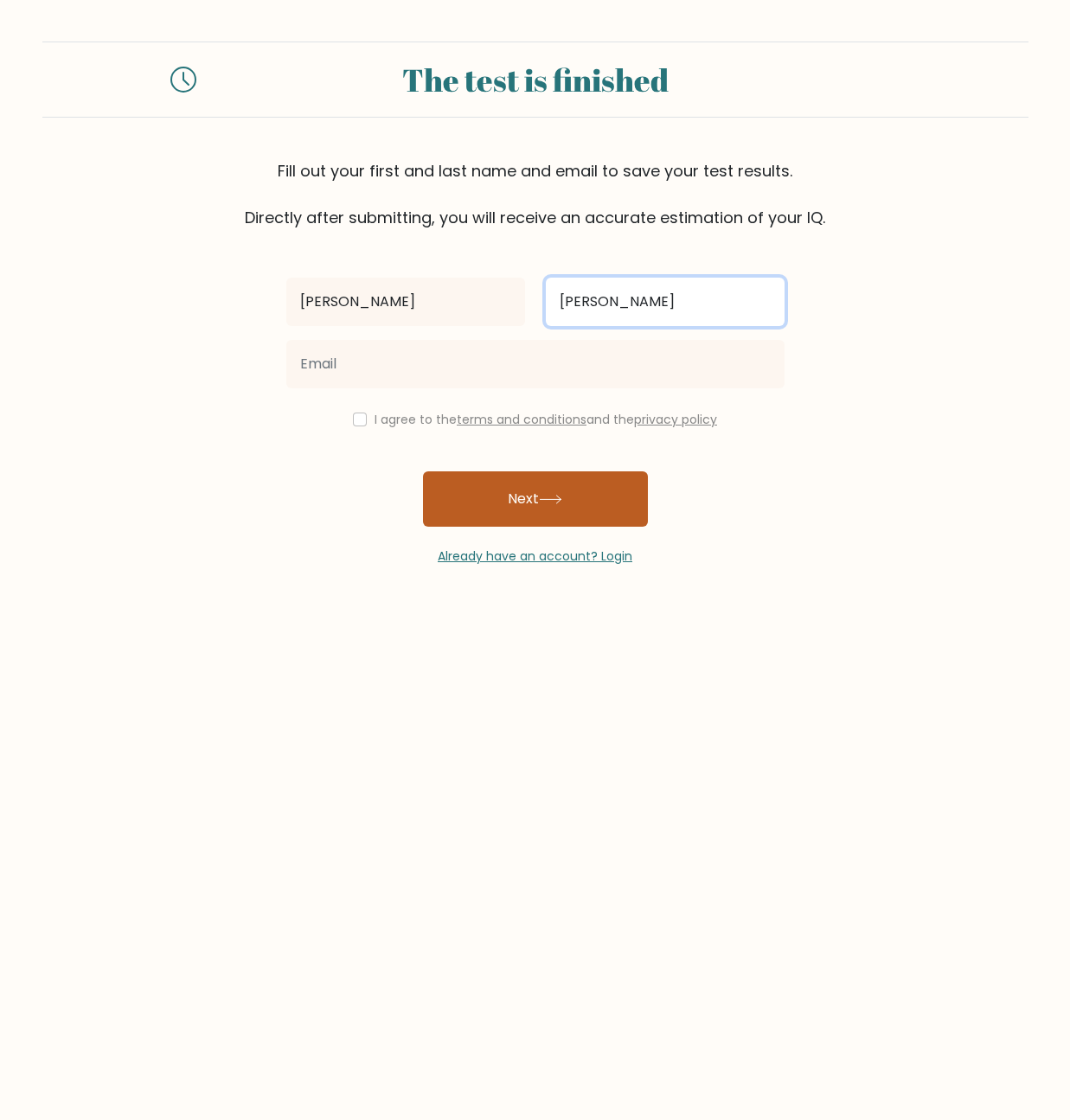
type input "Alex"
click at [499, 494] on button "Next" at bounding box center [535, 499] width 225 height 56
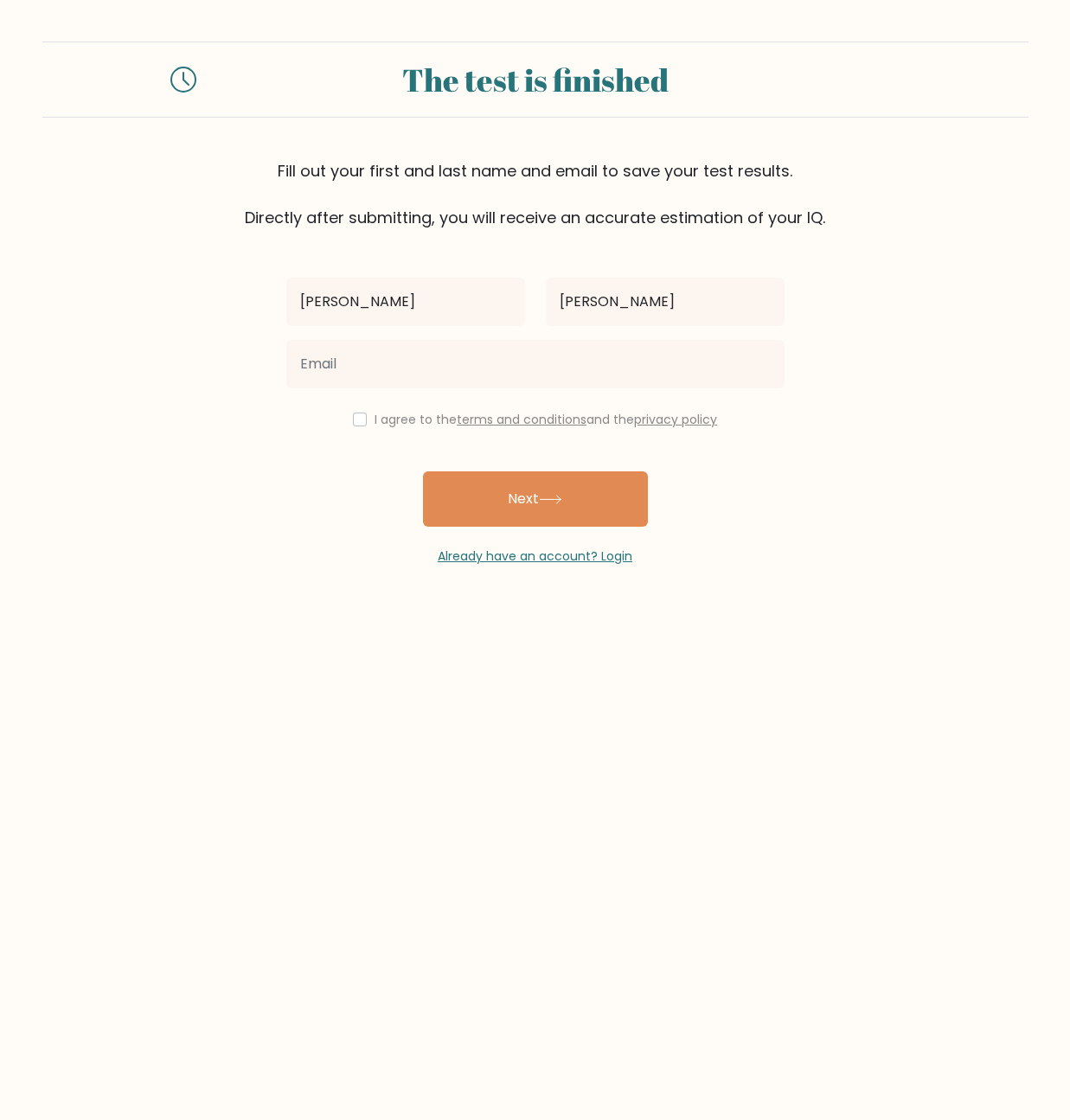
drag, startPoint x: 241, startPoint y: 453, endPoint x: 261, endPoint y: 452, distance: 20.0
click at [241, 453] on form "The test is finished Fill out your first and last name and email to save your t…" at bounding box center [535, 303] width 1070 height 524
drag, startPoint x: 394, startPoint y: 413, endPoint x: 375, endPoint y: 425, distance: 22.5
click at [388, 416] on label "I agree to the terms and conditions and the privacy policy" at bounding box center [546, 420] width 342 height 17
click at [352, 430] on div "Alex Alex I agree to the terms and conditions and the privacy policy Next Alrea…" at bounding box center [535, 397] width 519 height 336
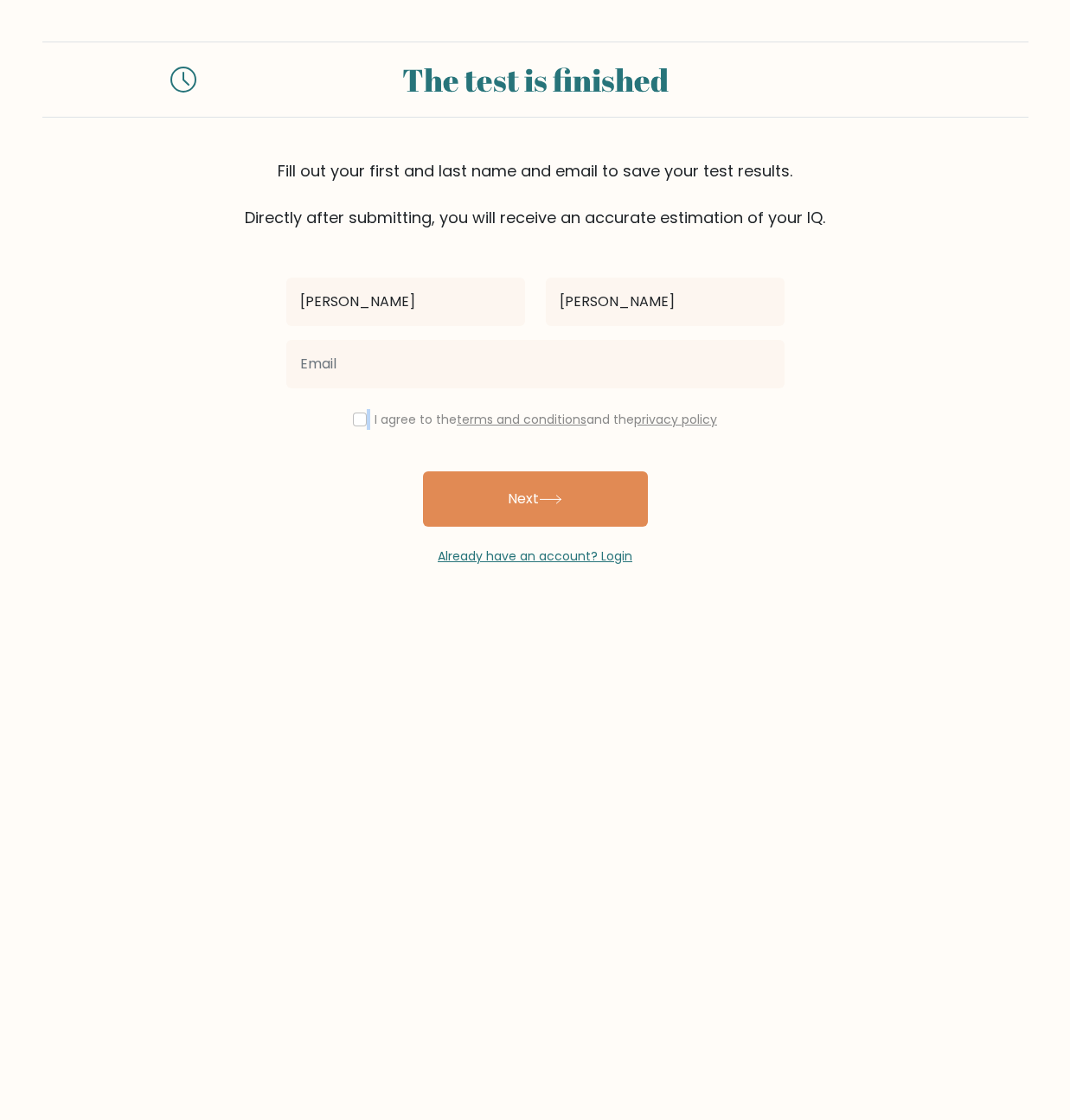
click at [355, 428] on div "I agree to the terms and conditions and the privacy policy" at bounding box center [535, 420] width 519 height 21
click at [358, 419] on input "checkbox" at bounding box center [360, 420] width 14 height 14
checkbox input "true"
click at [499, 488] on button "Next" at bounding box center [535, 499] width 225 height 56
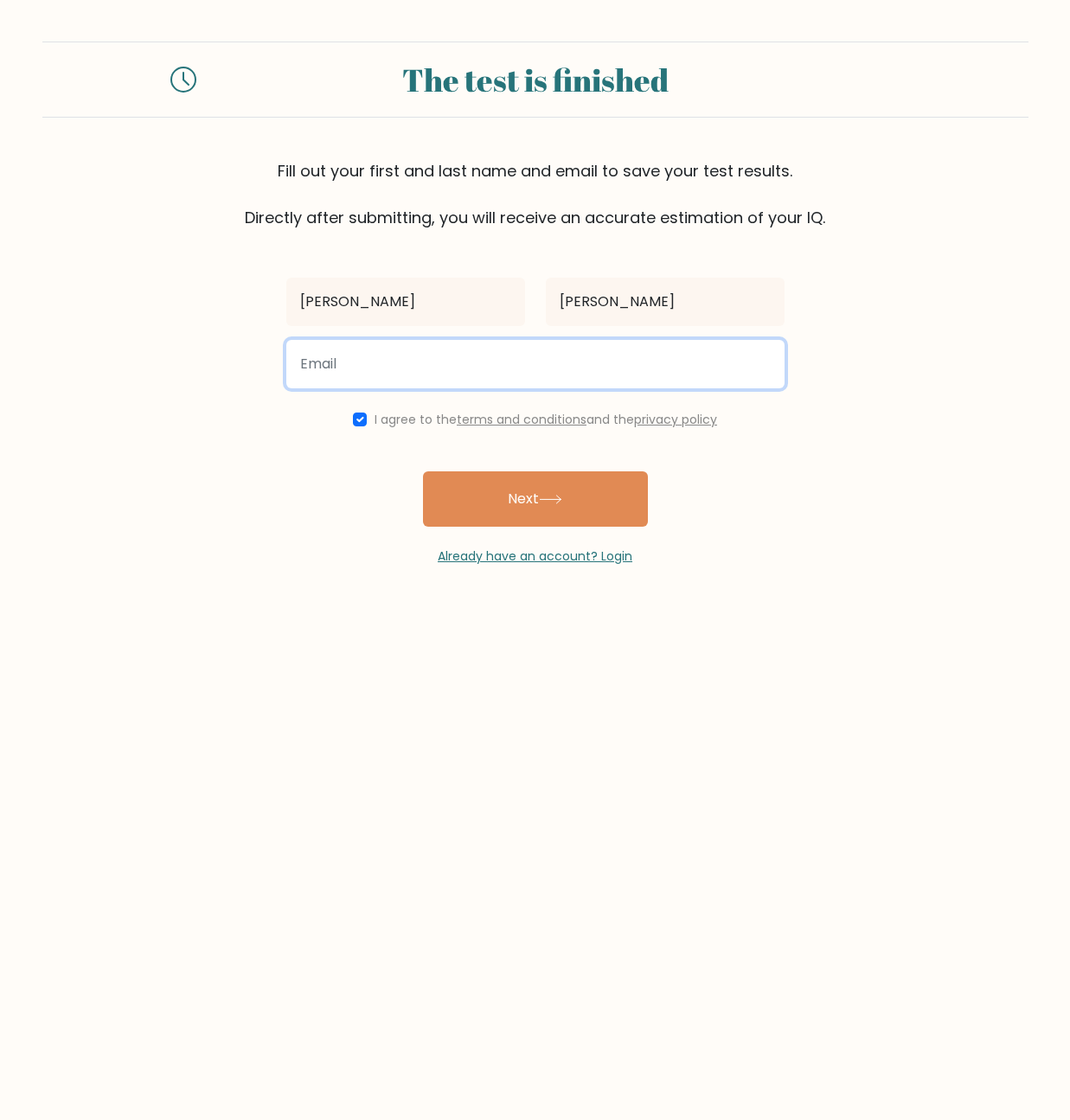
type input "Makssolovey0310@mail.ru"
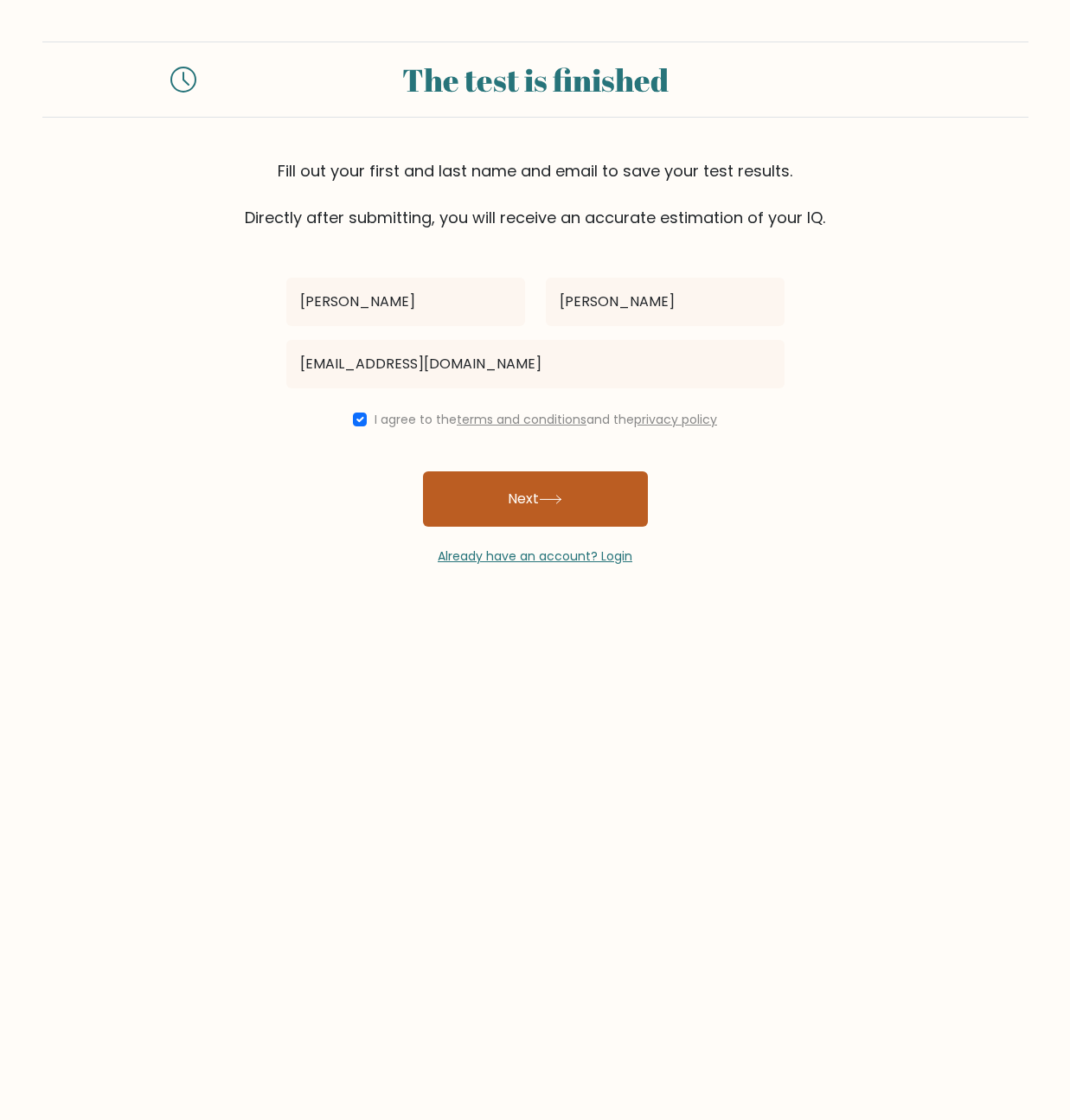
click at [555, 483] on button "Next" at bounding box center [535, 499] width 225 height 56
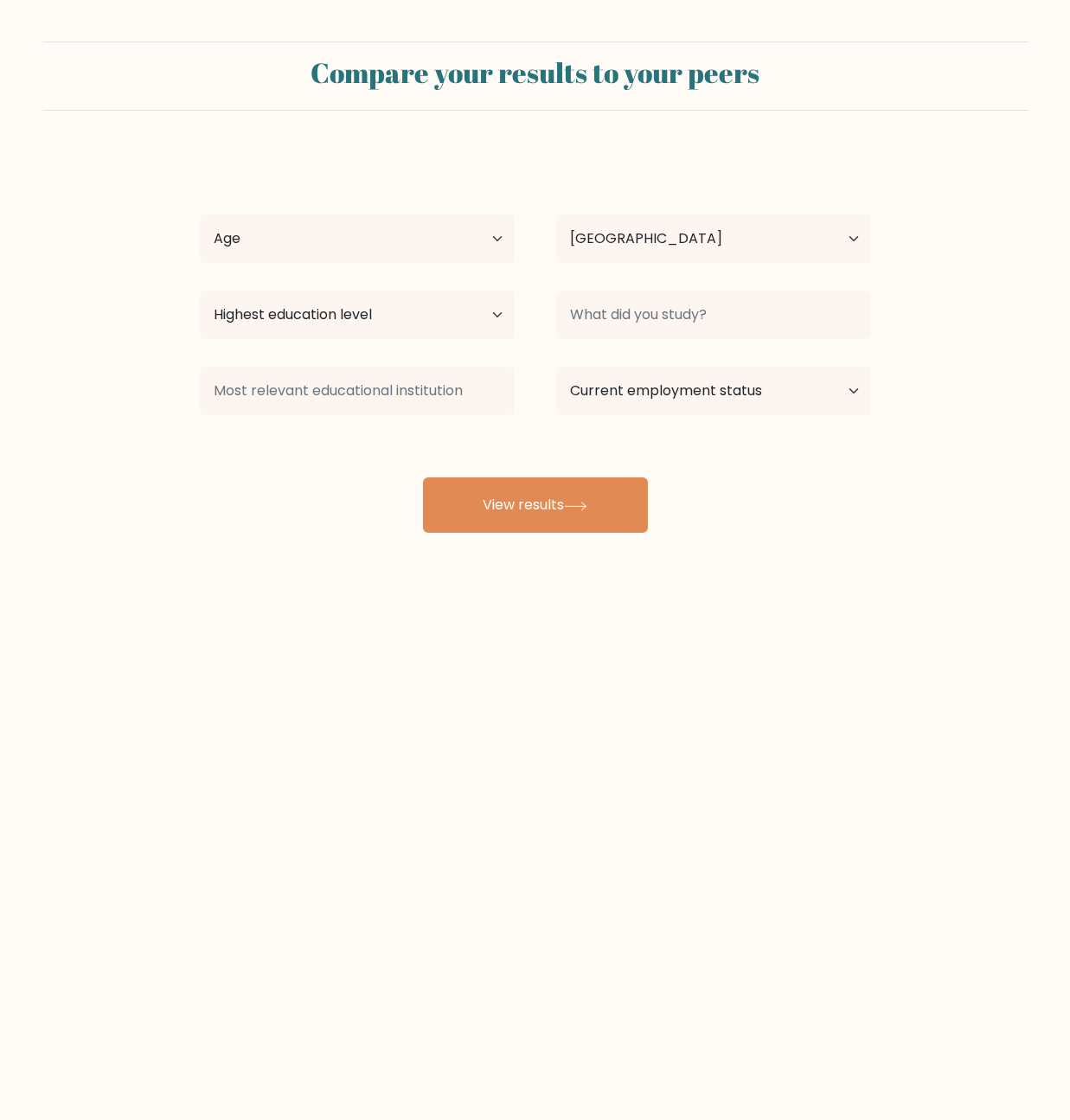
select select "RU"
click at [854, 242] on select "Country Afghanistan Albania Algeria American Samoa Andorra Angola Anguilla Anta…" at bounding box center [714, 239] width 315 height 49
click at [854, 242] on select "Country Afghanistan Albania Algeria American Samoa Andorra Angola Anguilla Anta…" at bounding box center [714, 239] width 315 height 49
click at [451, 242] on select "Age Under 18 years old 18-24 years old 25-34 years old 35-44 years old 45-54 ye…" at bounding box center [357, 239] width 315 height 49
select select "min_18"
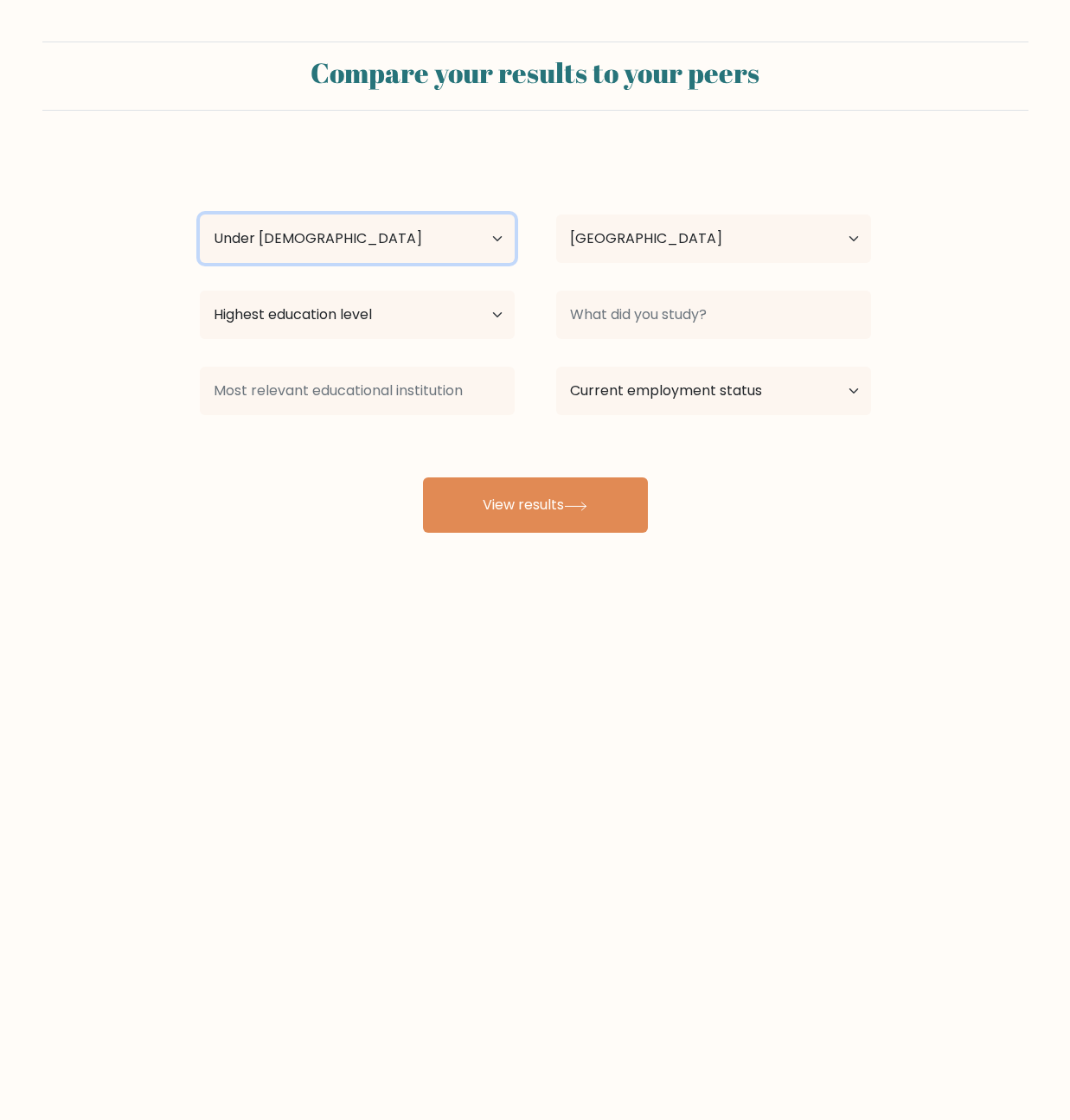
click at [200, 215] on select "Age Under 18 years old 18-24 years old 25-34 years old 35-44 years old 45-54 ye…" at bounding box center [357, 239] width 315 height 49
click at [435, 333] on select "Highest education level No schooling Primary Lower Secondary Upper Secondary Oc…" at bounding box center [357, 315] width 315 height 49
select select "upper_secondary"
click at [200, 290] on select "Highest education level No schooling Primary Lower Secondary Upper Secondary Oc…" at bounding box center [357, 315] width 315 height 49
click at [334, 320] on select "Highest education level No schooling Primary Lower Secondary Upper Secondary Oc…" at bounding box center [357, 315] width 315 height 49
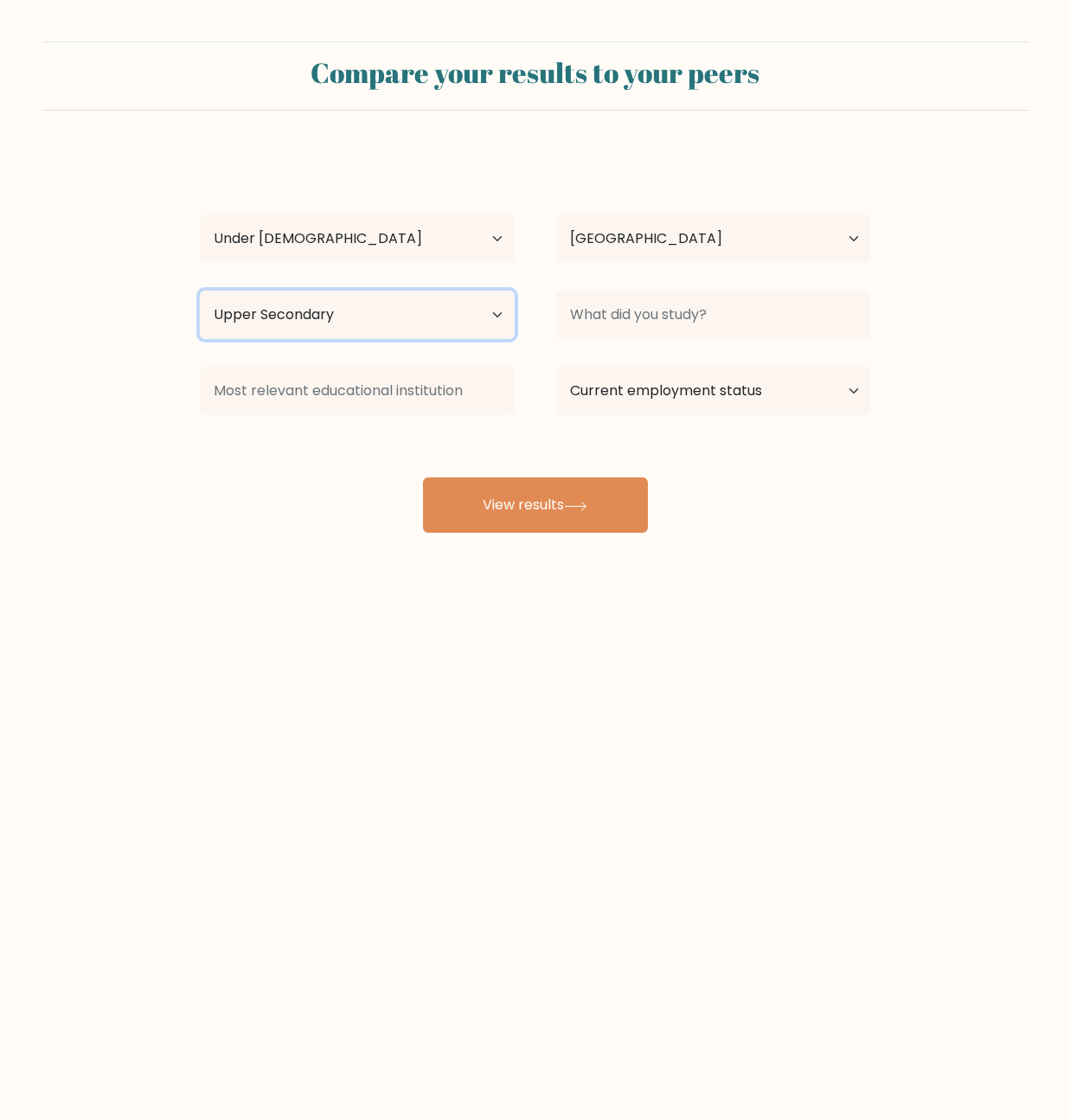
click at [200, 290] on select "Highest education level No schooling Primary Lower Secondary Upper Secondary Oc…" at bounding box center [357, 315] width 315 height 49
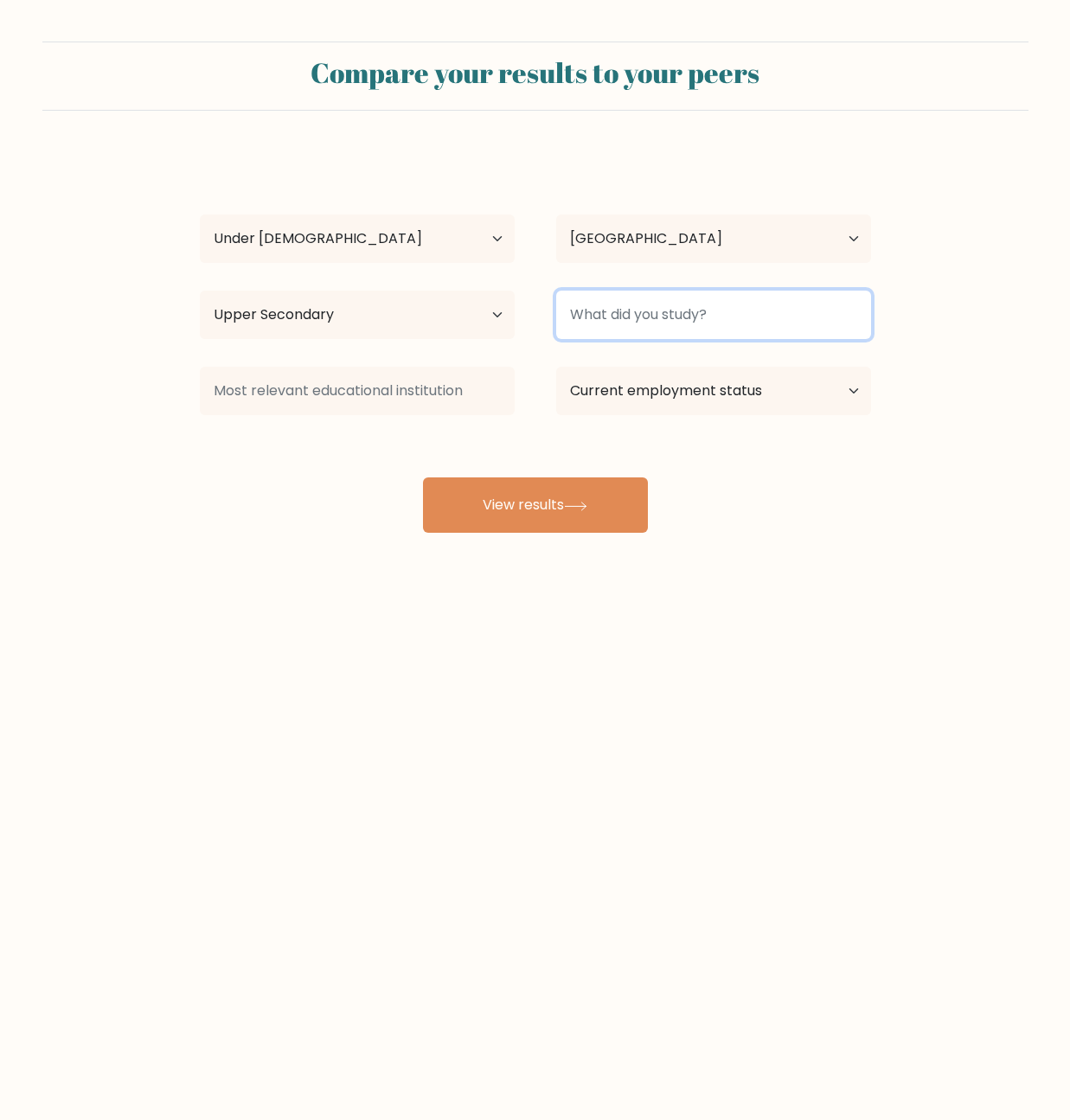
click at [736, 321] on input at bounding box center [714, 315] width 315 height 49
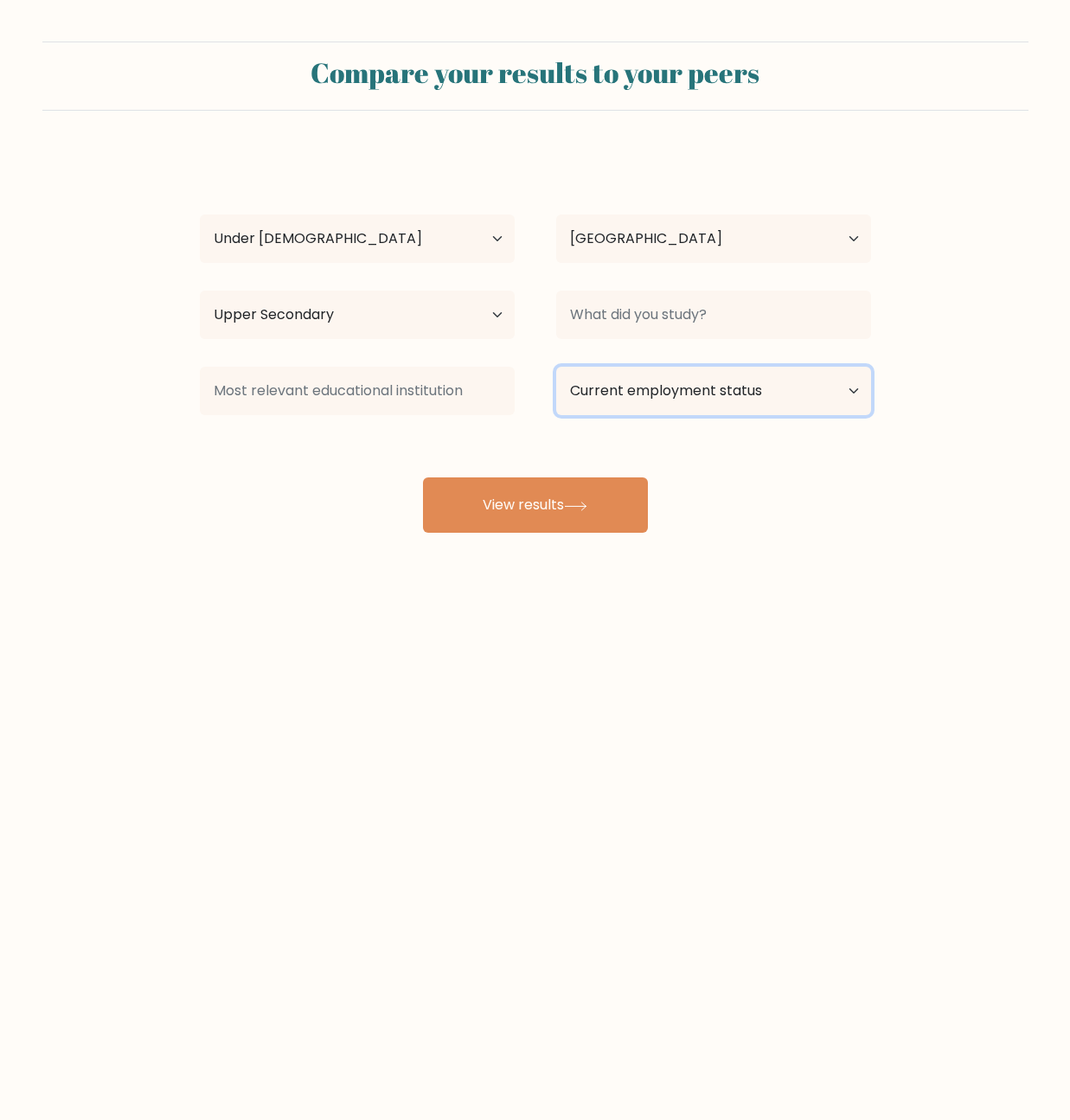
click at [809, 401] on select "Current employment status Employed Student Retired Other / prefer not to answer" at bounding box center [714, 391] width 315 height 49
click at [825, 386] on select "Current employment status Employed Student Retired Other / prefer not to answer" at bounding box center [714, 391] width 315 height 49
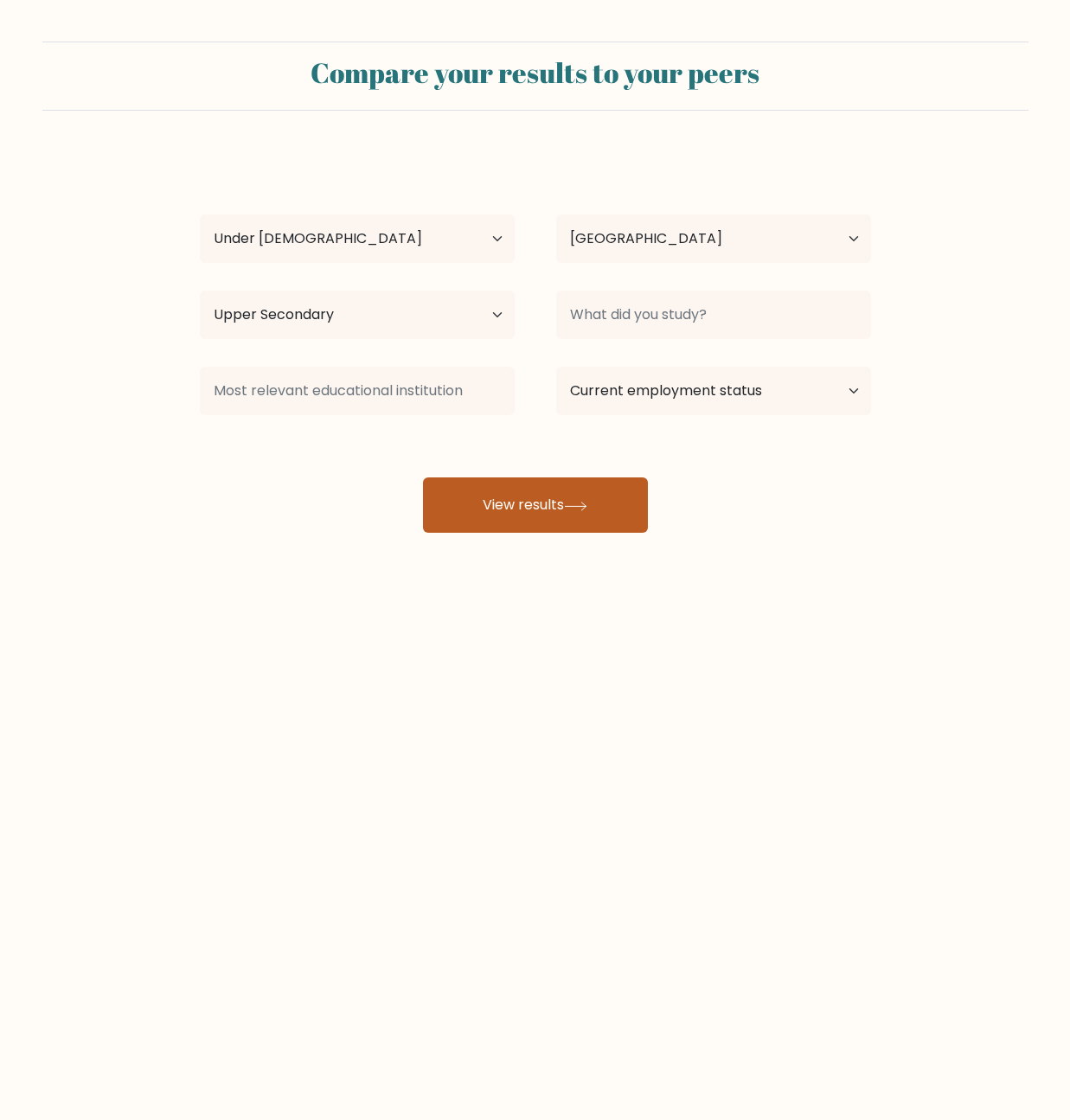
click at [605, 515] on button "View results" at bounding box center [535, 505] width 225 height 56
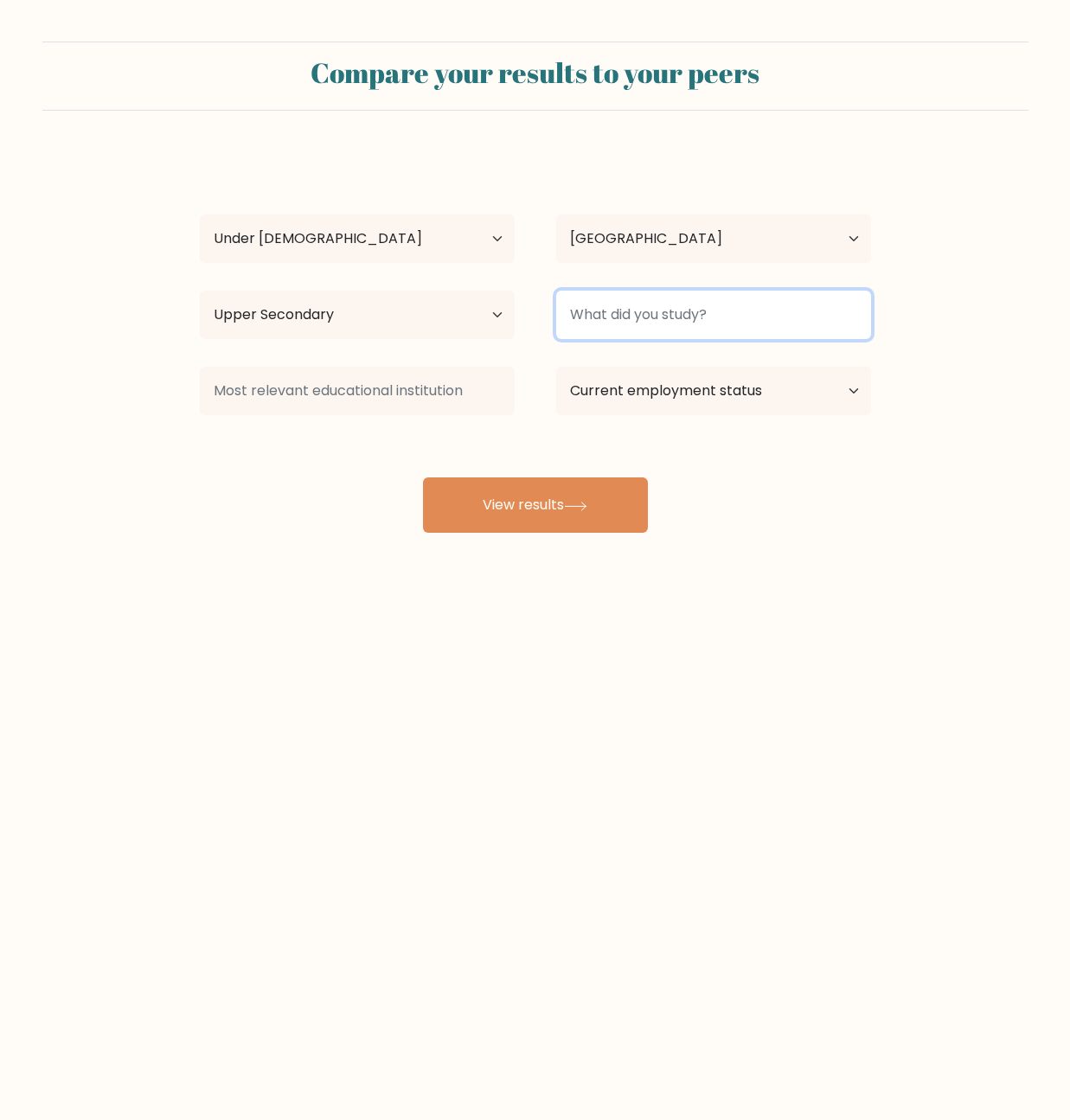
click at [703, 316] on input at bounding box center [714, 315] width 315 height 49
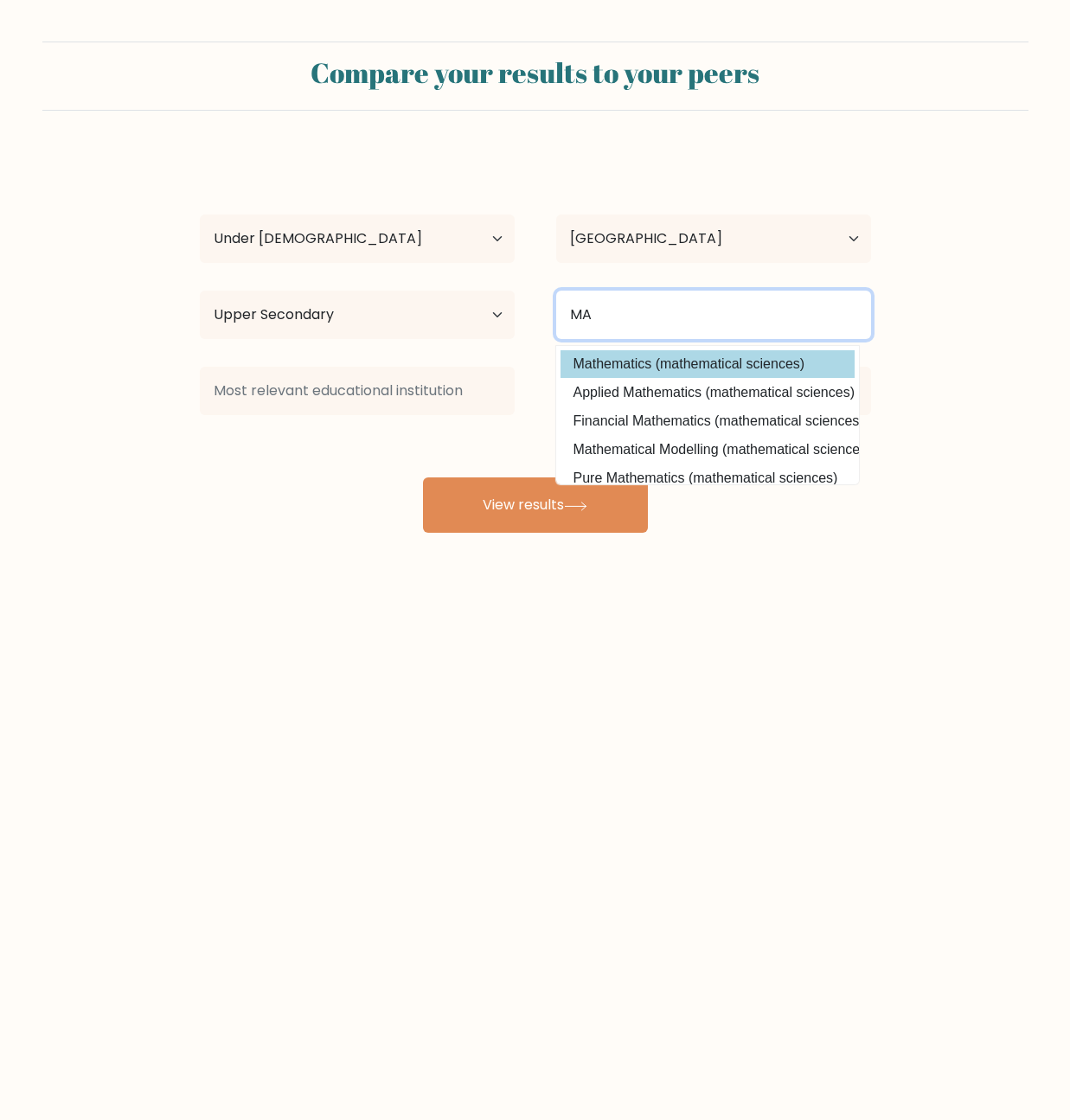
type input "MA"
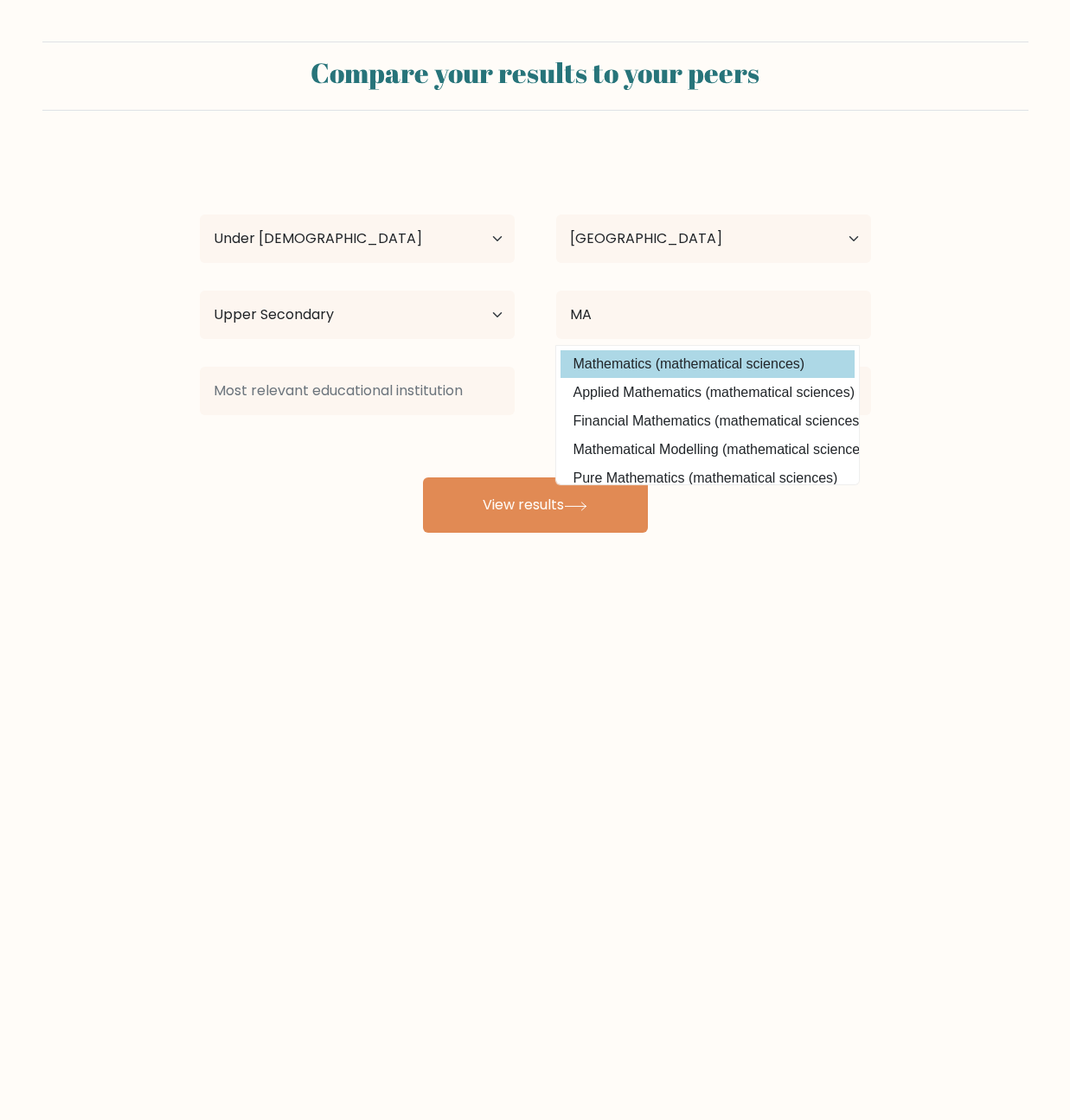
click at [739, 361] on div "Alex Alex Age Under 18 years old 18-24 years old 25-34 years old 35-44 years ol…" at bounding box center [535, 342] width 692 height 381
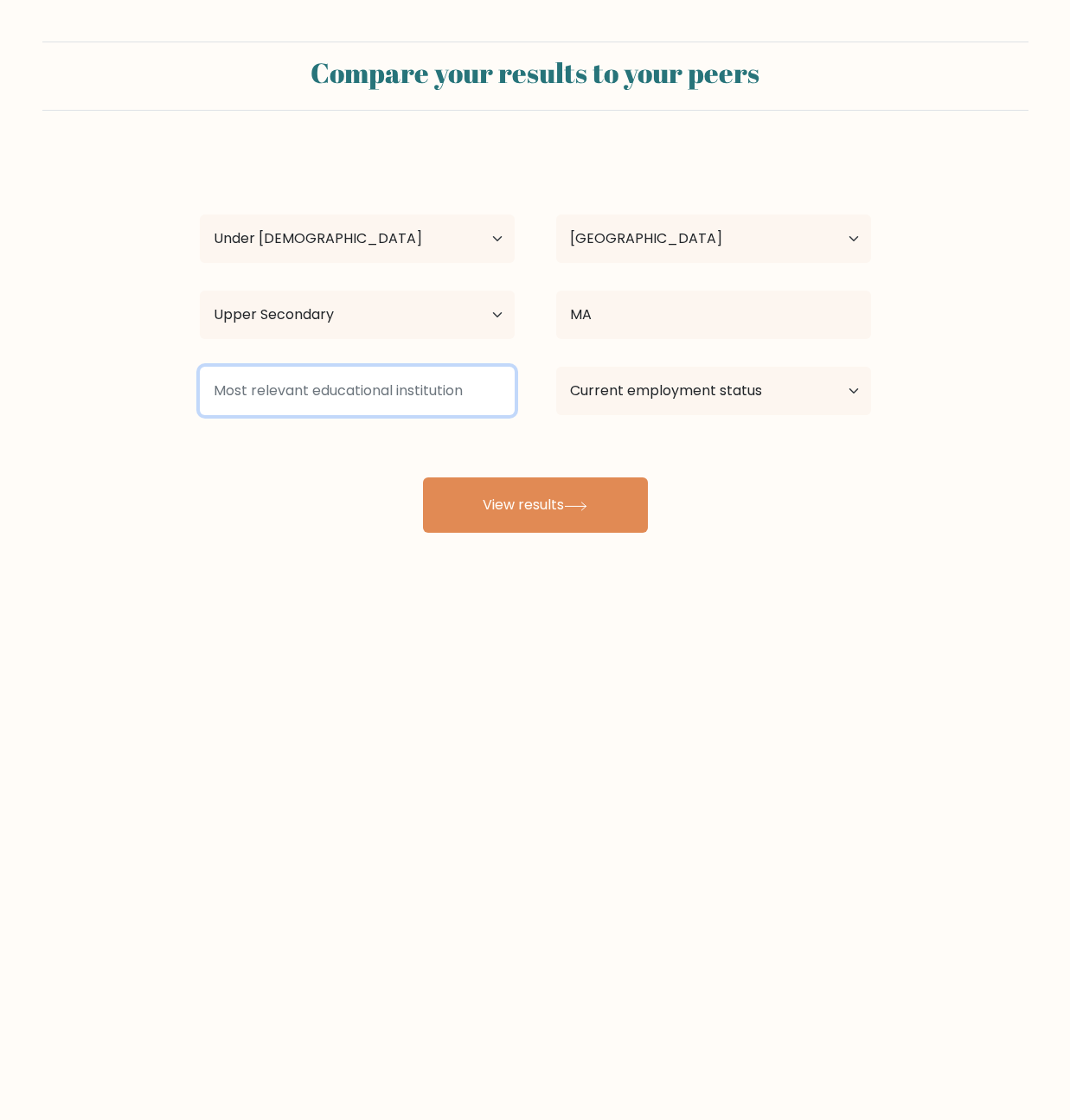
drag, startPoint x: 349, startPoint y: 371, endPoint x: 362, endPoint y: 390, distance: 23.0
click at [362, 390] on input at bounding box center [357, 391] width 315 height 49
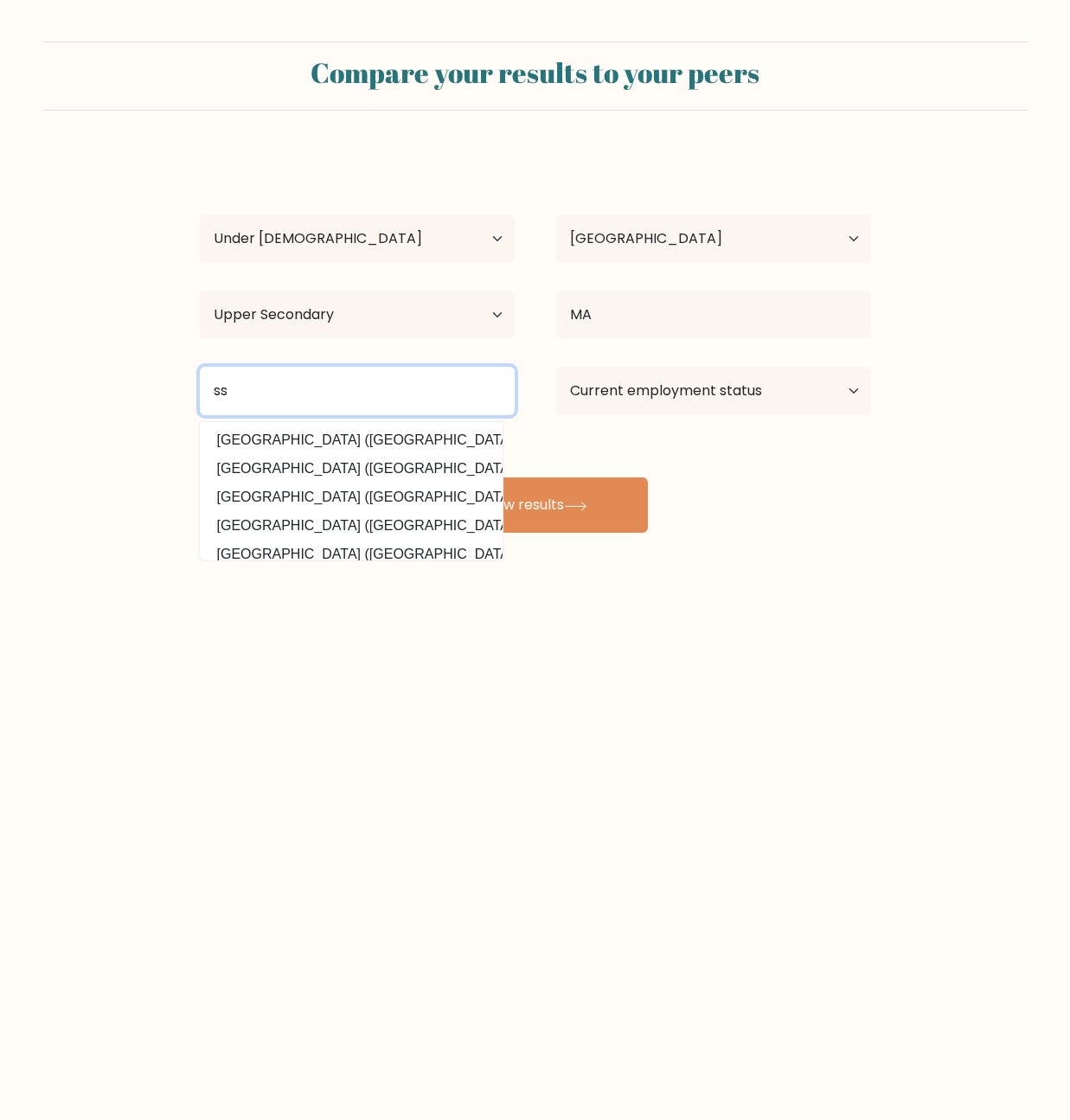
type input "s"
type input "r"
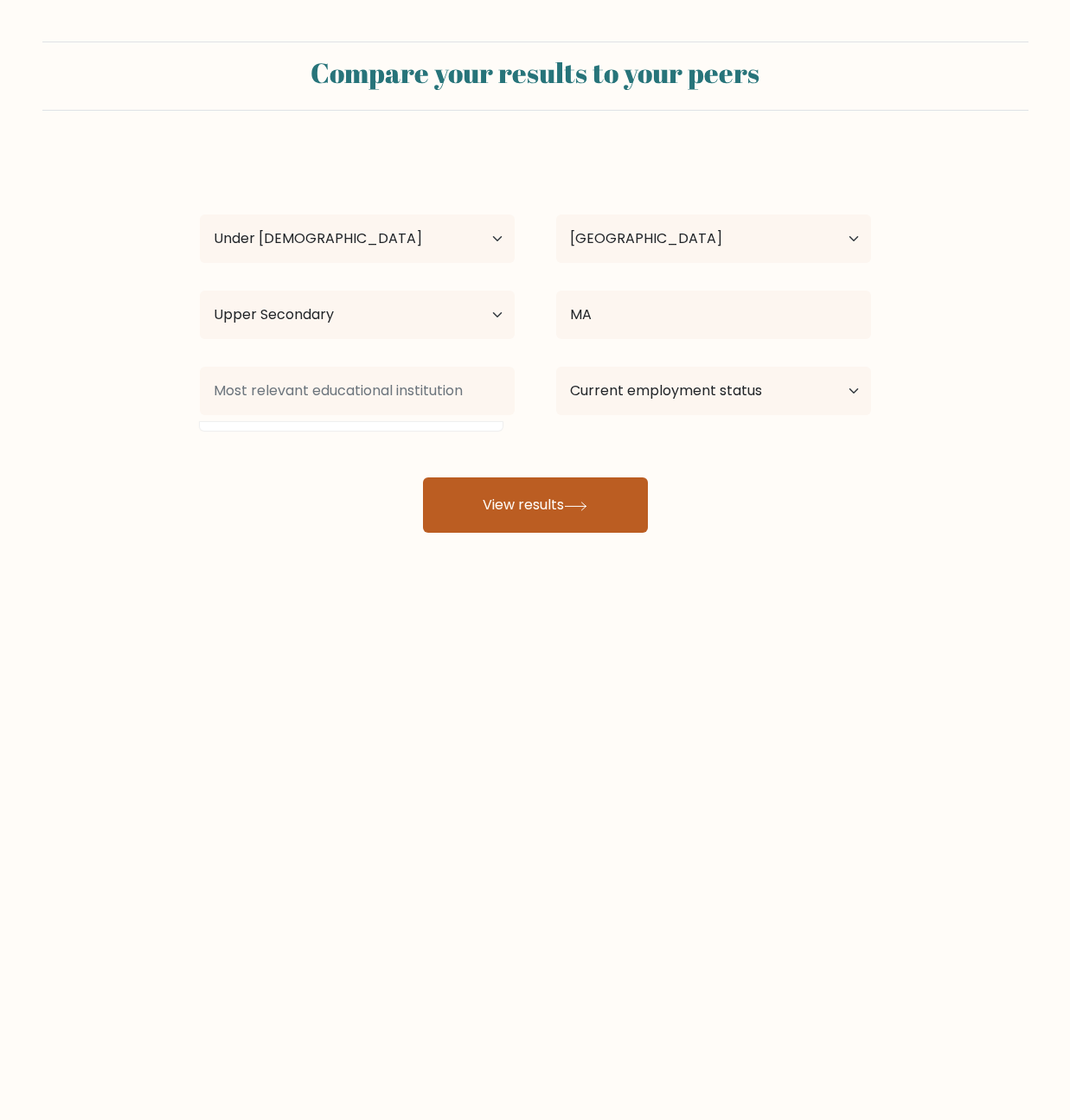
click at [564, 481] on div "Alex Alex Age Under 18 years old 18-24 years old 25-34 years old 35-44 years ol…" at bounding box center [535, 342] width 692 height 381
click at [565, 482] on button "View results" at bounding box center [535, 505] width 225 height 56
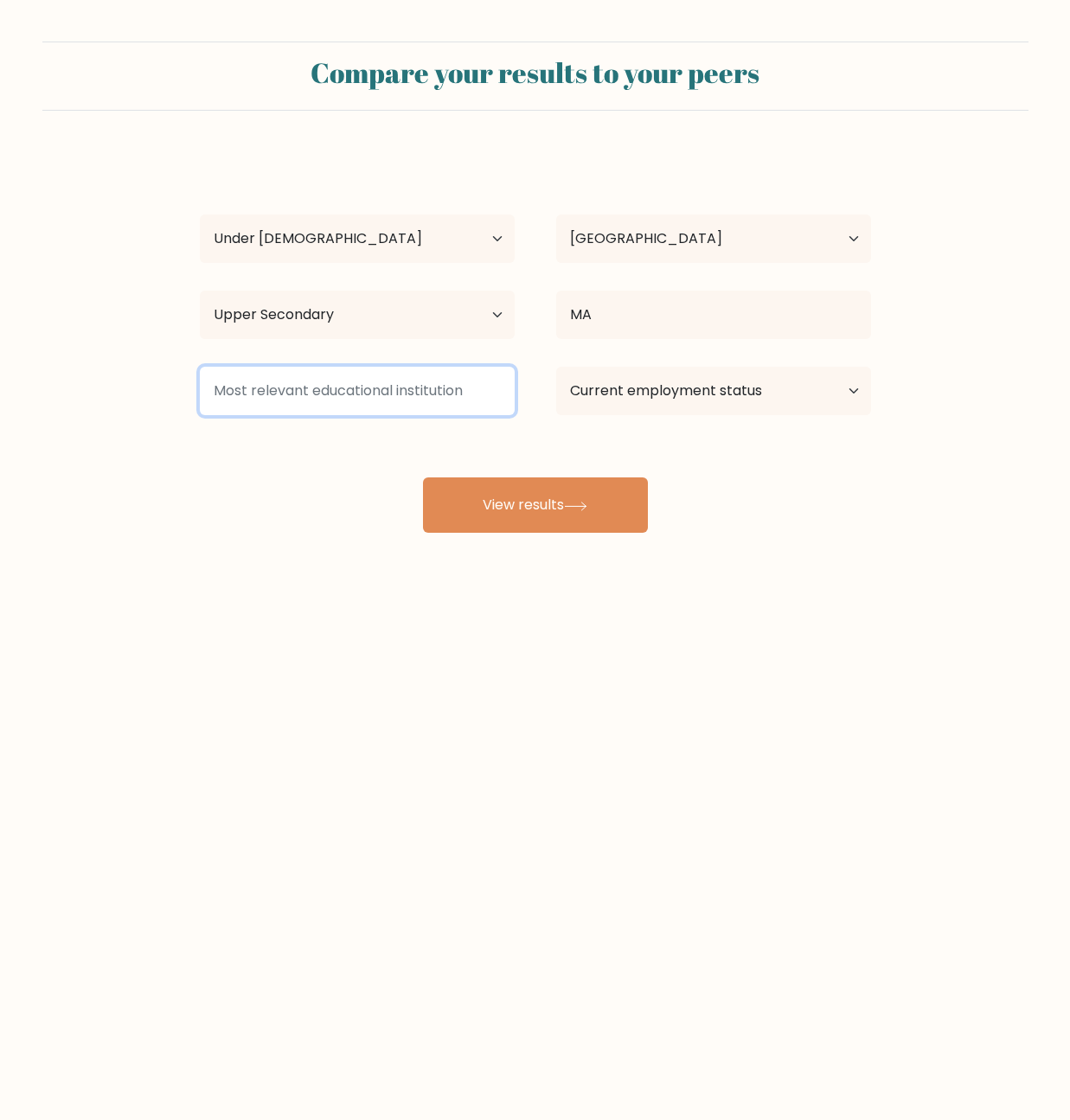
click at [263, 383] on input at bounding box center [357, 391] width 315 height 49
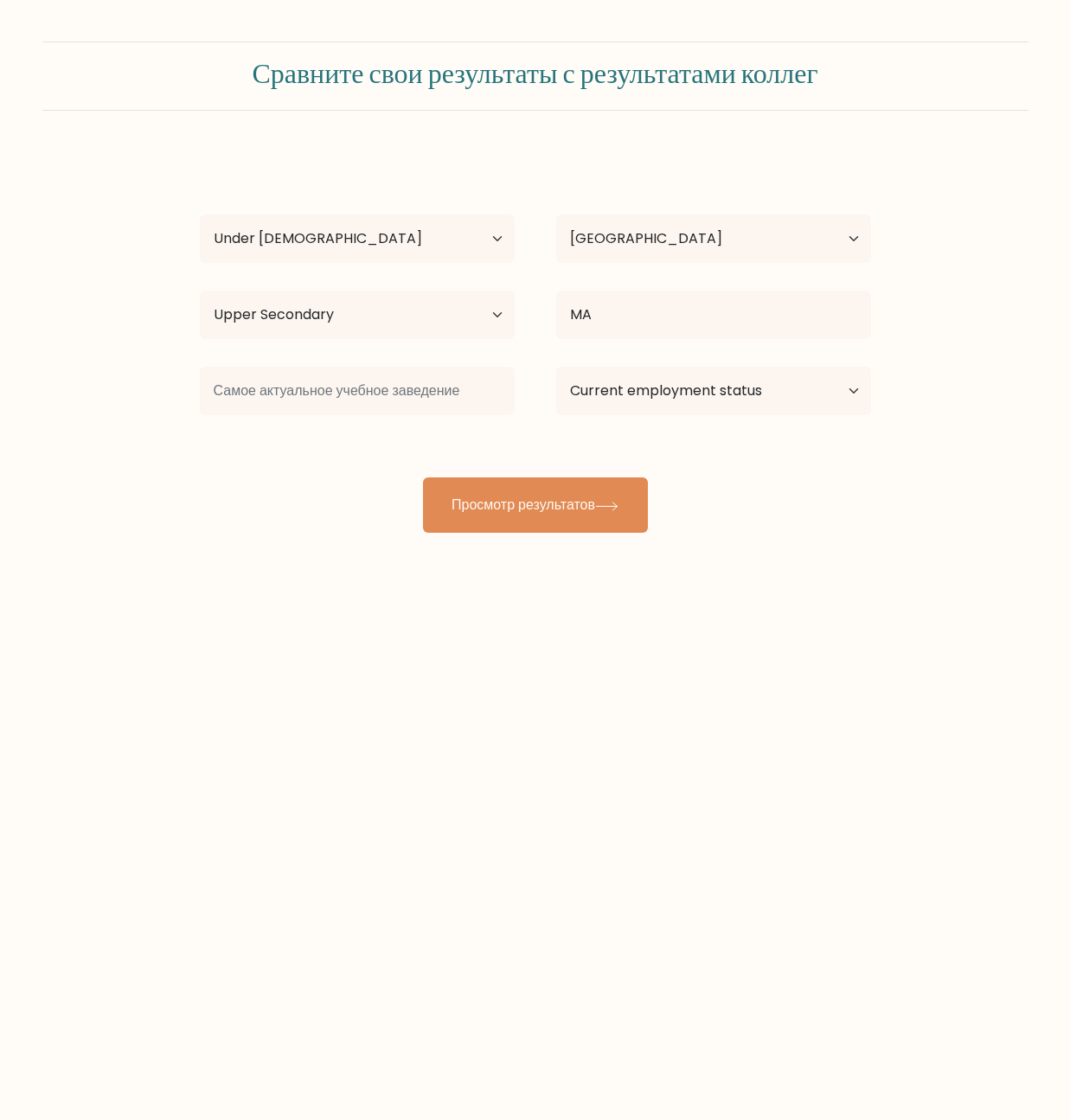
click at [382, 366] on div at bounding box center [357, 391] width 356 height 63
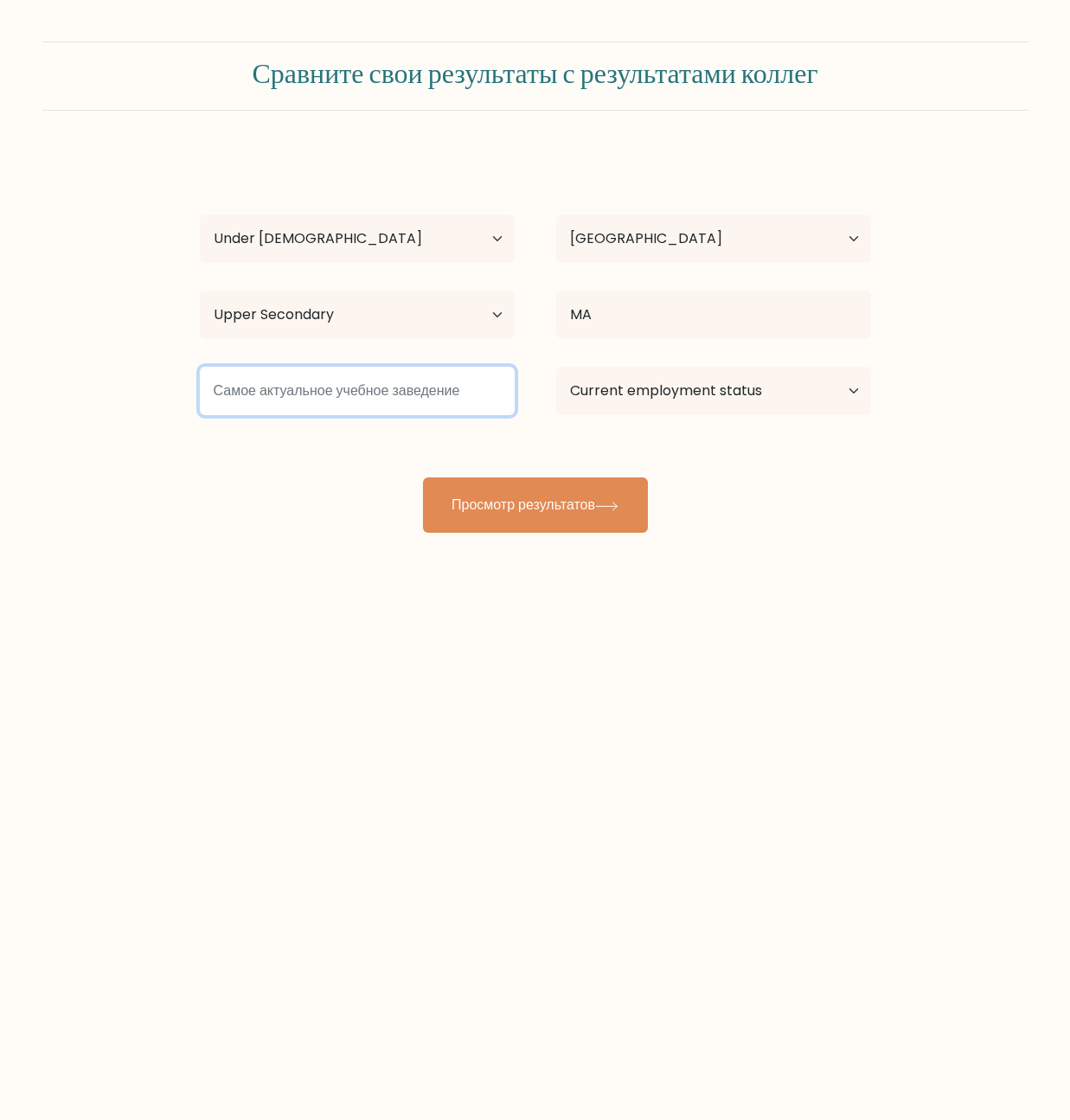
click at [356, 381] on input at bounding box center [357, 391] width 315 height 49
type input "1"
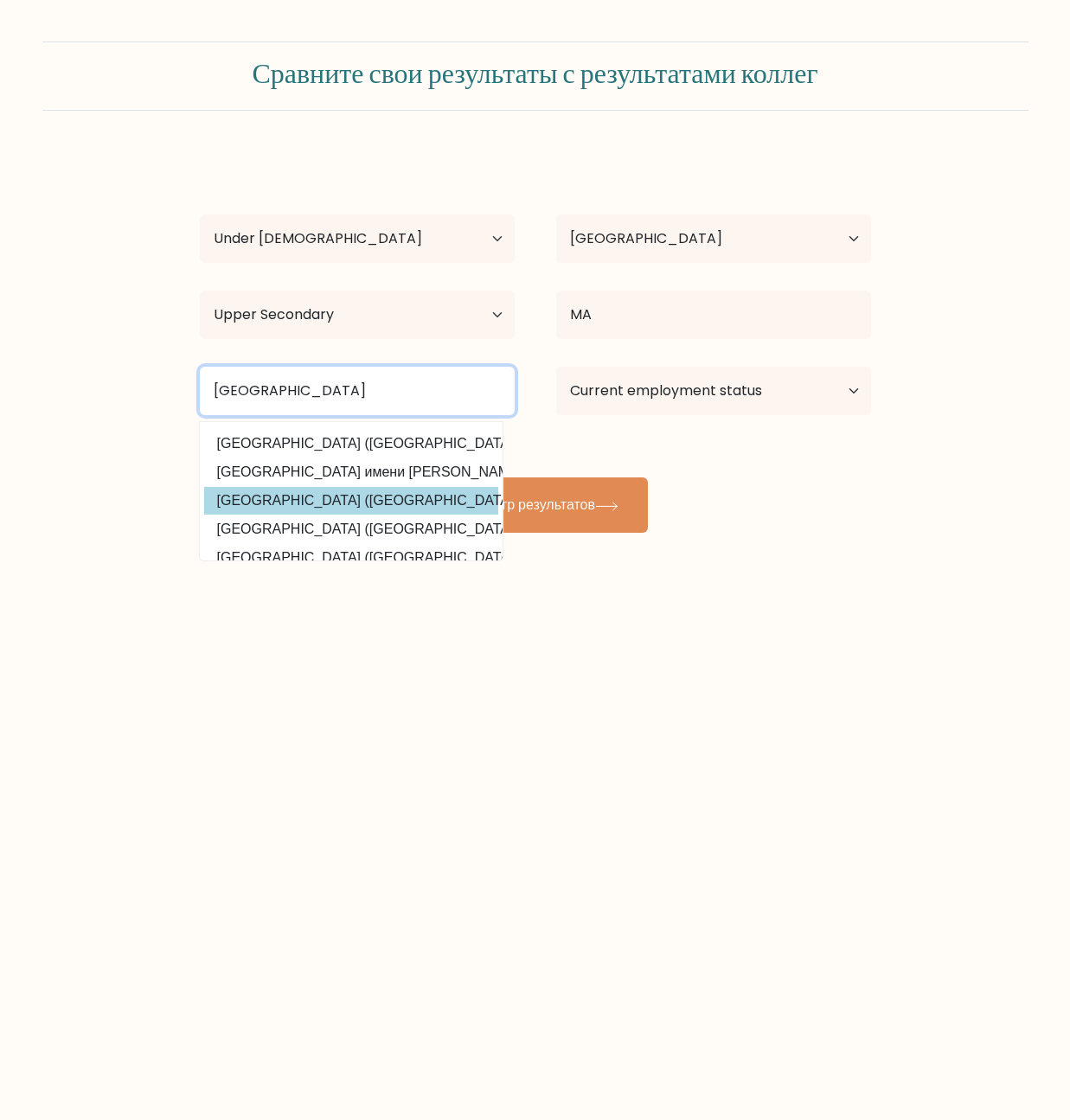
scroll to position [169, 0]
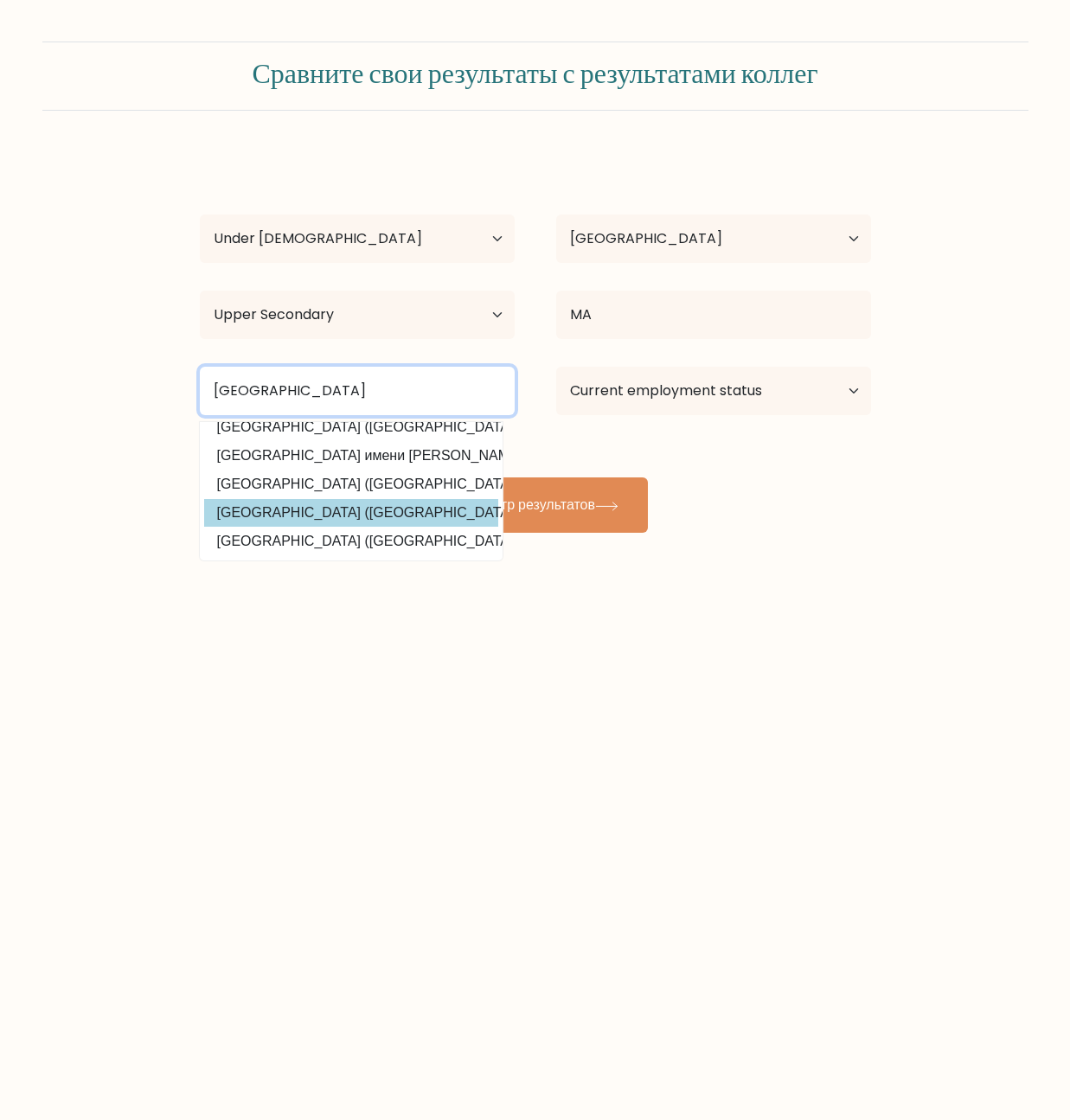
type input "moscow"
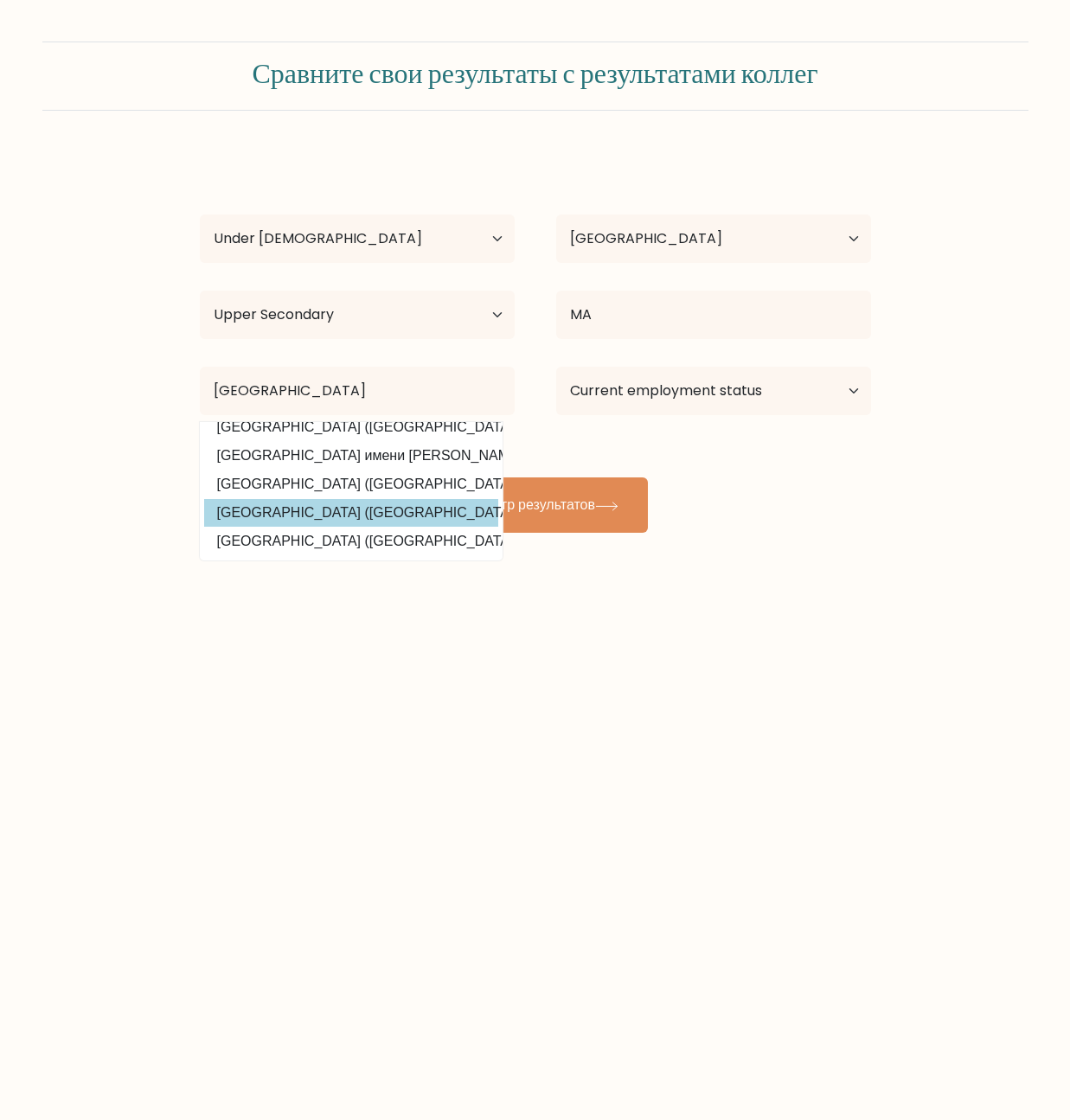
click at [384, 487] on div "Alex Alex Age Under 18 years old 18-24 years old 25-34 years old 35-44 years ol…" at bounding box center [535, 342] width 692 height 381
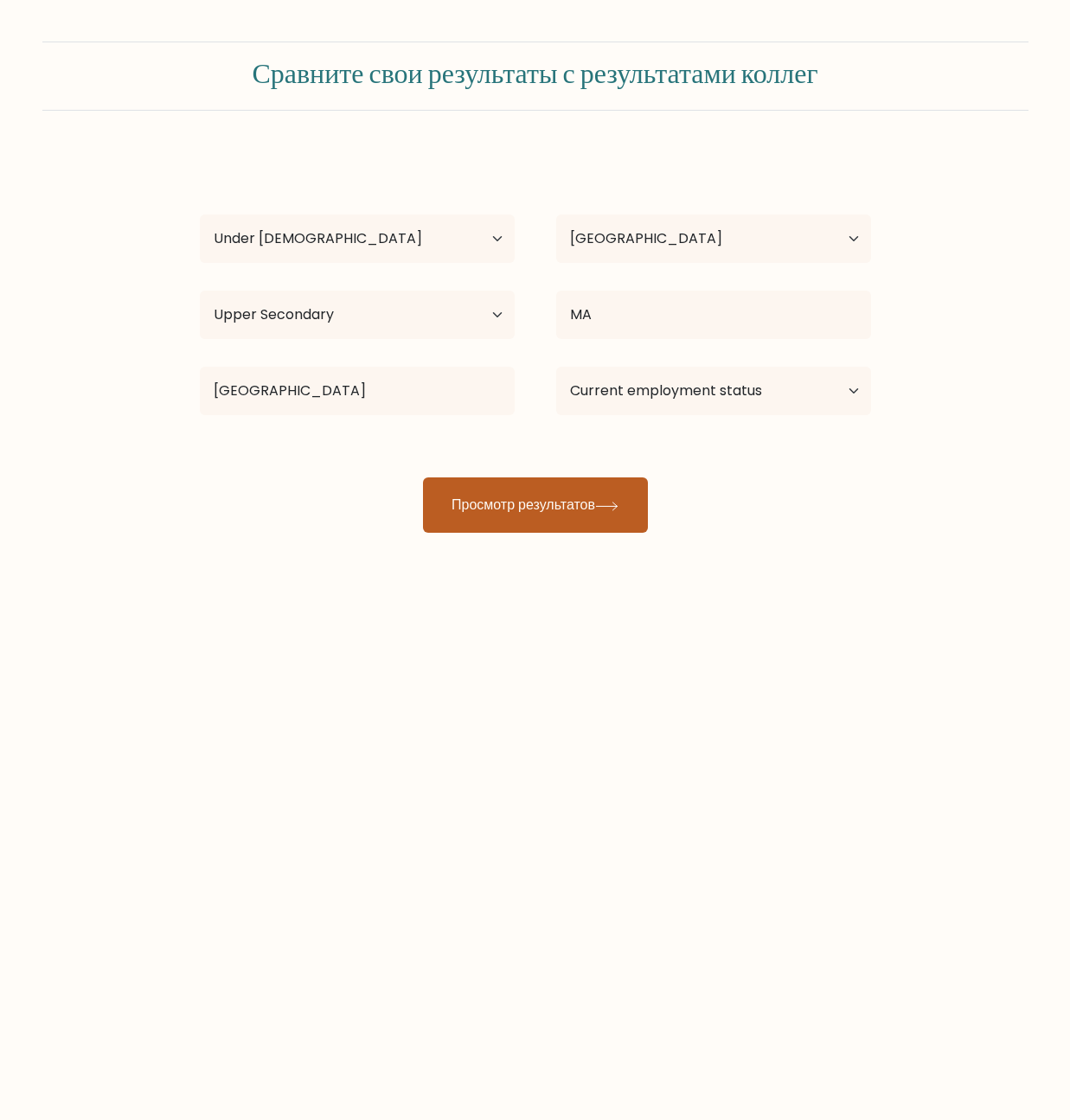
click at [502, 503] on ya-tr-span "Просмотр результатов" at bounding box center [522, 504] width 143 height 20
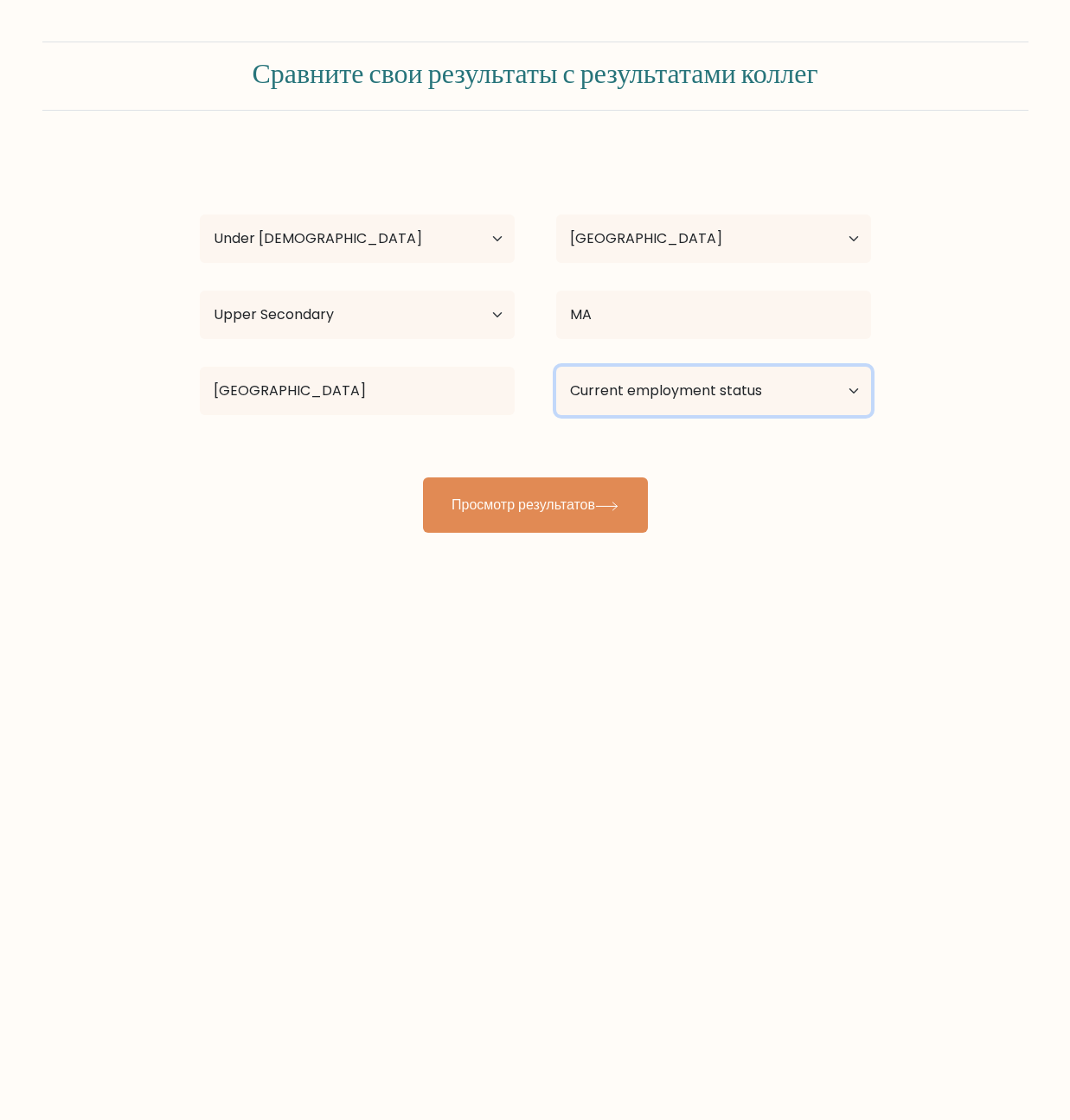
drag, startPoint x: 774, startPoint y: 368, endPoint x: 778, endPoint y: 383, distance: 15.5
click at [774, 368] on select "Current employment status Employed Student Retired Other / prefer not to answer" at bounding box center [714, 391] width 315 height 49
select select "student"
click at [556, 367] on select "Current employment status Employed Student Retired Other / prefer not to answer" at bounding box center [714, 391] width 315 height 49
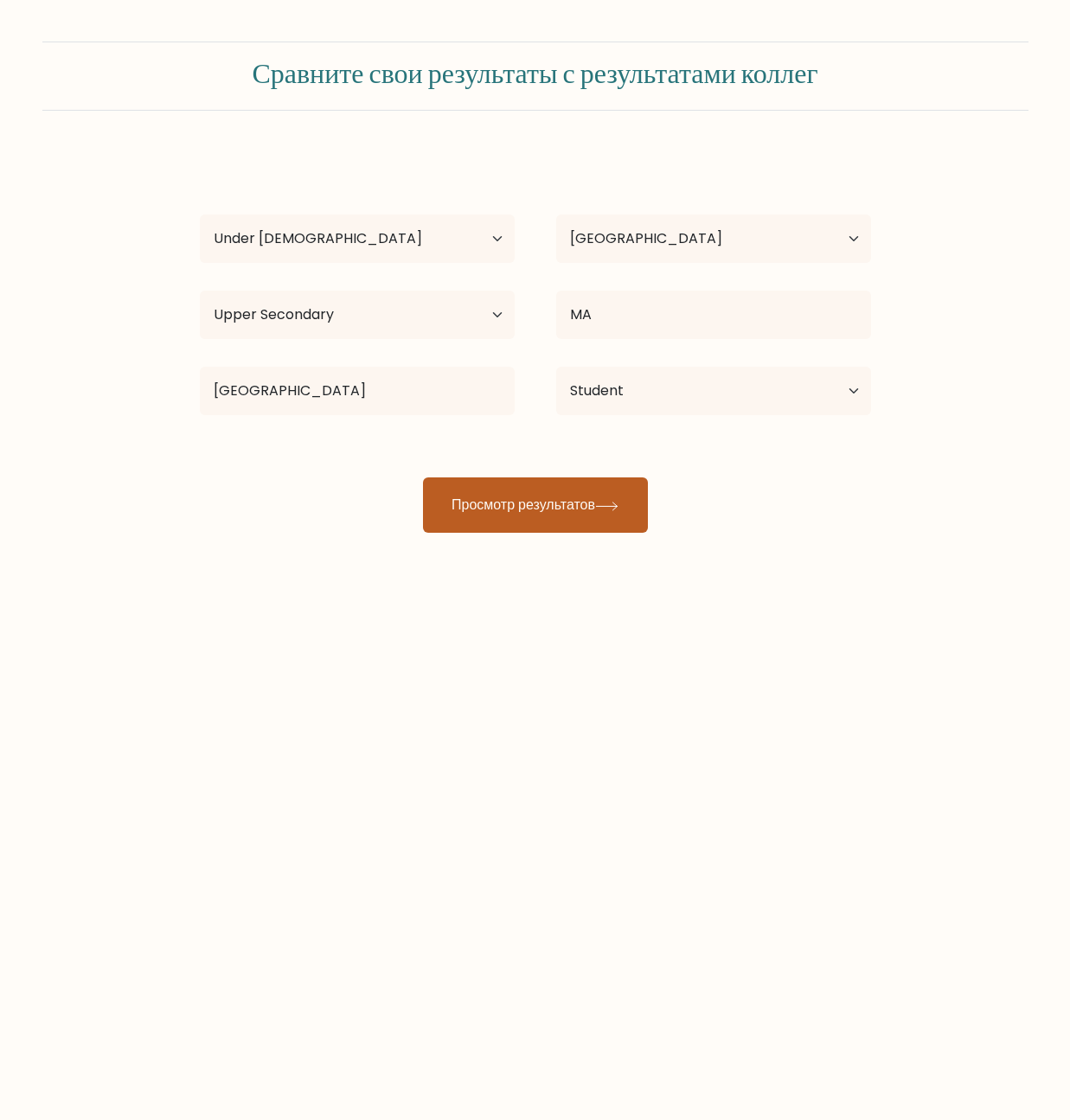
click at [555, 512] on ya-tr-span "Просмотр результатов" at bounding box center [522, 504] width 143 height 20
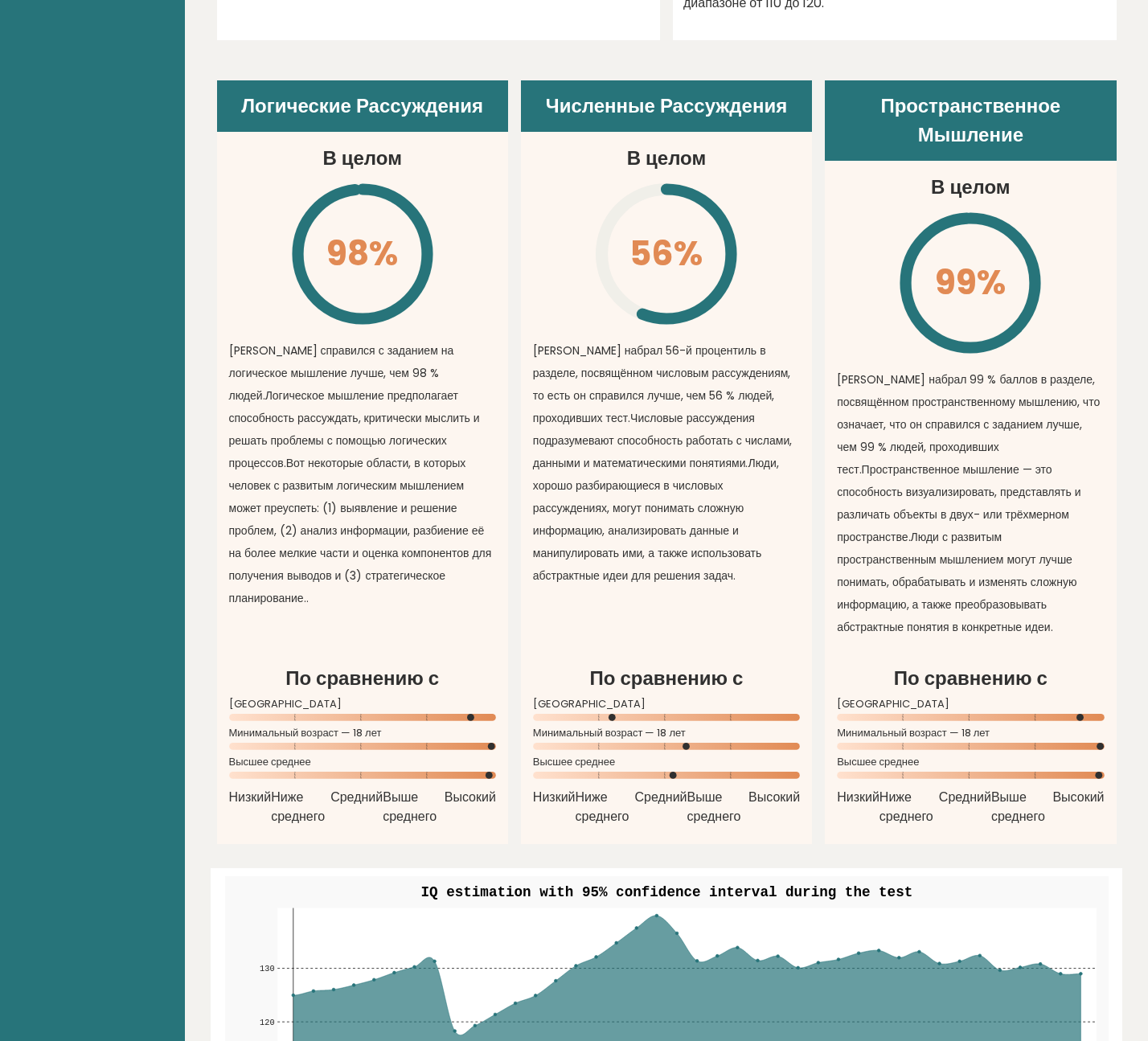
scroll to position [1130, 0]
